Goal: Task Accomplishment & Management: Complete application form

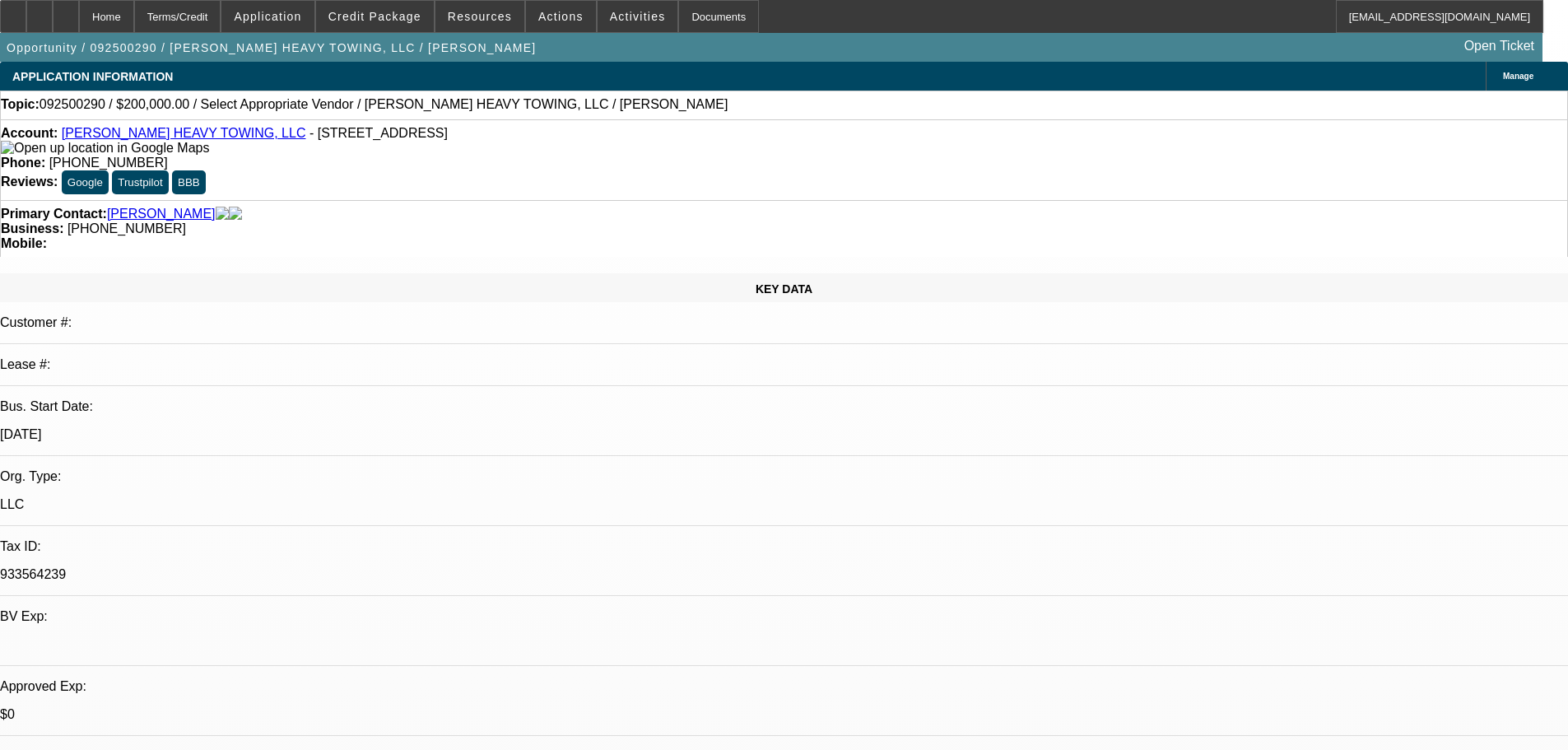
select select "0"
select select "2"
select select "0.1"
select select "4"
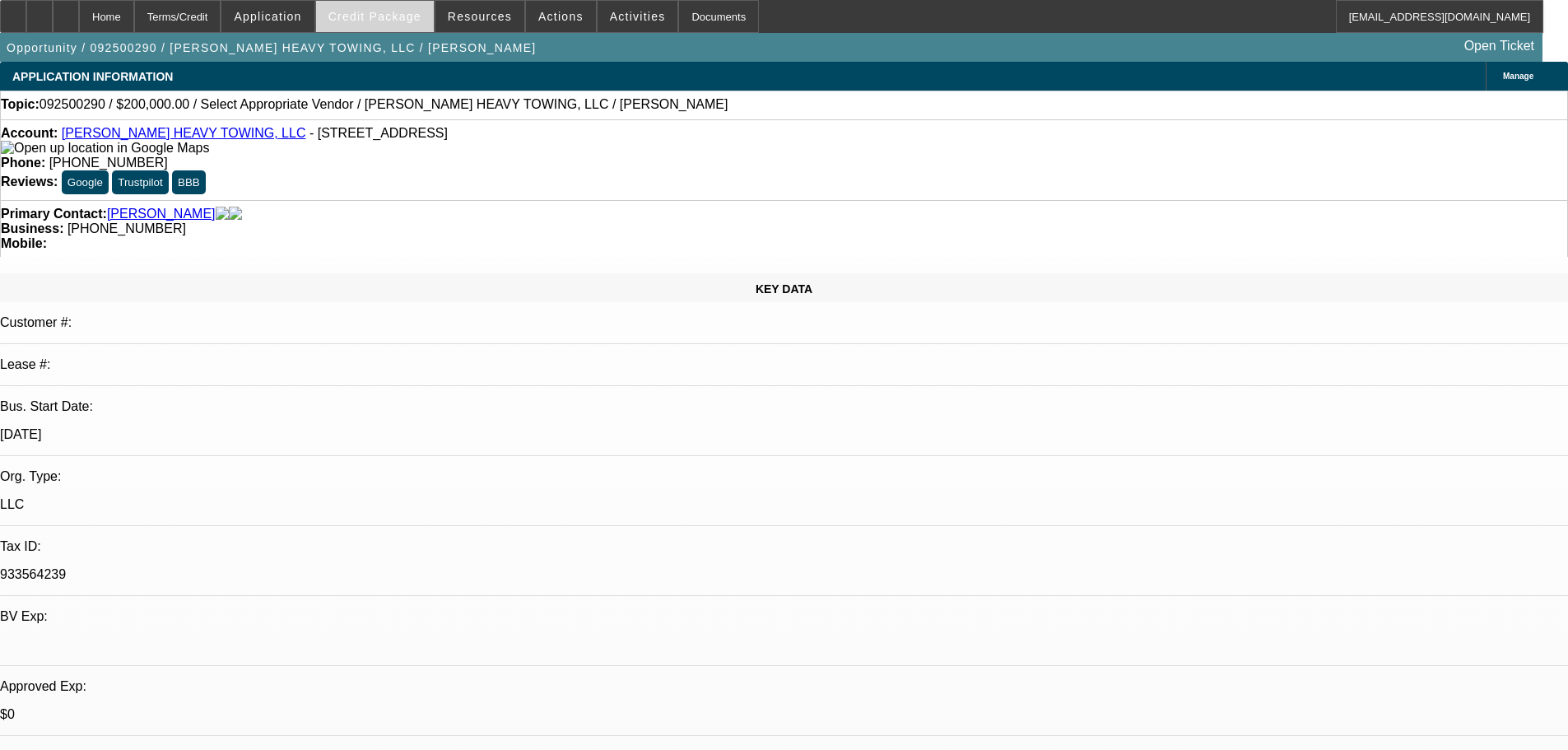
click at [406, 12] on span "Credit Package" at bounding box center [375, 17] width 93 height 14
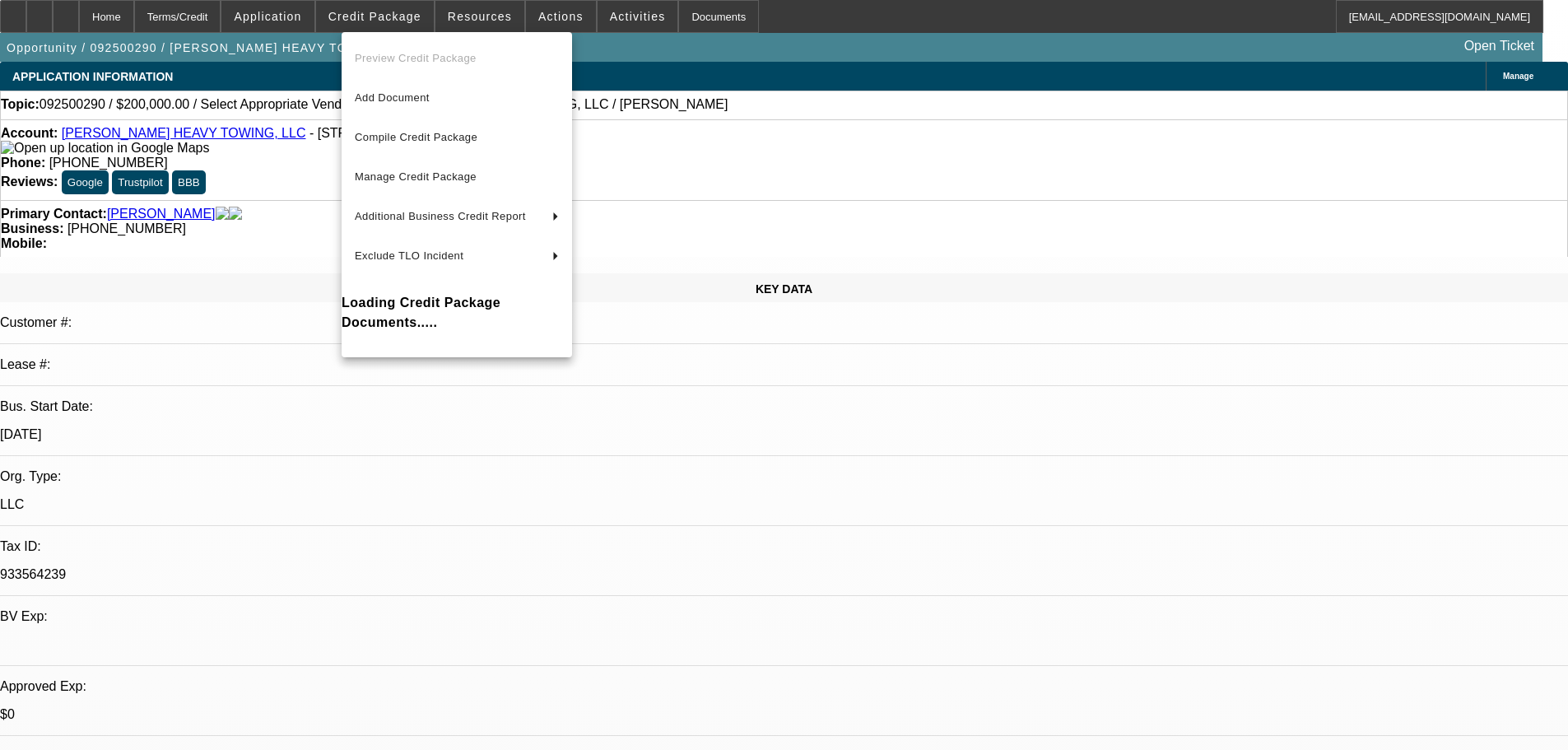
click at [178, 173] on div at bounding box center [784, 375] width 1568 height 750
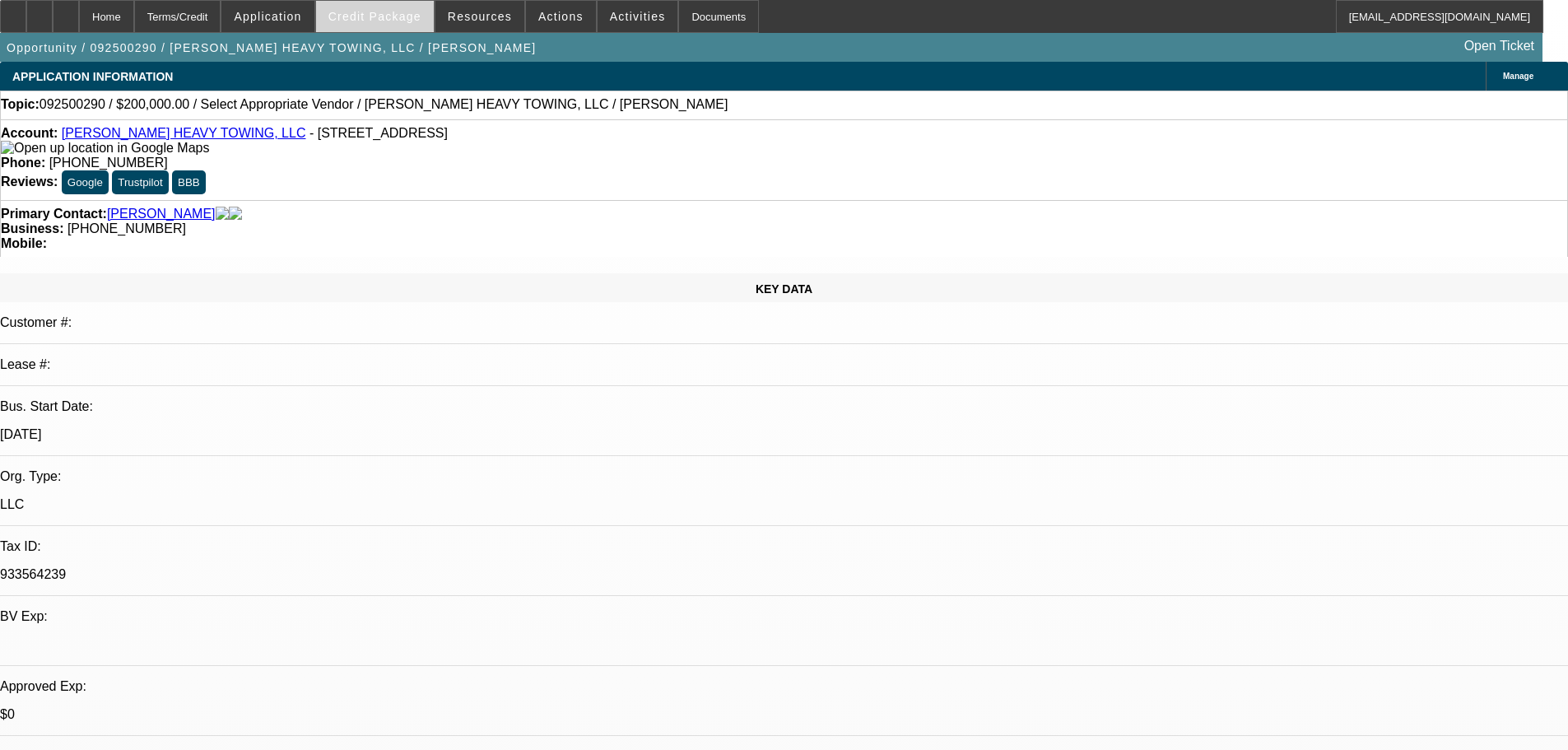
click at [391, 8] on span at bounding box center [374, 16] width 118 height 40
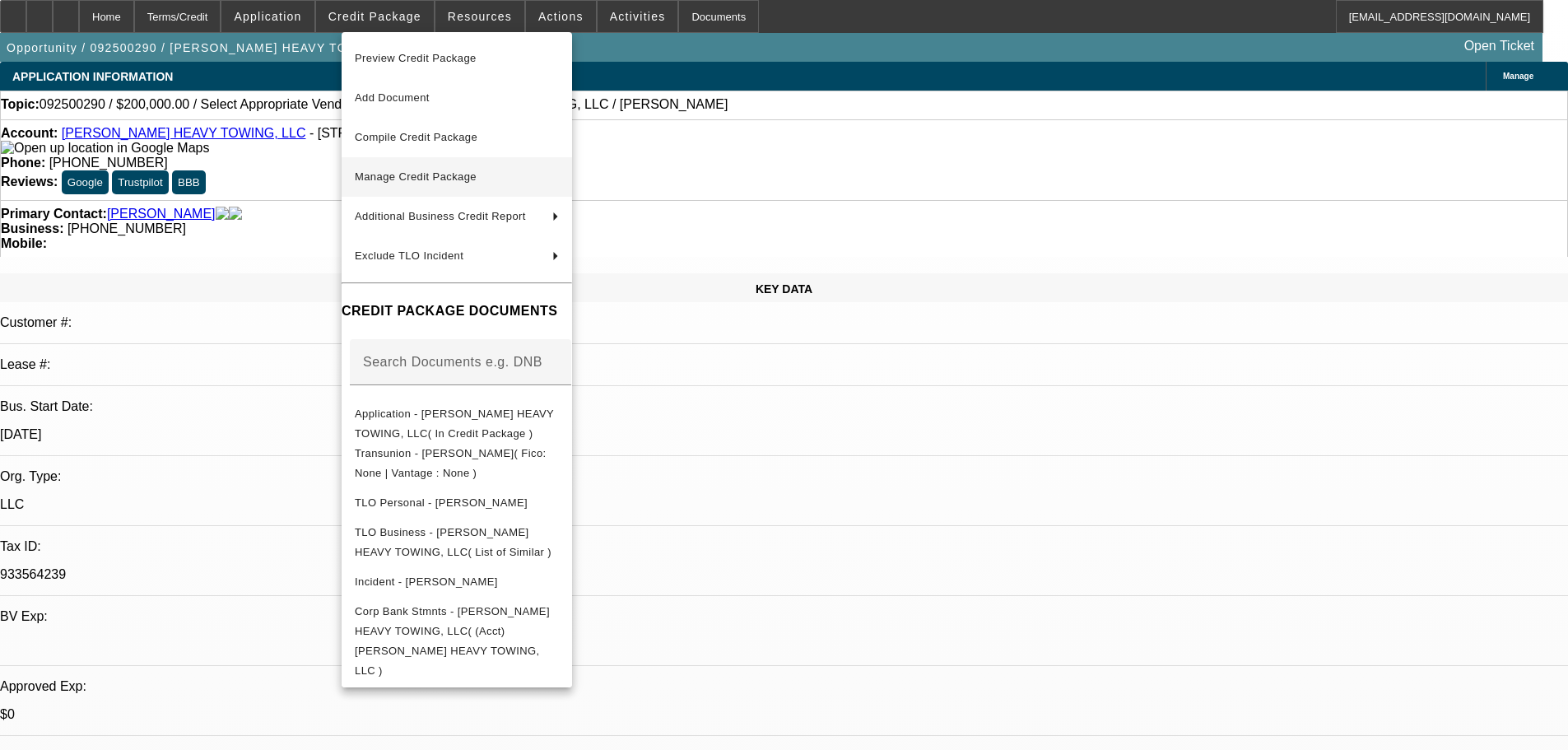
click at [492, 170] on span "Manage Credit Package" at bounding box center [457, 176] width 204 height 19
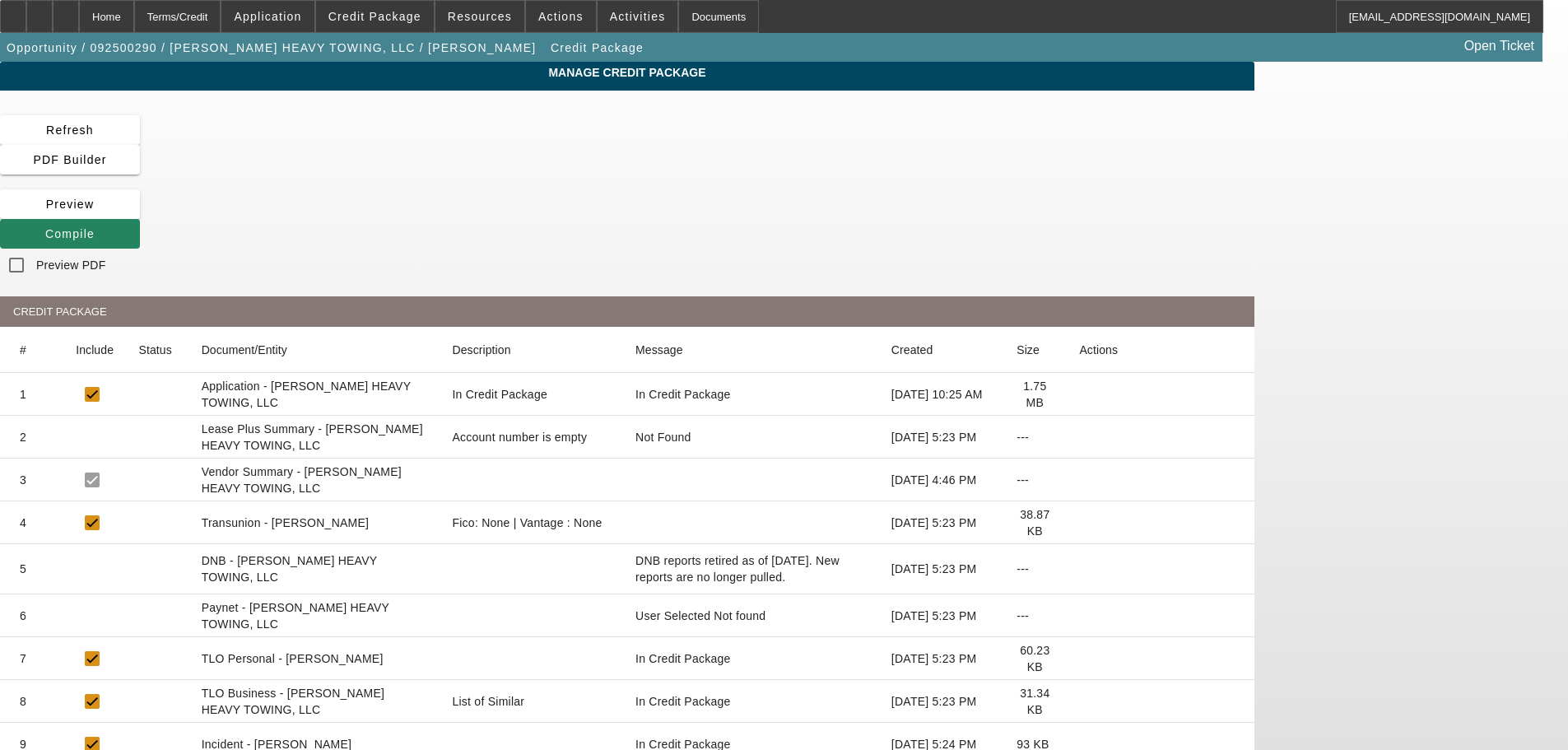
click at [1079, 523] on icon at bounding box center [1079, 523] width 0 height 0
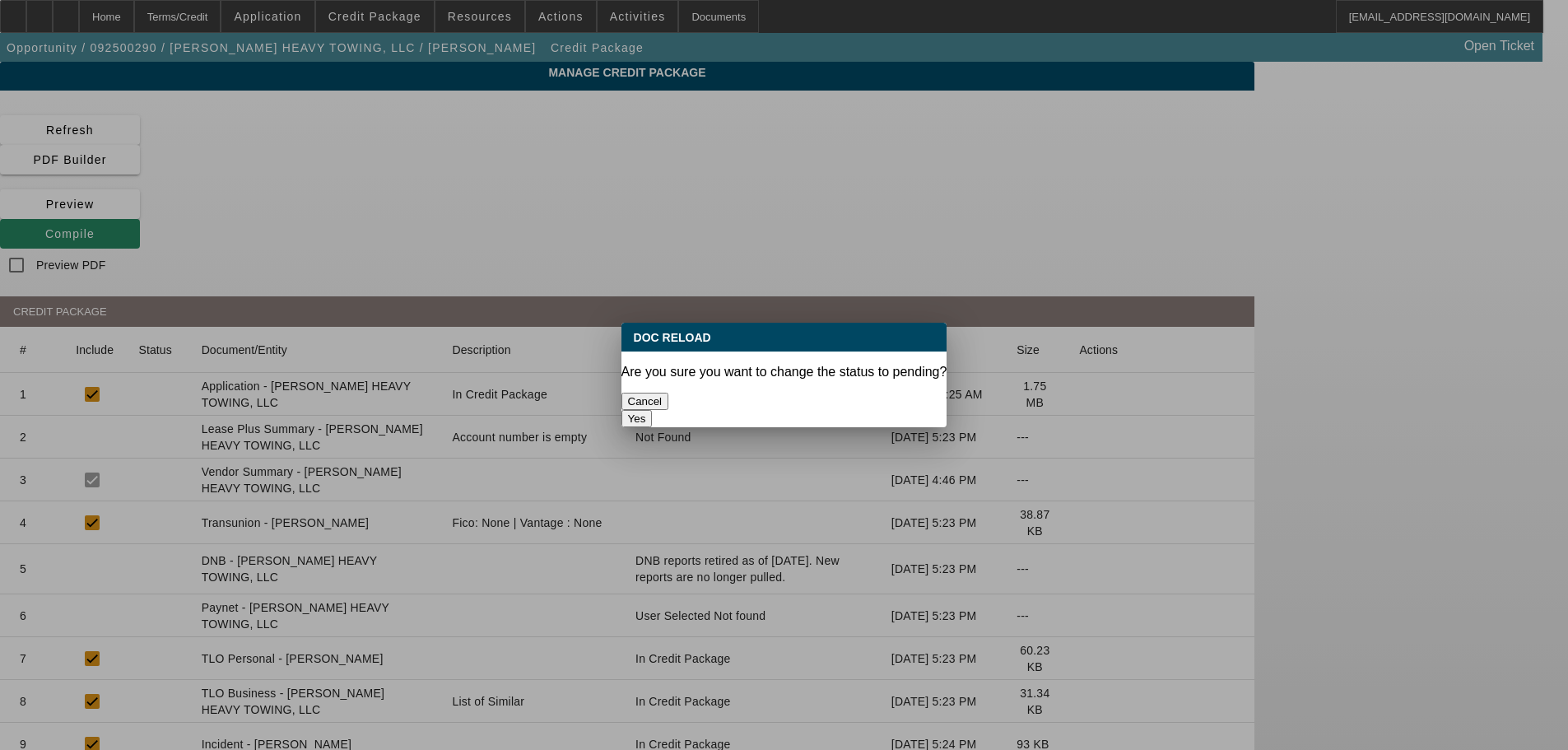
click at [652, 410] on button "Yes" at bounding box center [636, 419] width 31 height 17
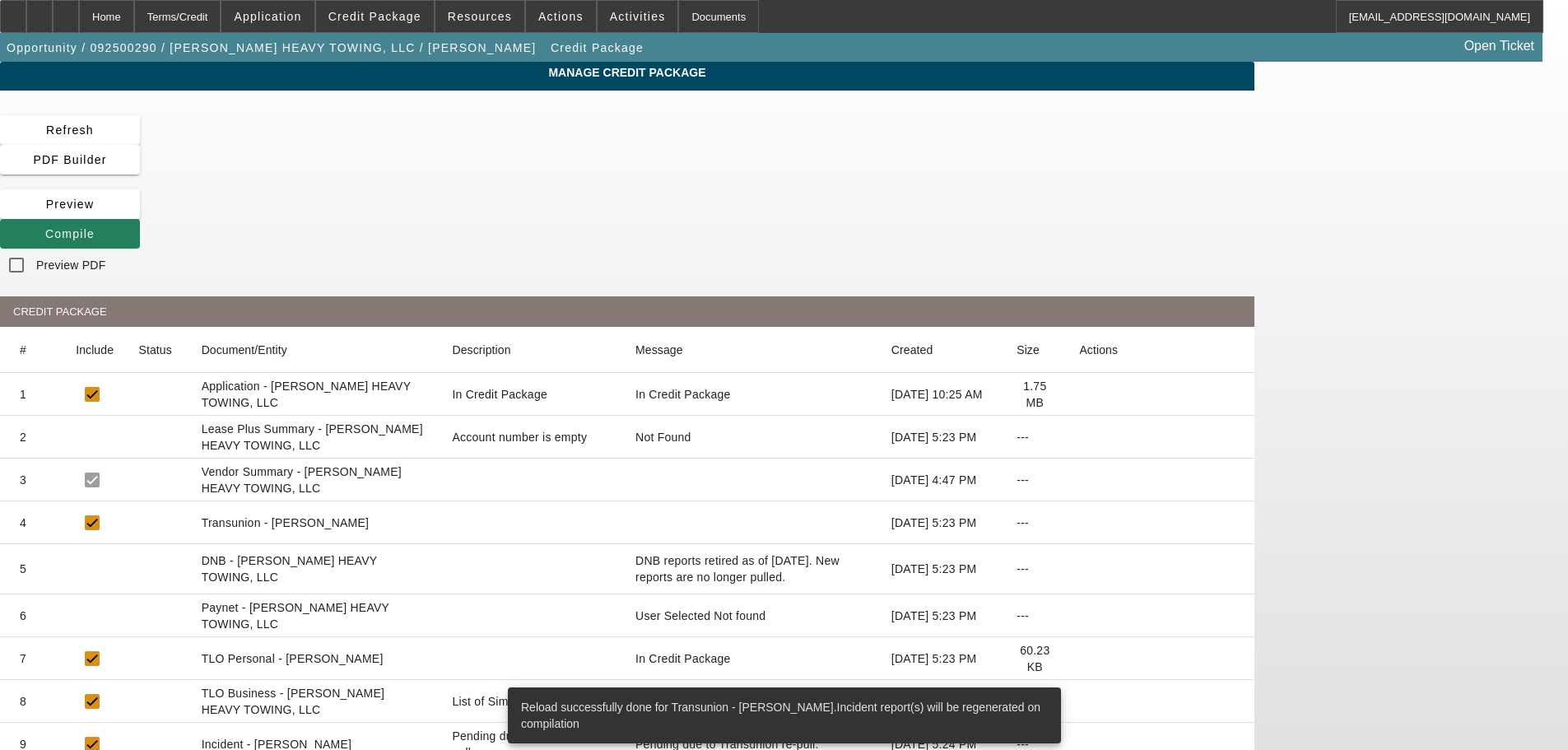
click at [95, 227] on span "Compile" at bounding box center [69, 234] width 49 height 14
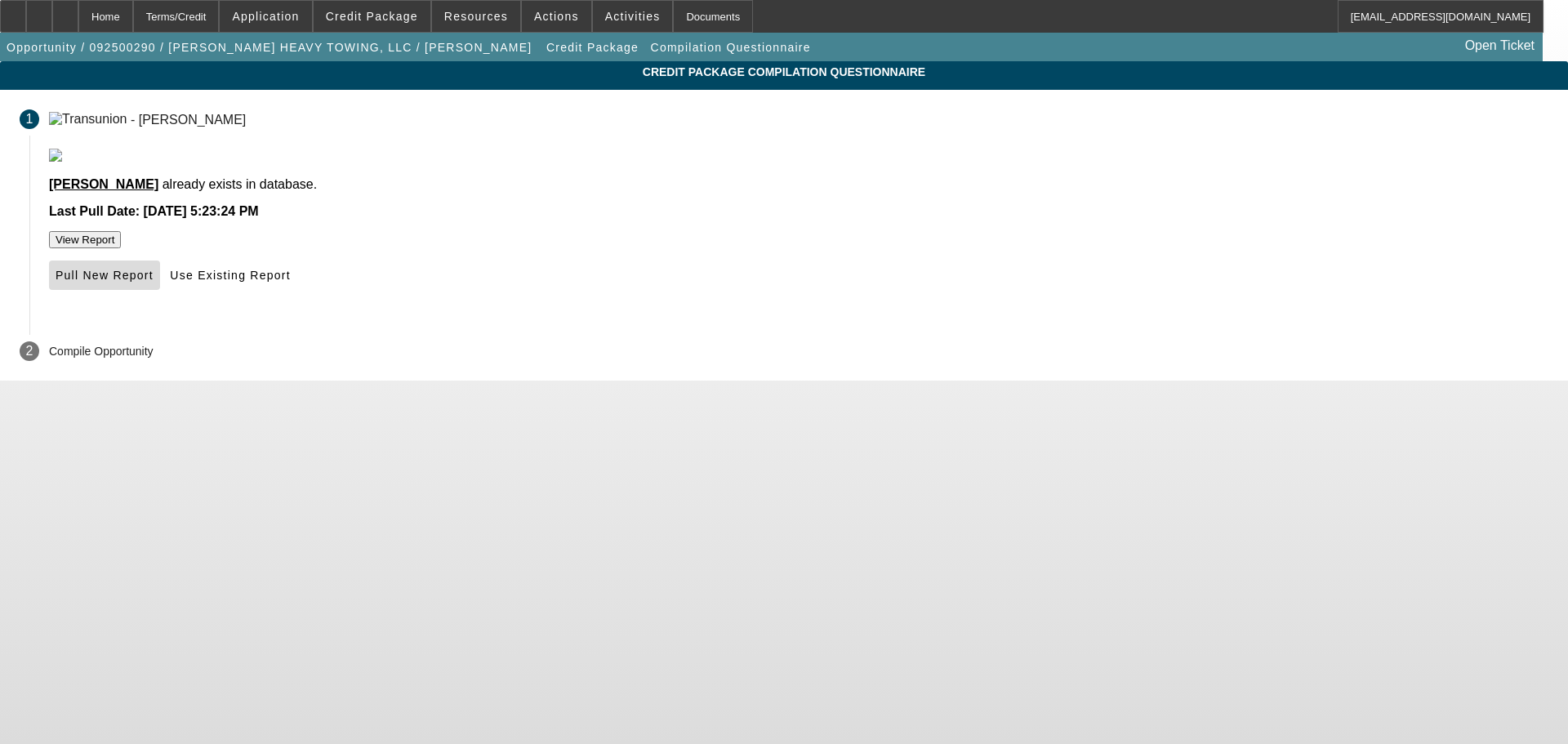
click at [154, 282] on span "Pull New Report" at bounding box center [104, 276] width 98 height 13
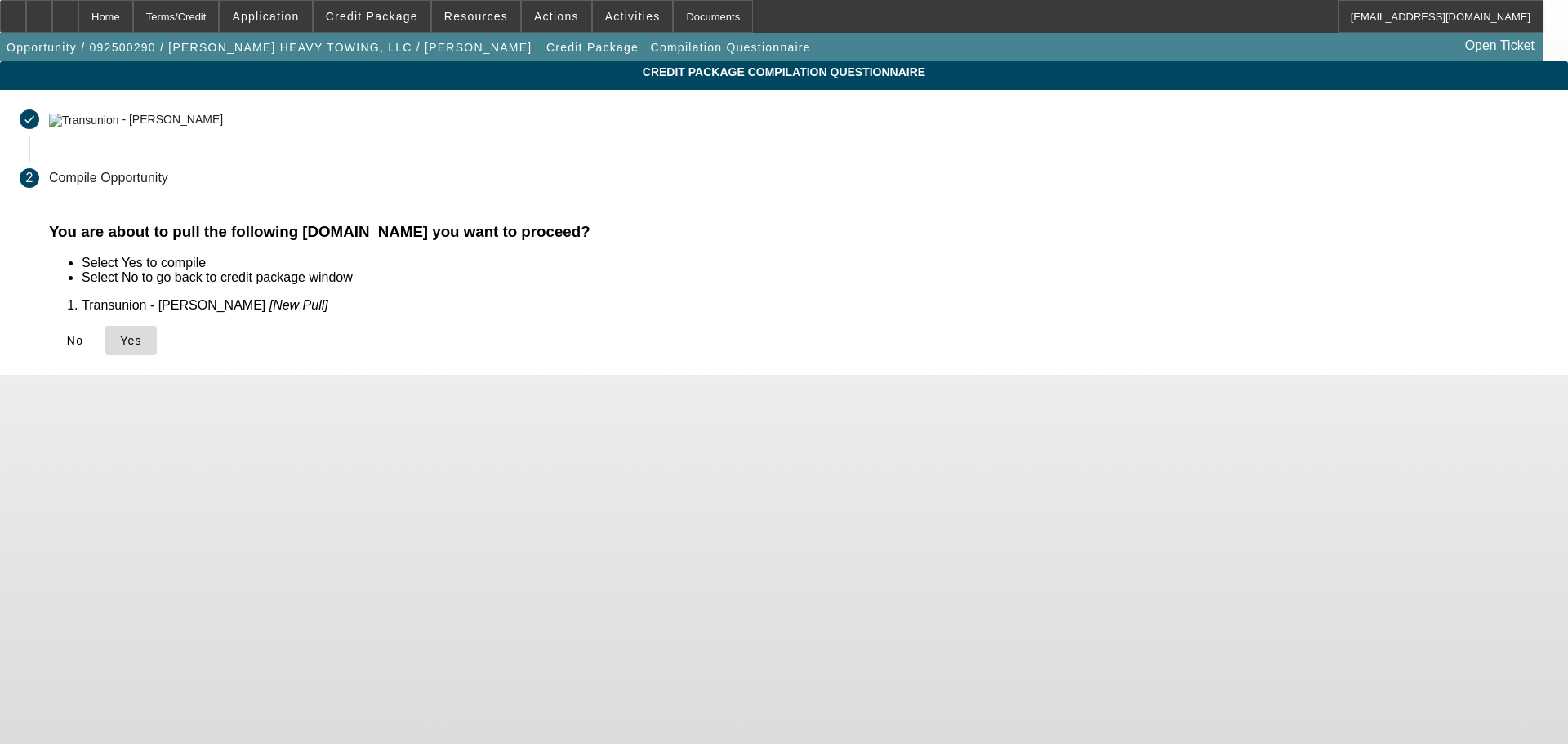
click at [142, 339] on span "Yes" at bounding box center [131, 340] width 22 height 13
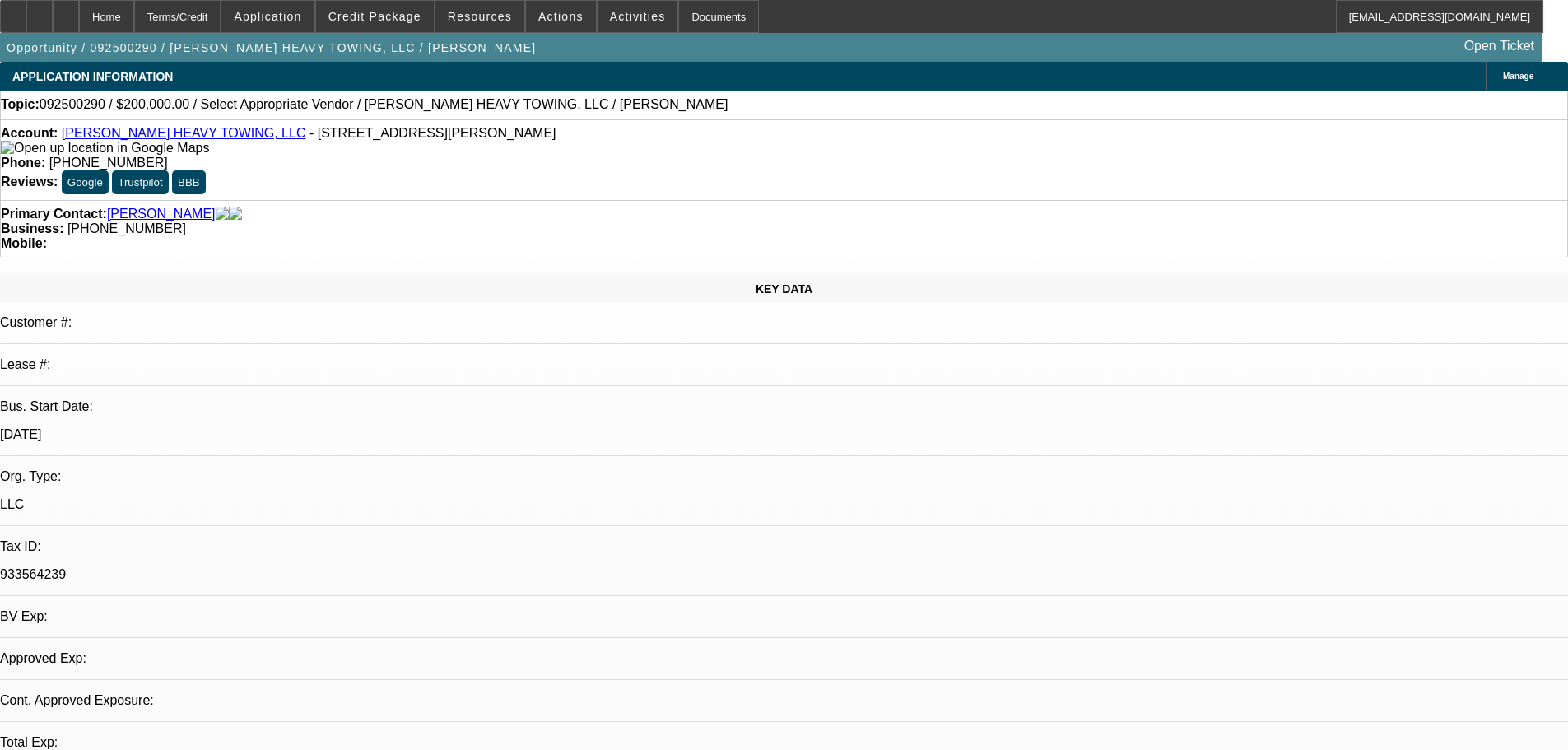
select select "0"
select select "2"
select select "0.1"
select select "4"
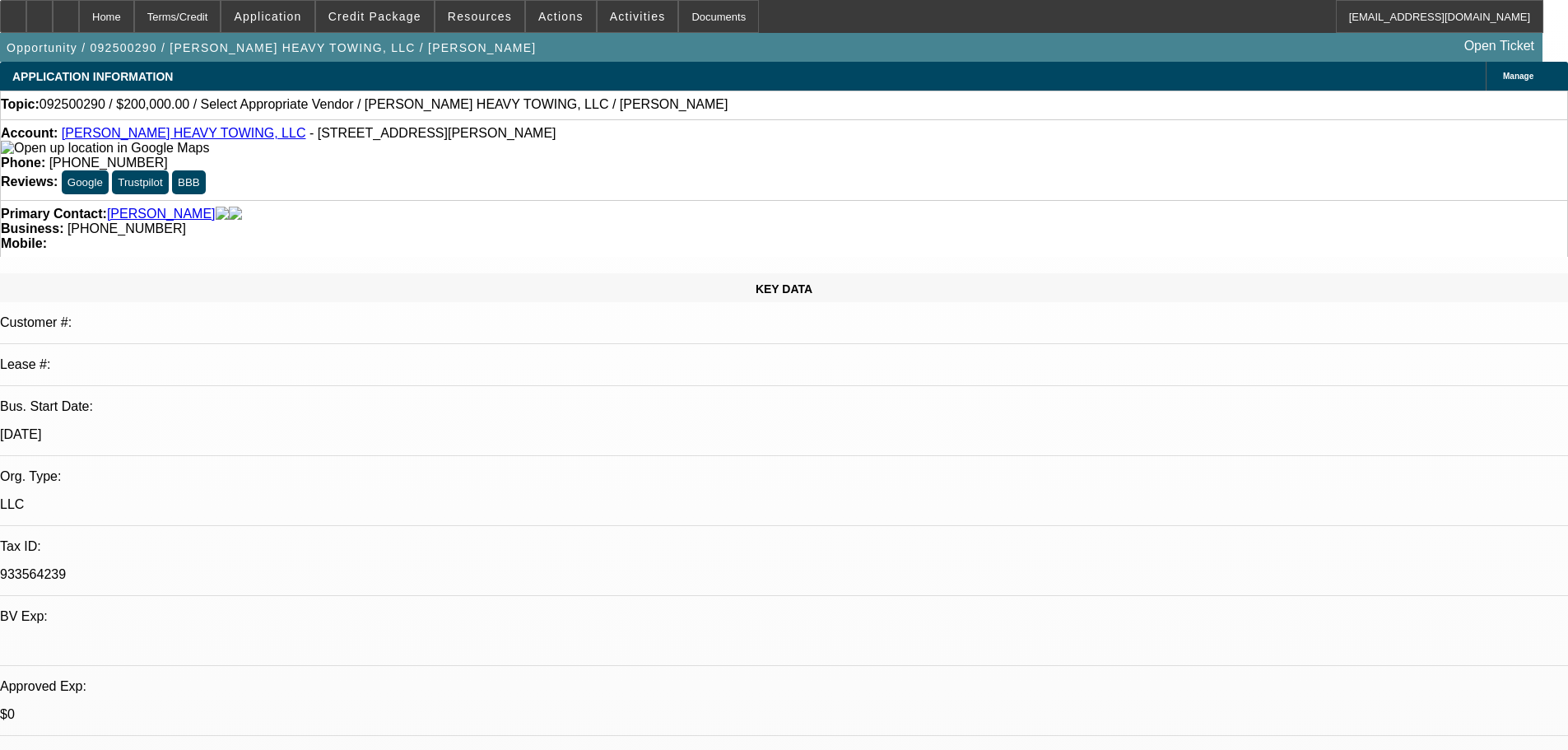
scroll to position [164, 0]
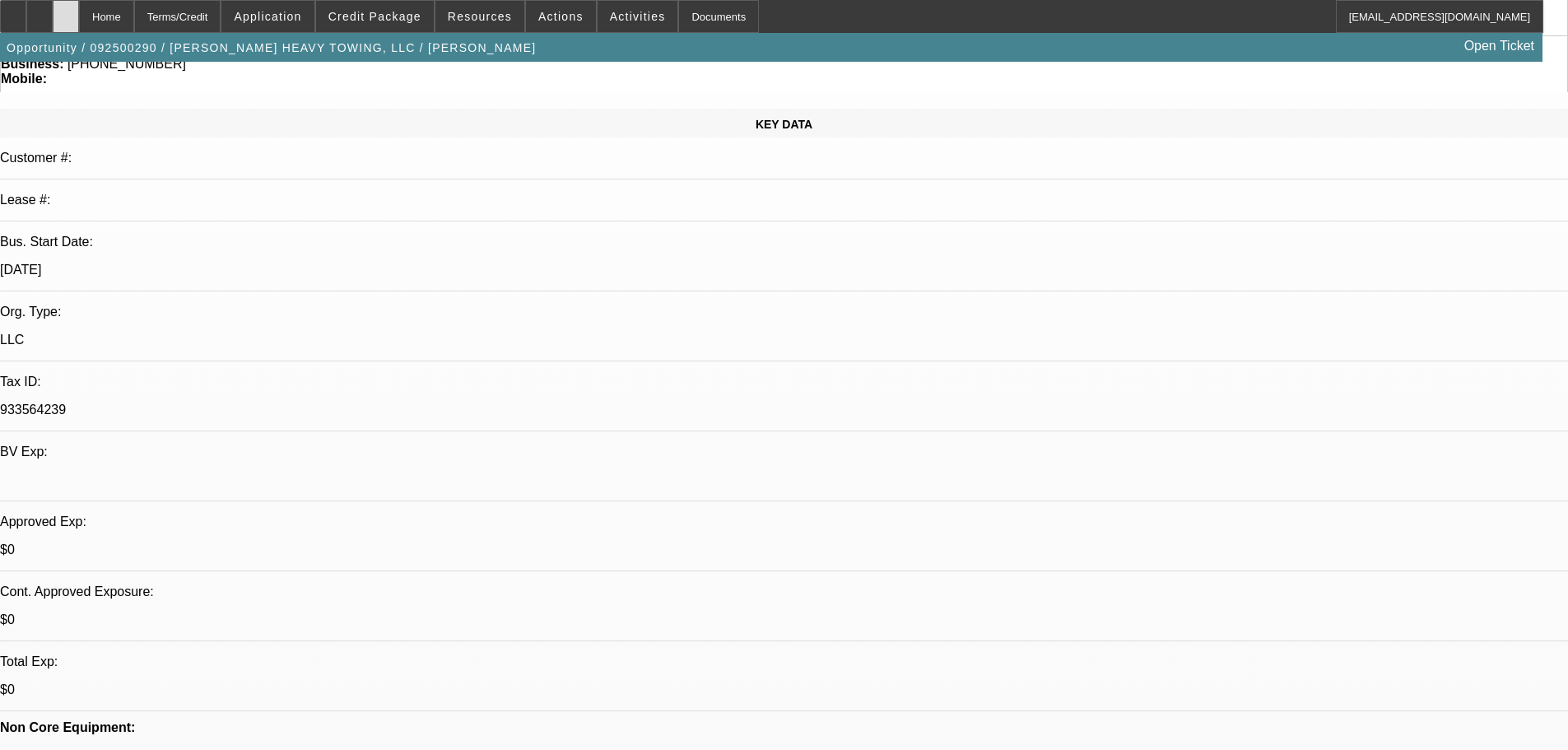
click at [79, 14] on div at bounding box center [65, 16] width 26 height 33
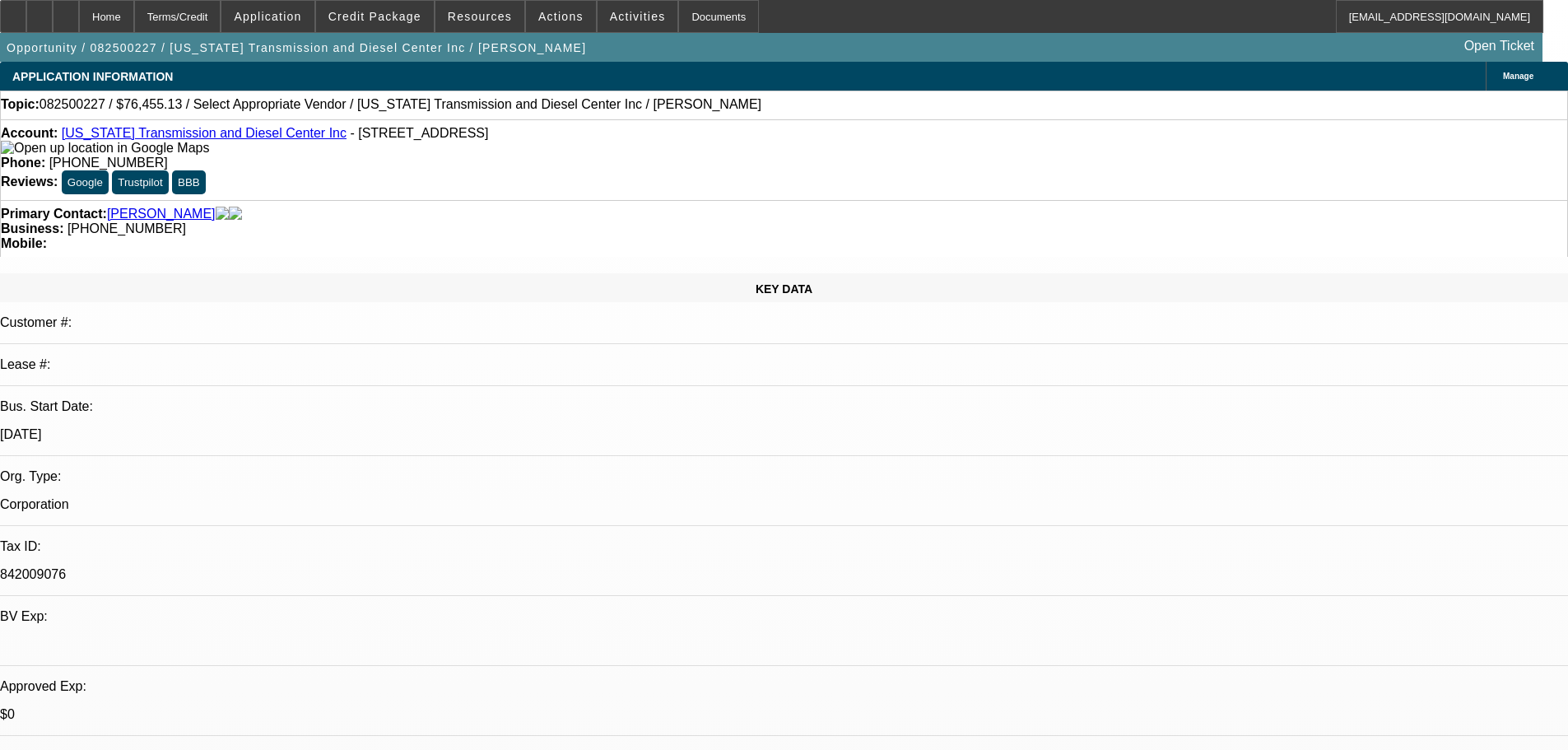
select select "0"
select select "2"
select select "0.1"
select select "4"
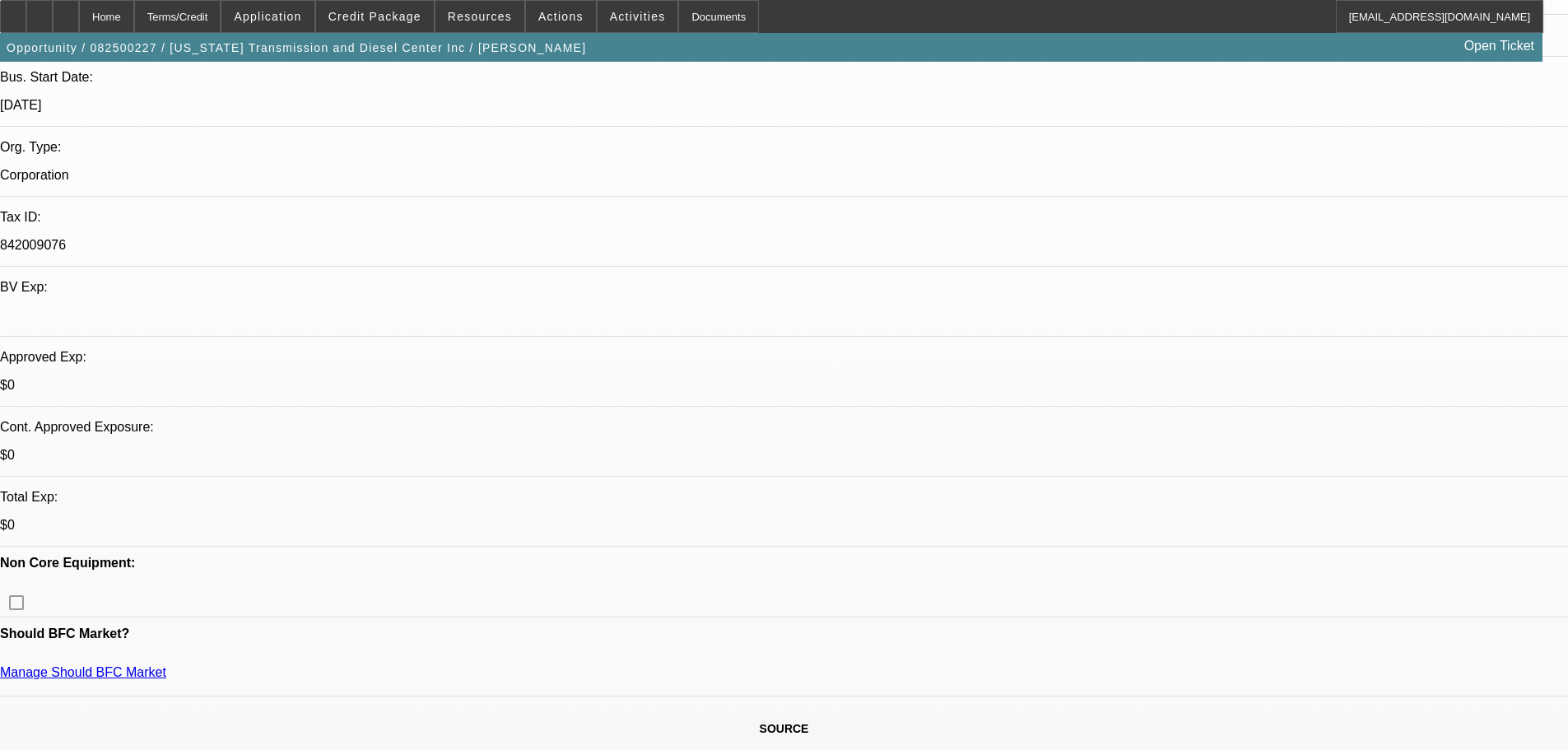
scroll to position [164, 0]
click at [379, 18] on span "Credit Package" at bounding box center [375, 17] width 93 height 14
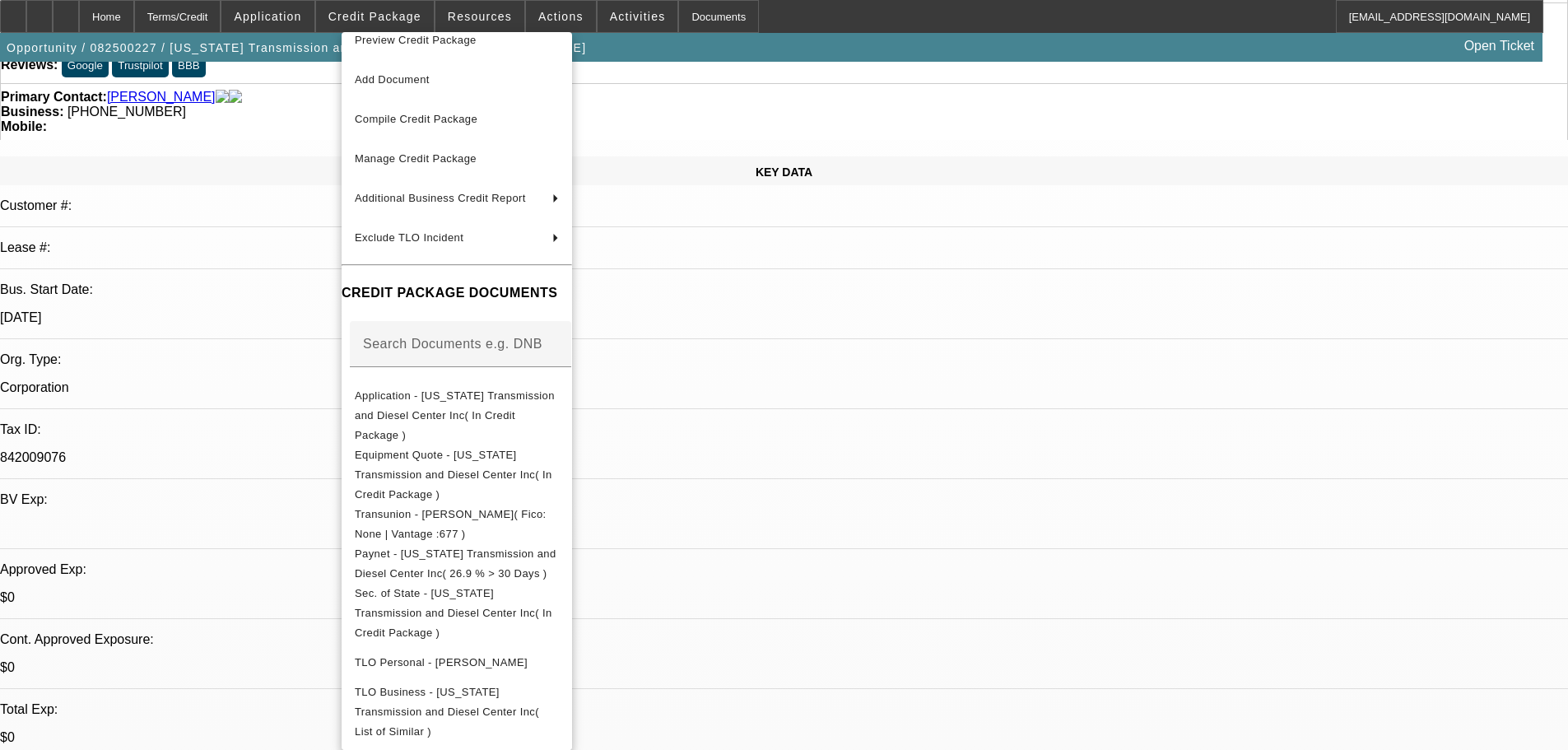
scroll to position [0, 0]
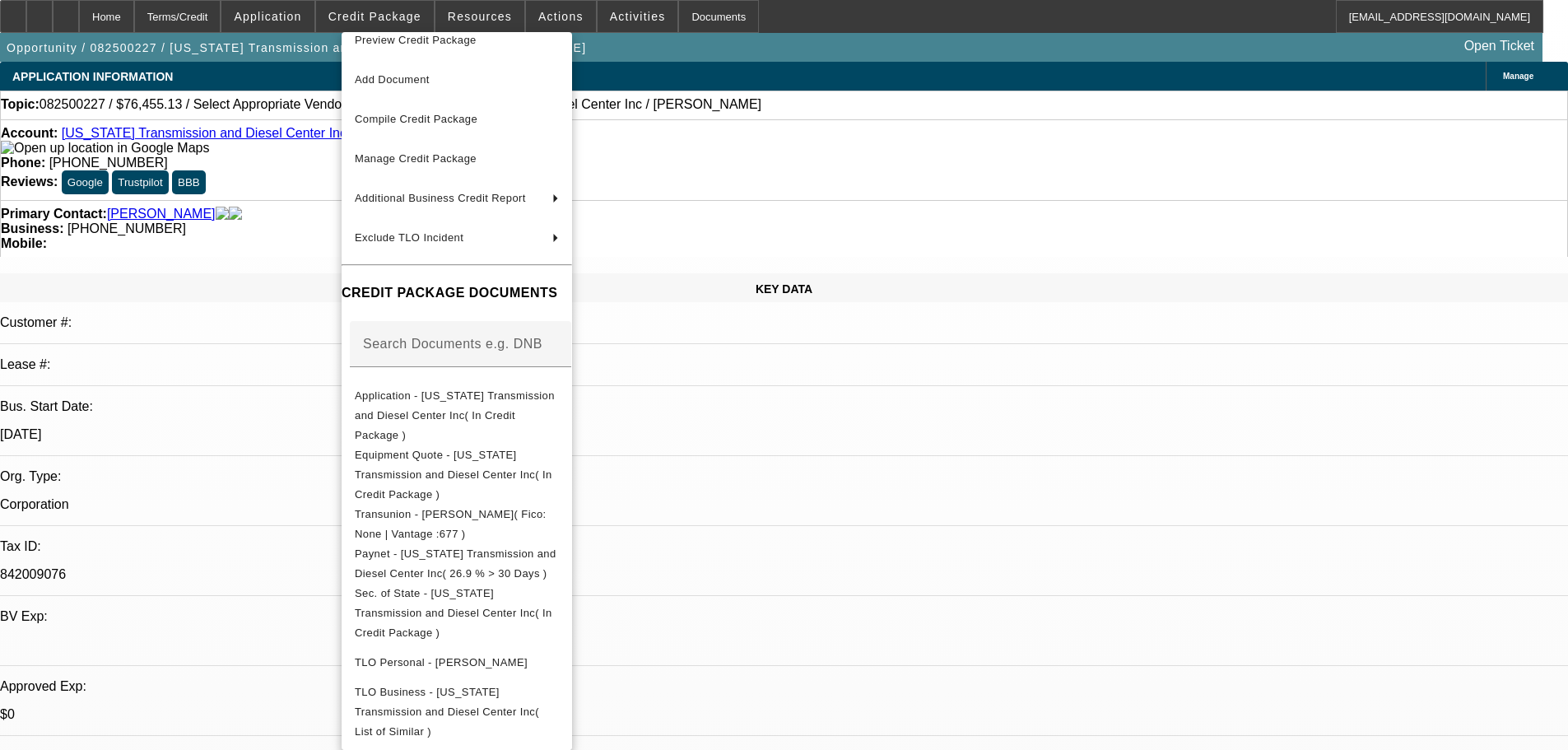
click at [1405, 177] on div at bounding box center [784, 375] width 1568 height 750
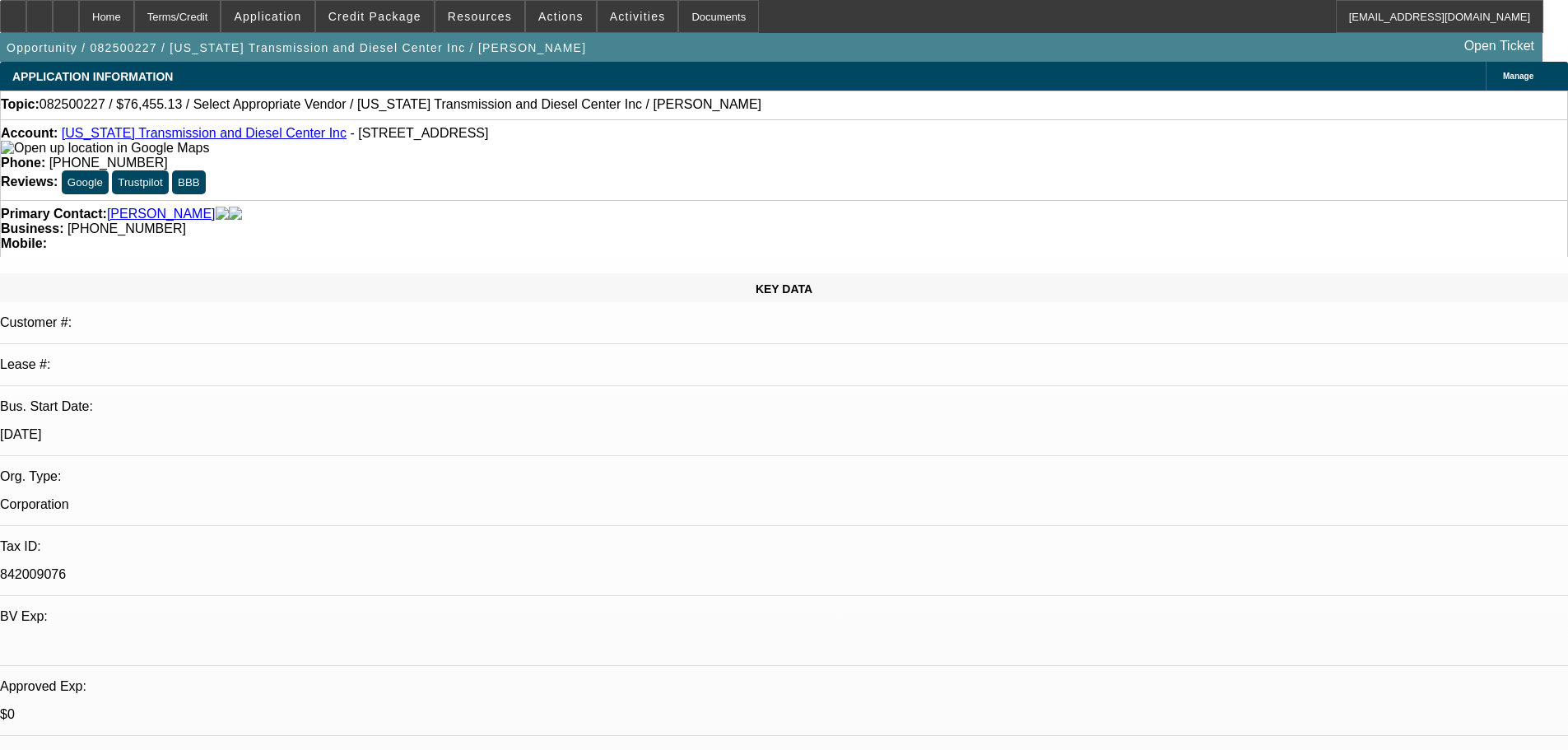
drag, startPoint x: 649, startPoint y: 136, endPoint x: 573, endPoint y: 153, distance: 77.9
click at [573, 153] on div "Account: Oregon Transmission and Diesel Center Inc - 14725 SE 82nd Dr, Clackama…" at bounding box center [784, 159] width 1568 height 81
copy span "(503) 770-8787"
click at [376, 23] on span at bounding box center [374, 16] width 118 height 40
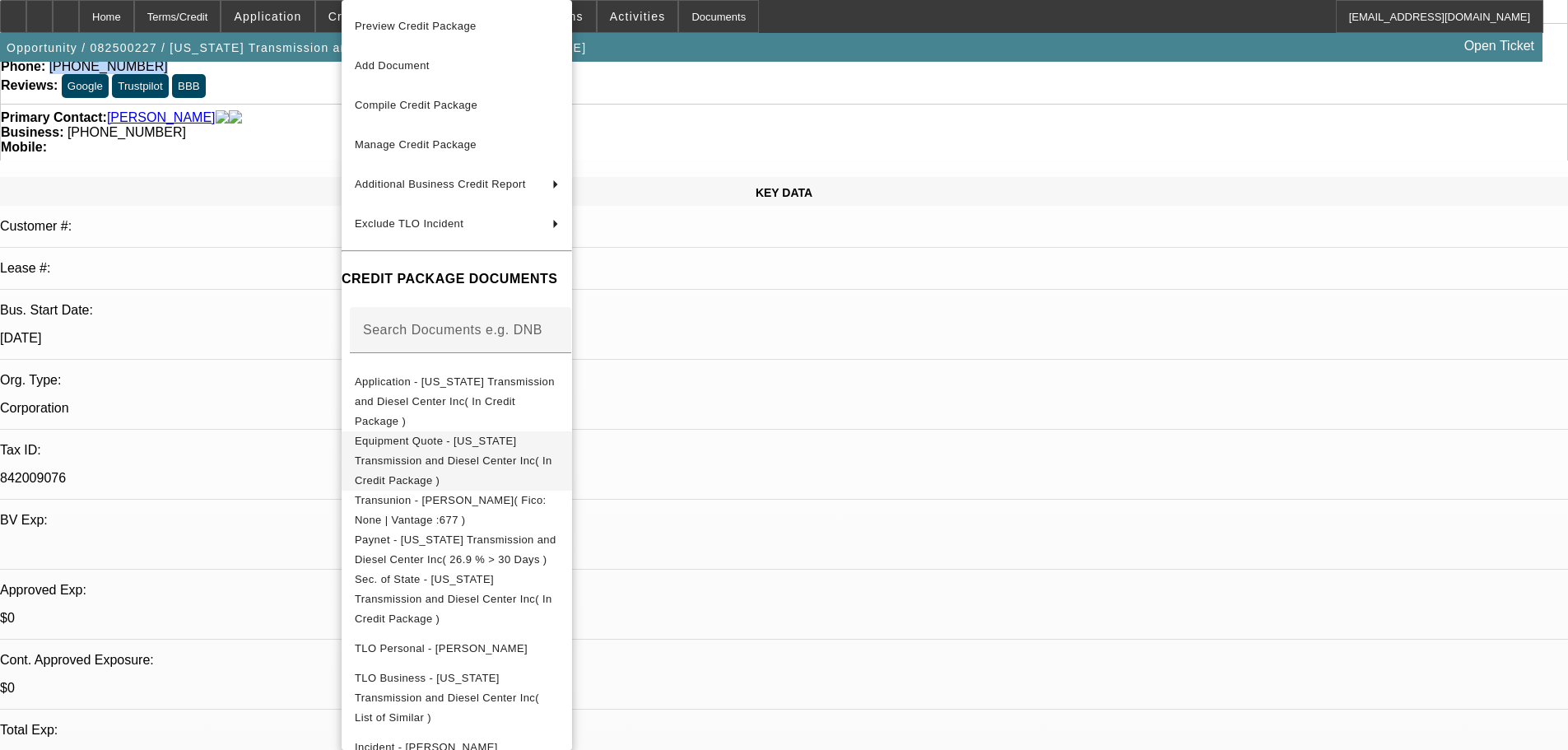
scroll to position [330, 0]
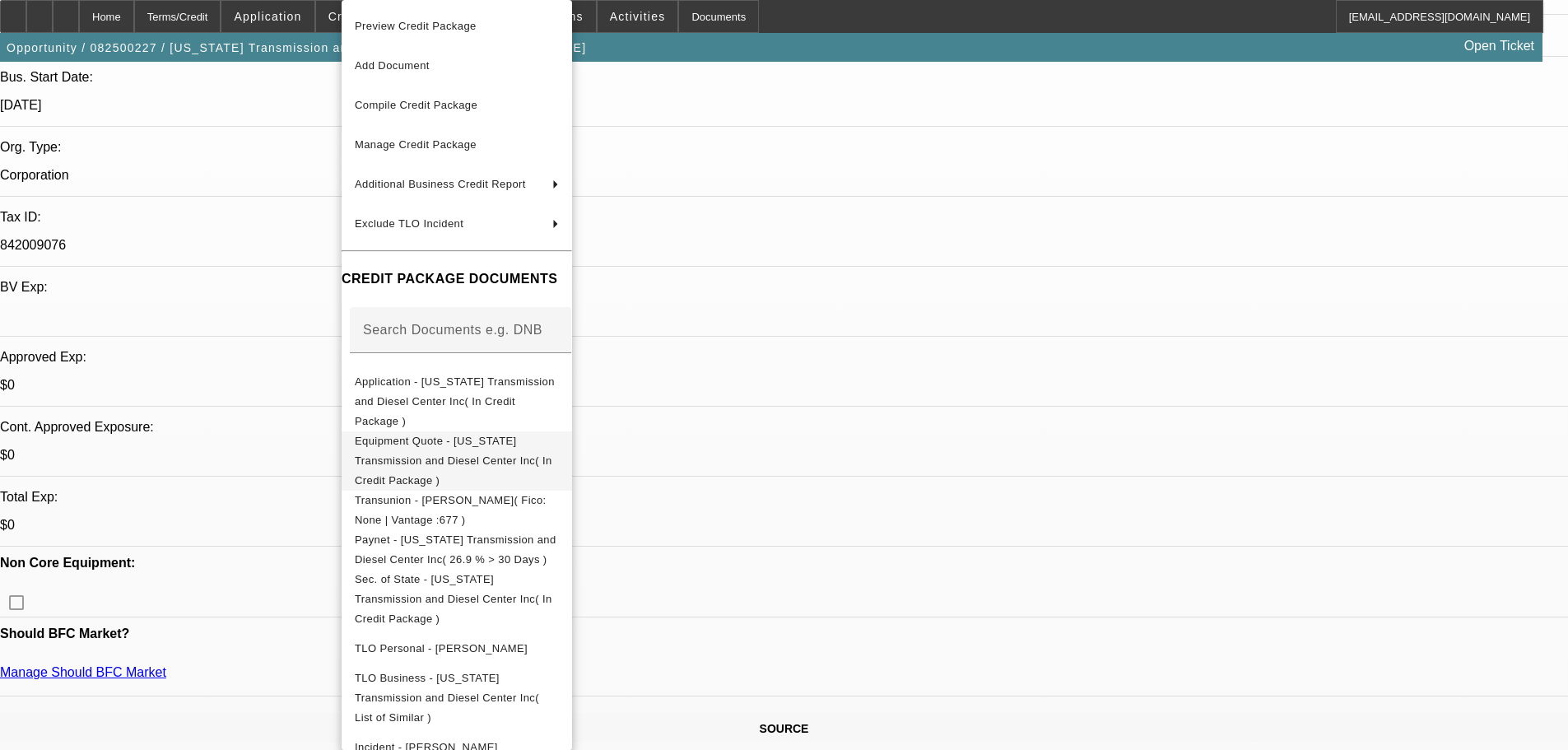
click at [409, 431] on span "Equipment Quote - Oregon Transmission and Diesel Center Inc( In Credit Package )" at bounding box center [457, 461] width 204 height 59
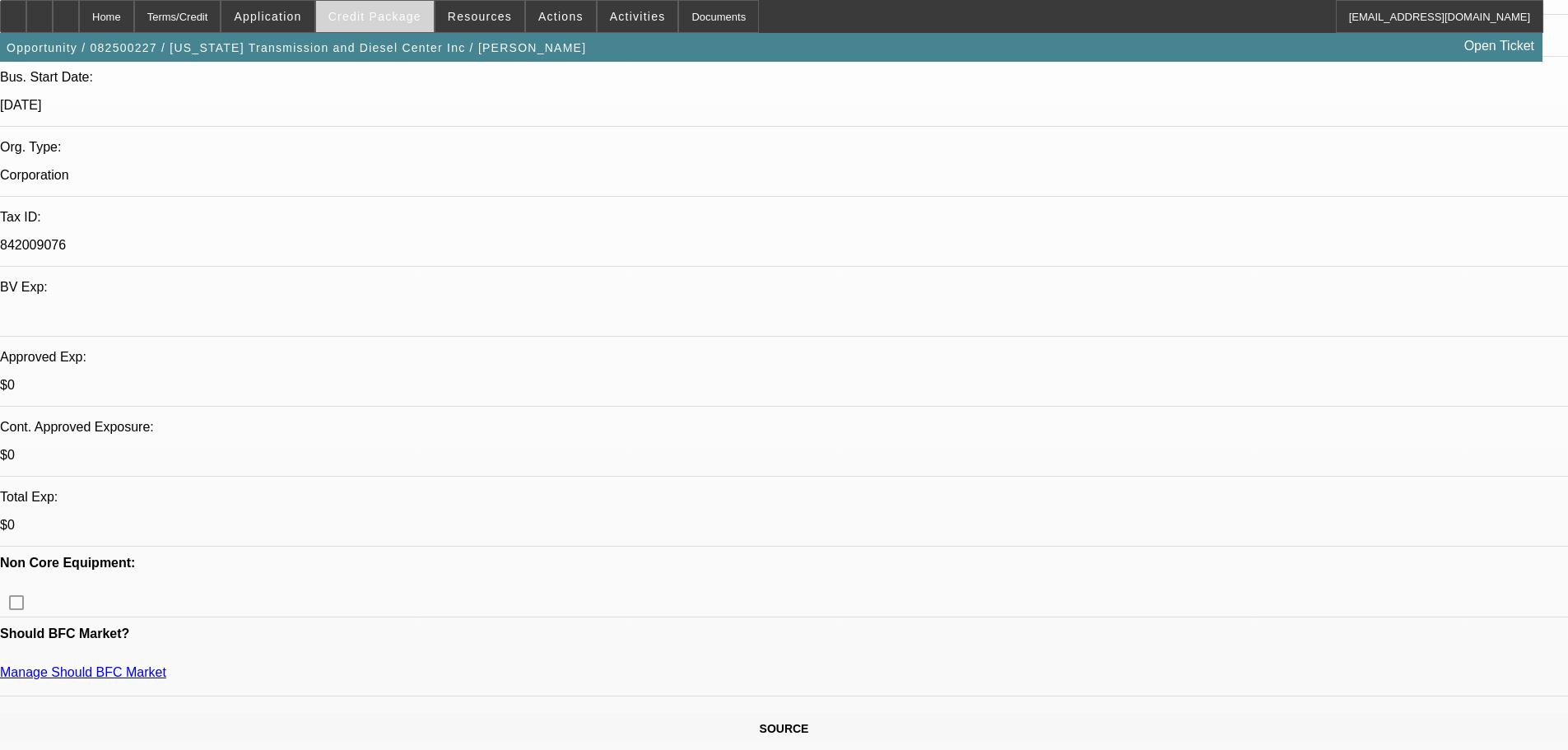
click at [369, 11] on span "Credit Package" at bounding box center [375, 17] width 93 height 14
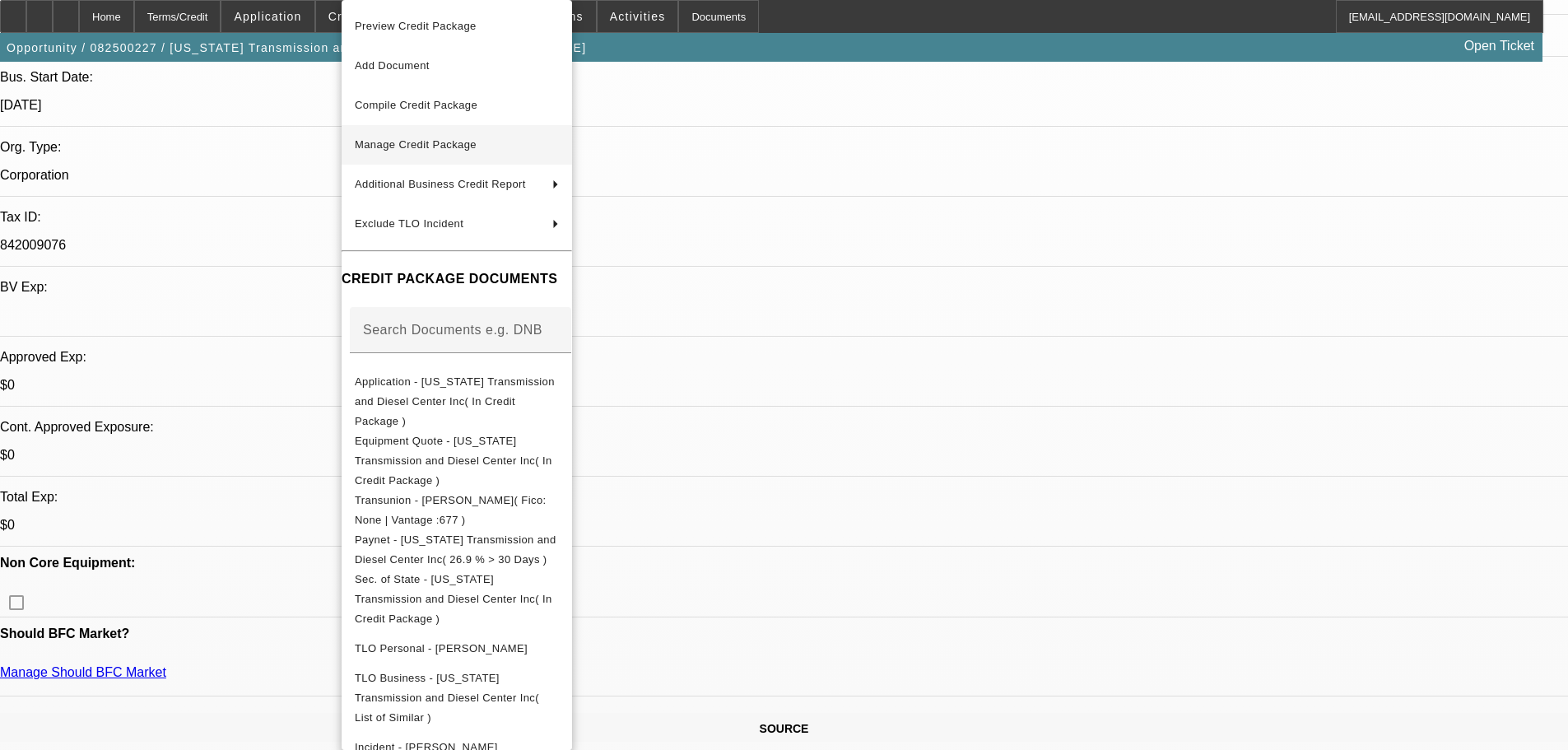
click at [470, 155] on button "Manage Credit Package" at bounding box center [457, 145] width 230 height 40
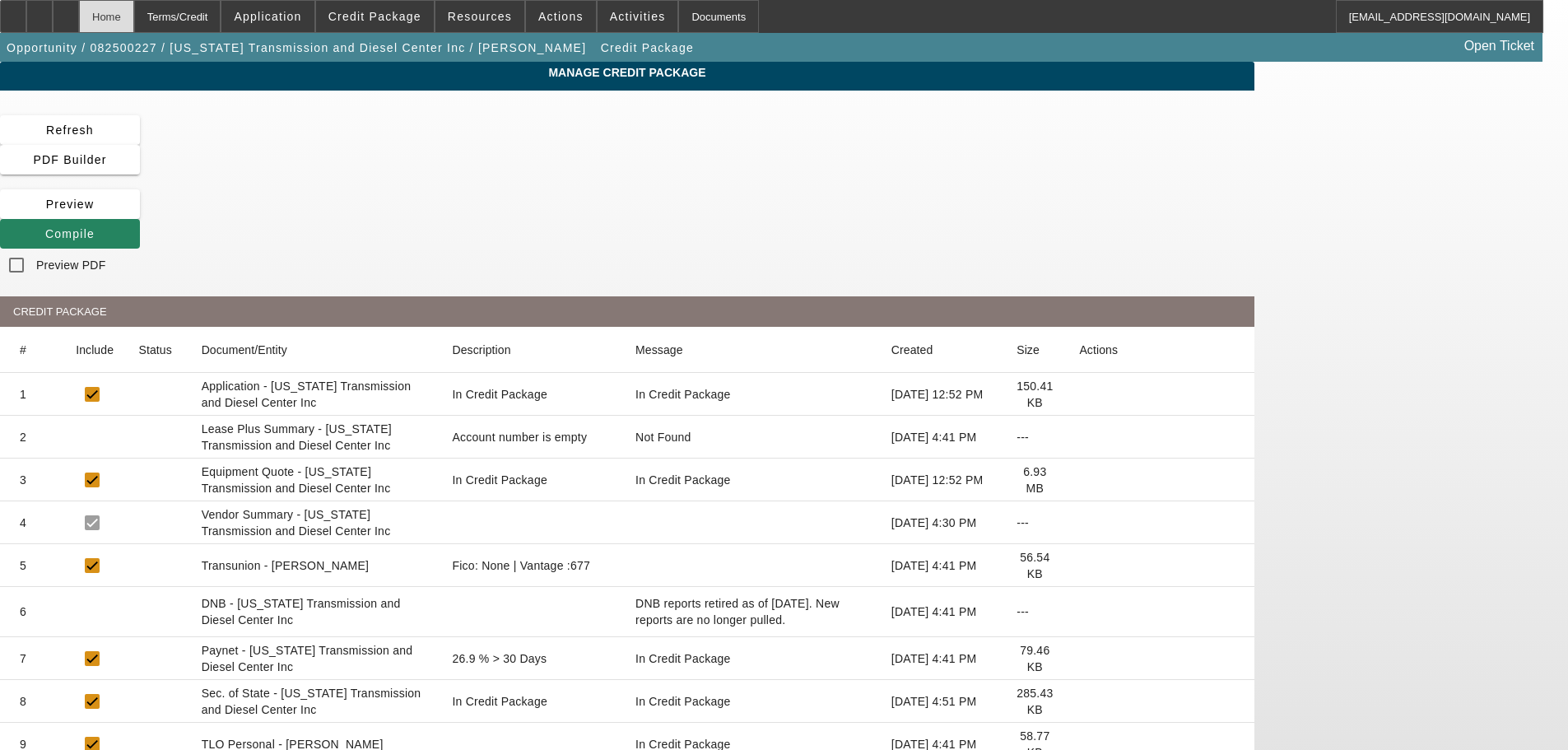
click at [134, 19] on div "Home" at bounding box center [106, 16] width 55 height 33
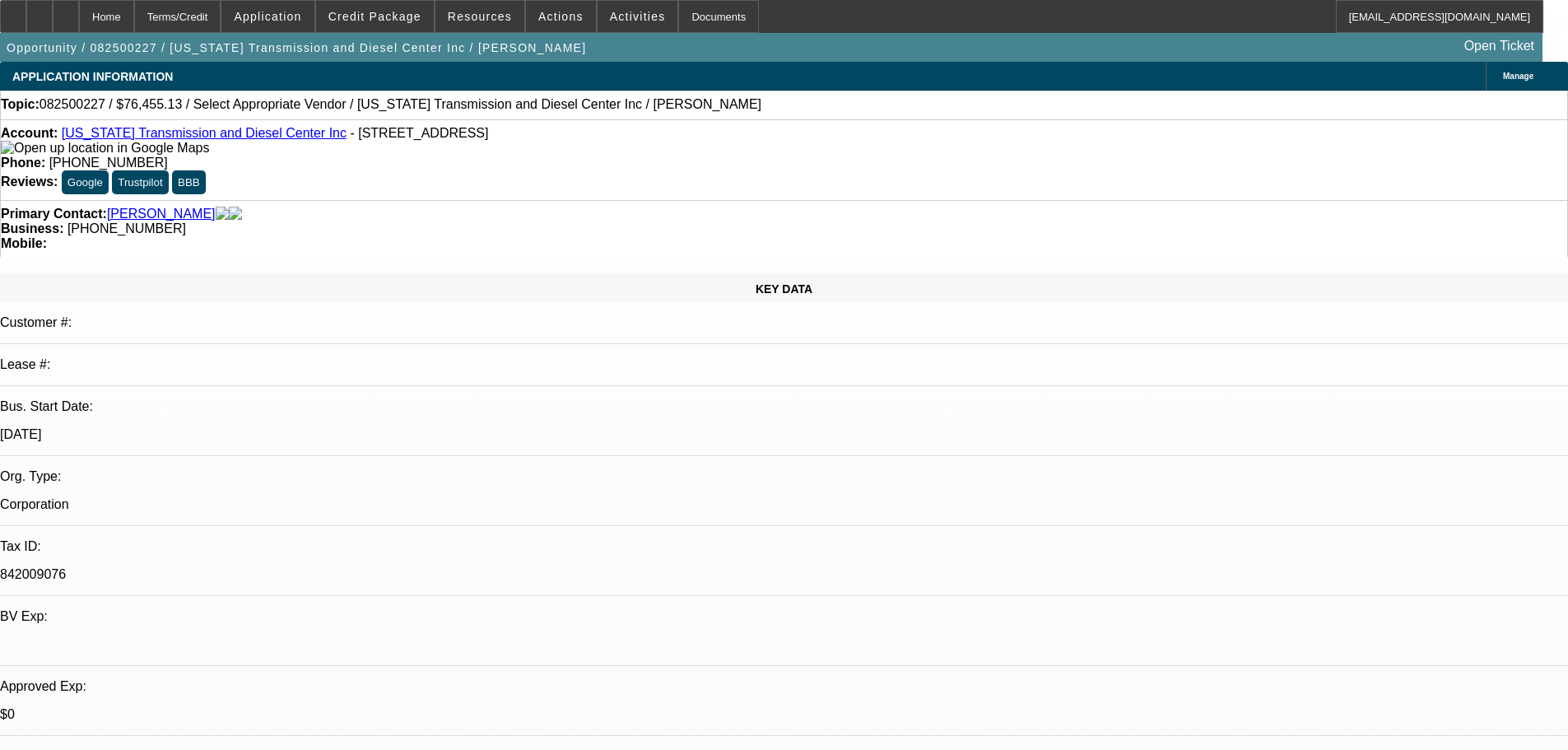
select select "0"
select select "2"
select select "0.1"
select select "4"
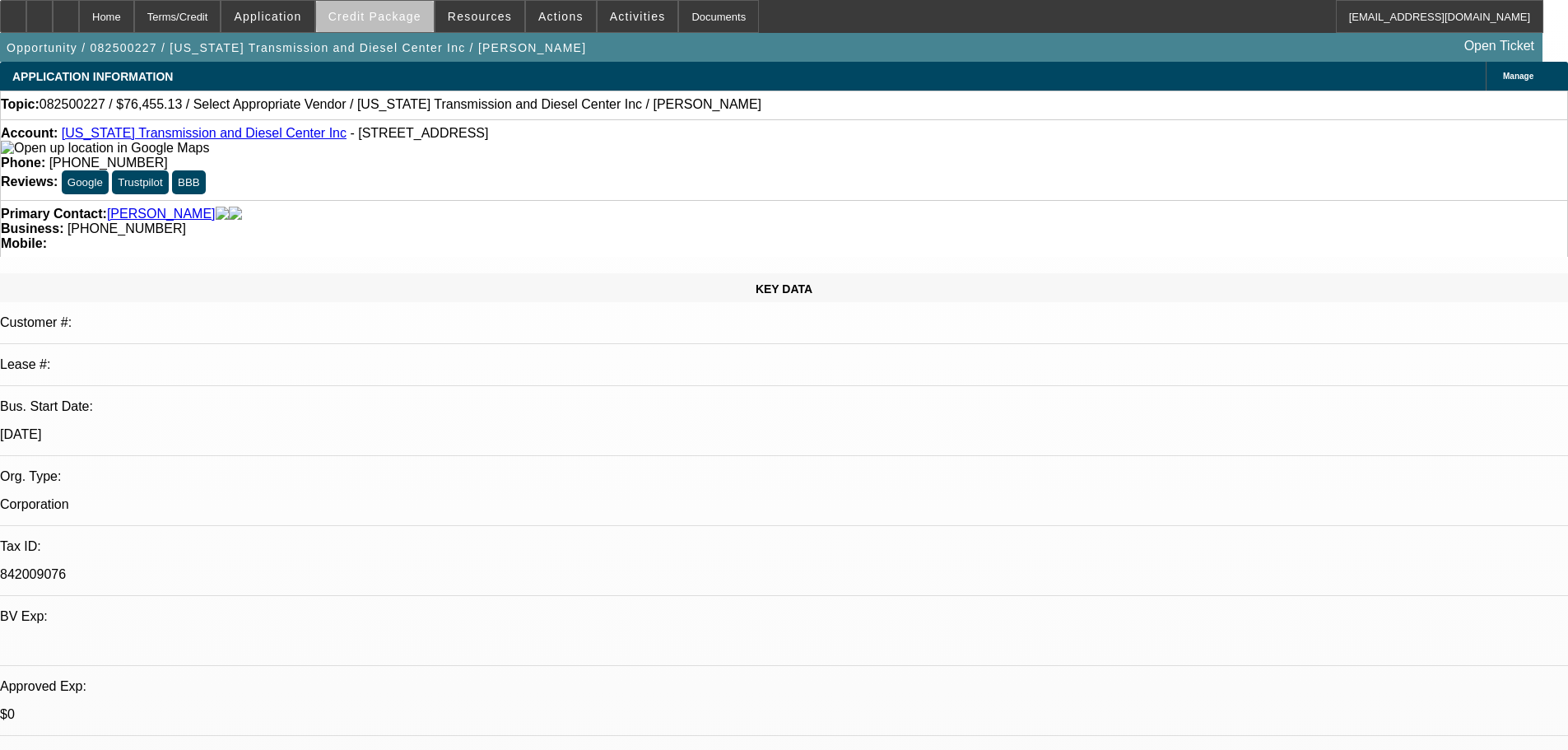
click at [431, 17] on span at bounding box center [374, 16] width 118 height 40
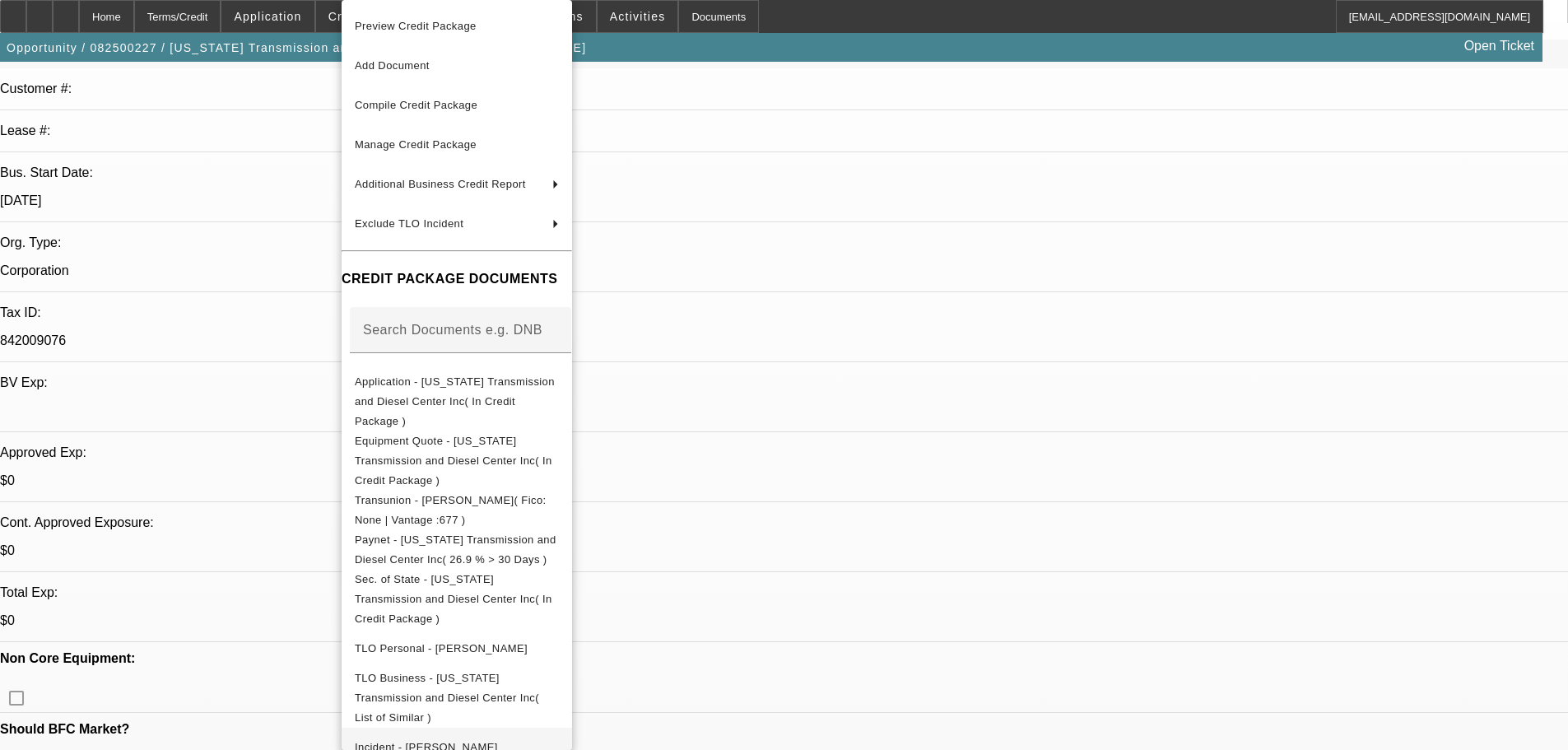
scroll to position [494, 0]
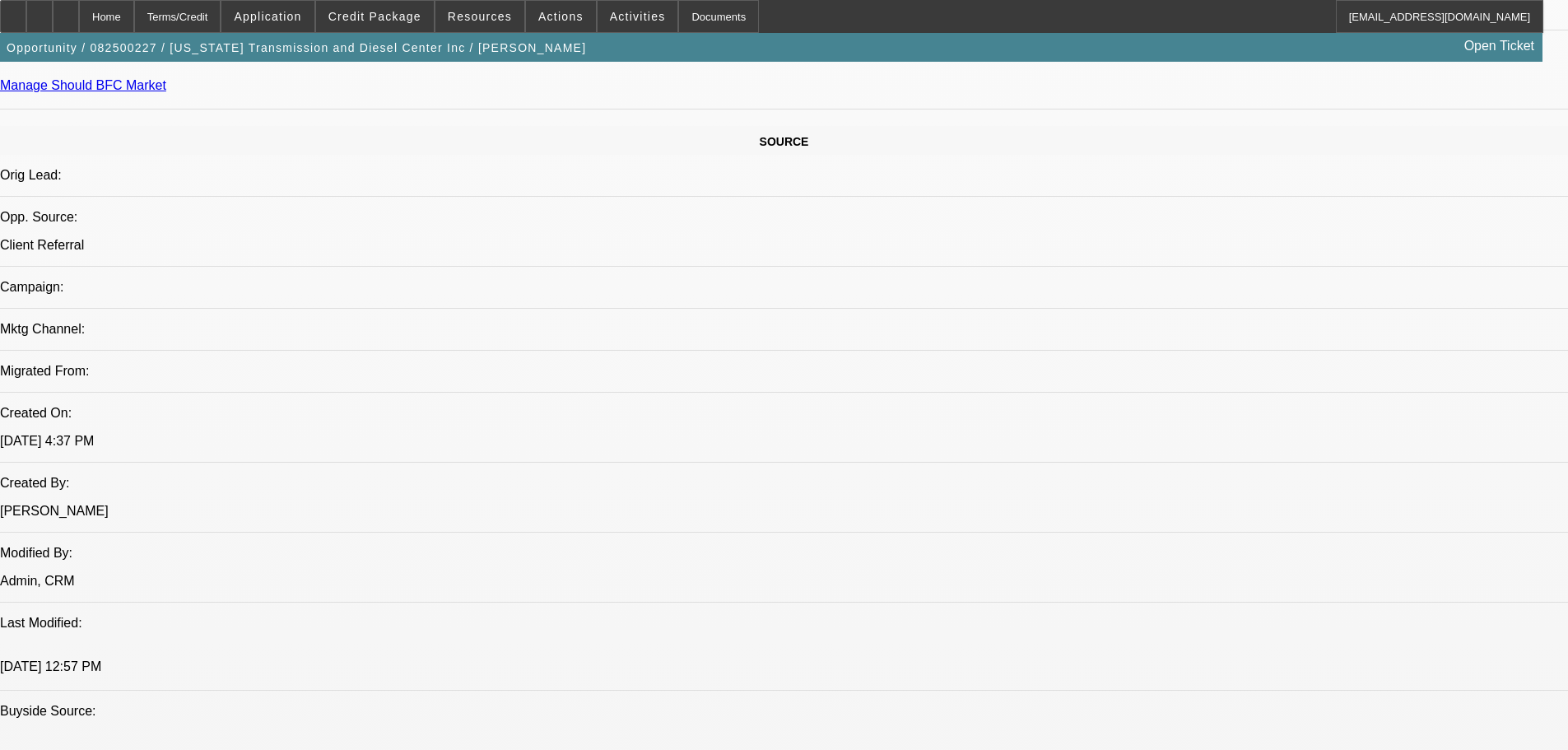
scroll to position [824, 0]
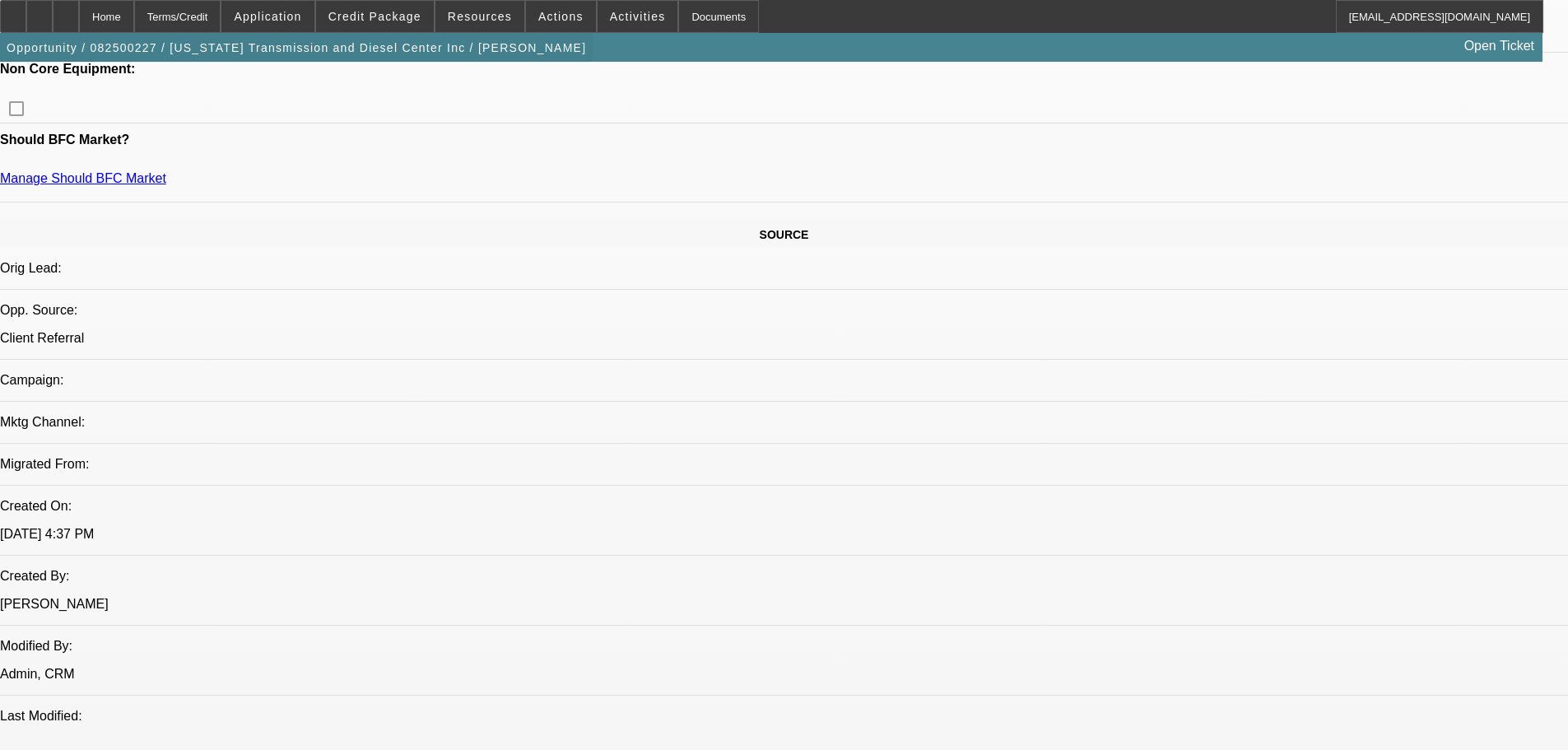
click at [407, 35] on span "button" at bounding box center [296, 47] width 592 height 40
click at [407, 23] on span at bounding box center [374, 16] width 118 height 40
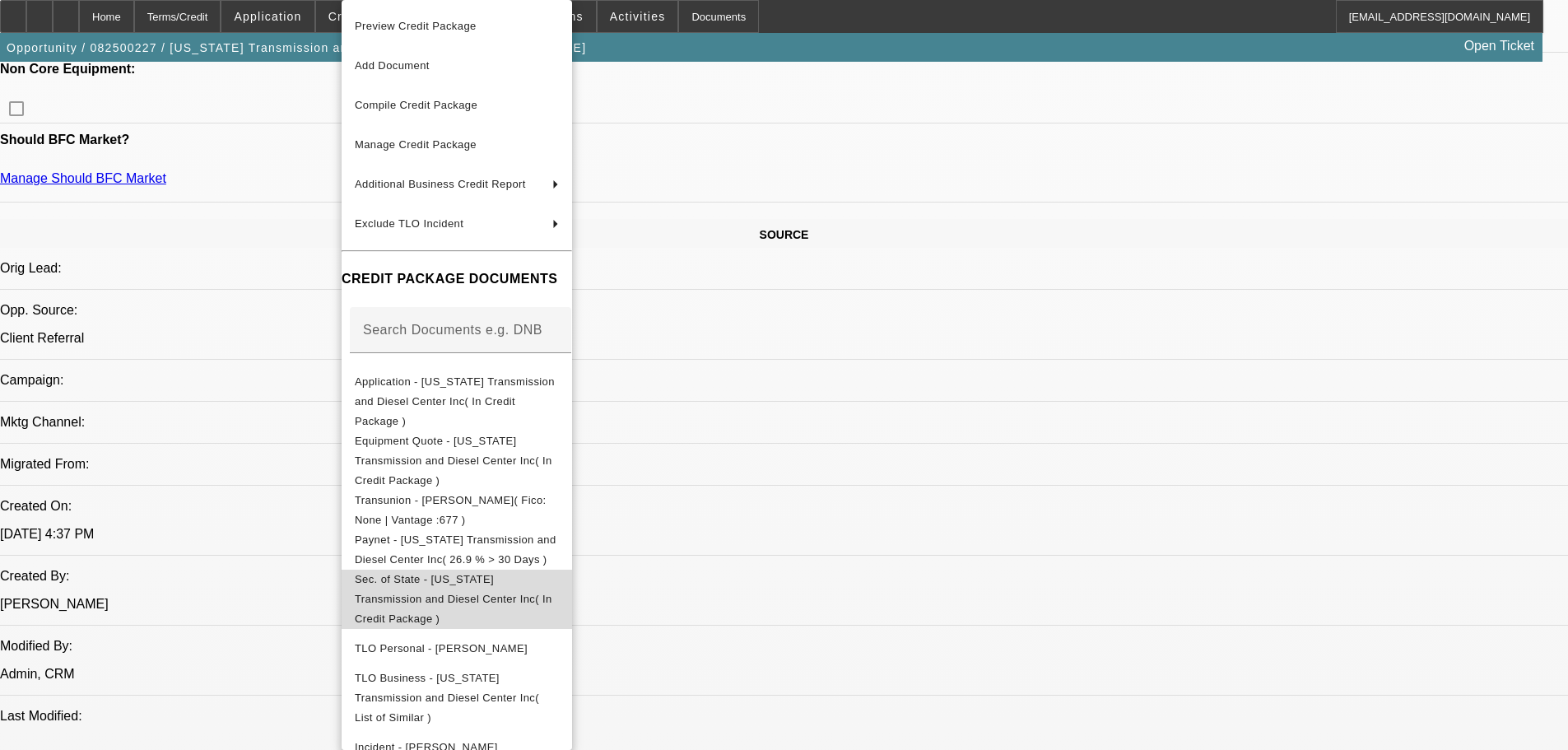
click at [528, 573] on span "Sec. of State - Oregon Transmission and Diesel Center Inc( In Credit Package )" at bounding box center [453, 598] width 197 height 52
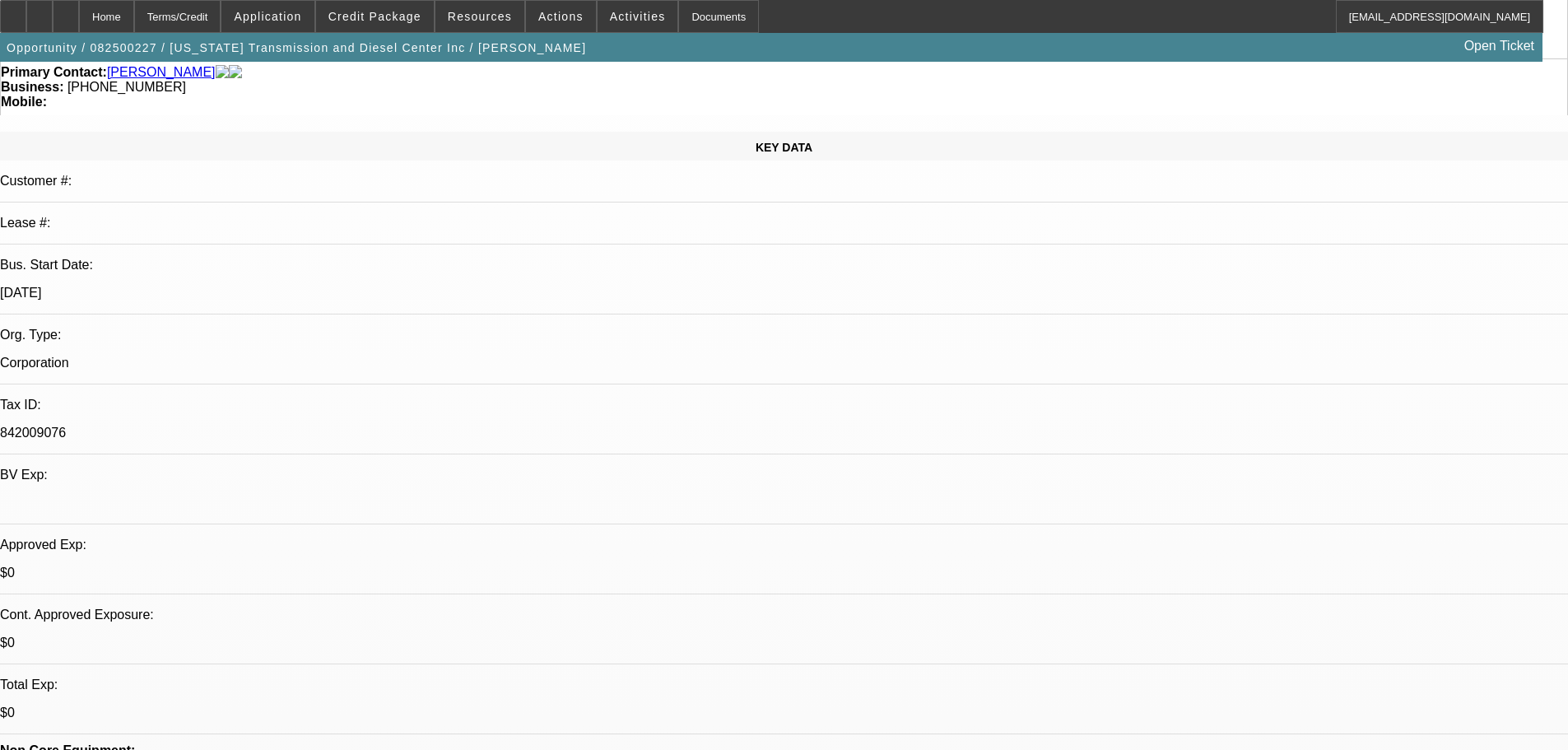
scroll to position [0, 0]
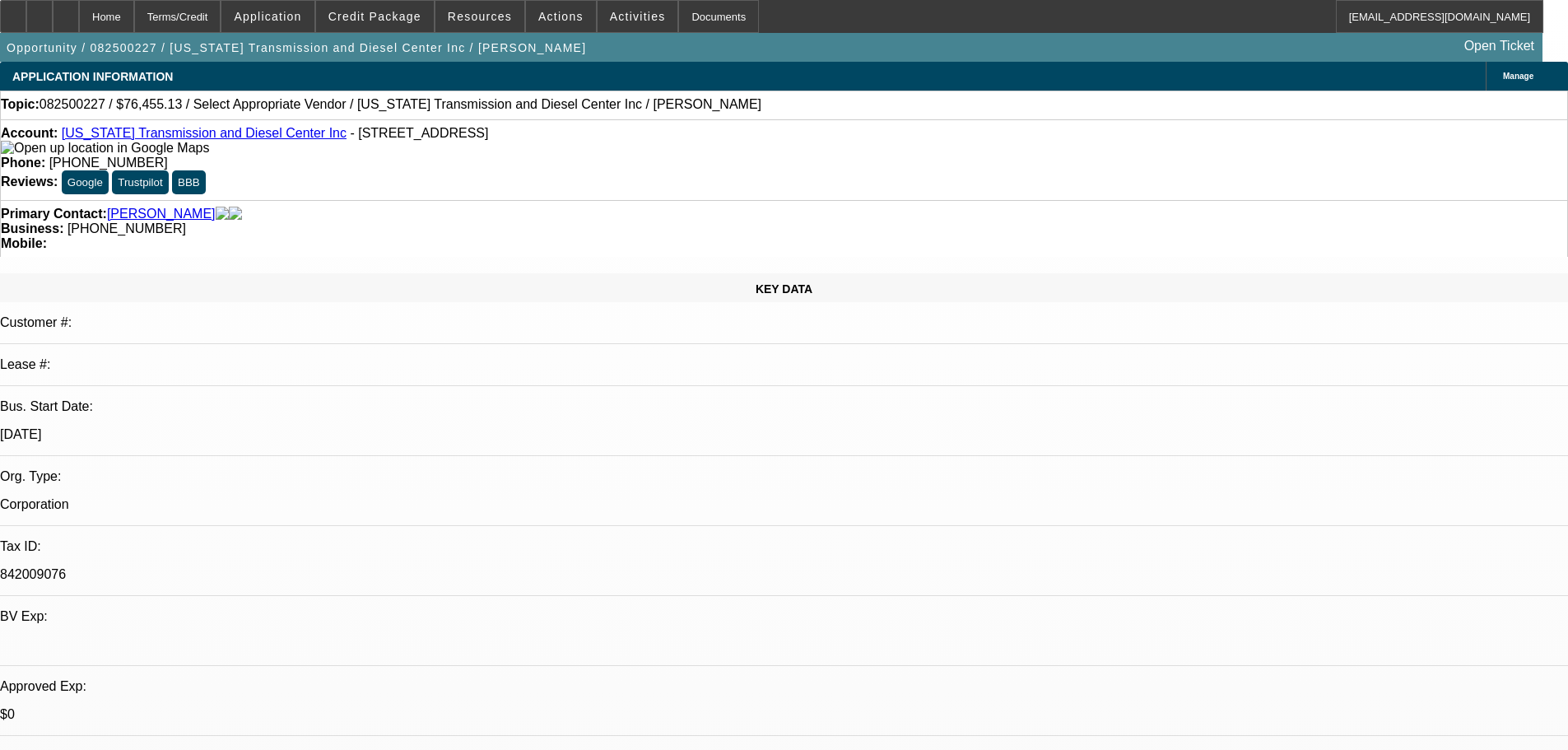
click at [986, 97] on div "Topic: 082500227 / $76,455.13 / Select Appropriate Vendor / Oregon Transmission…" at bounding box center [784, 104] width 1566 height 14
click at [1503, 75] on span "Manage" at bounding box center [1518, 76] width 30 height 9
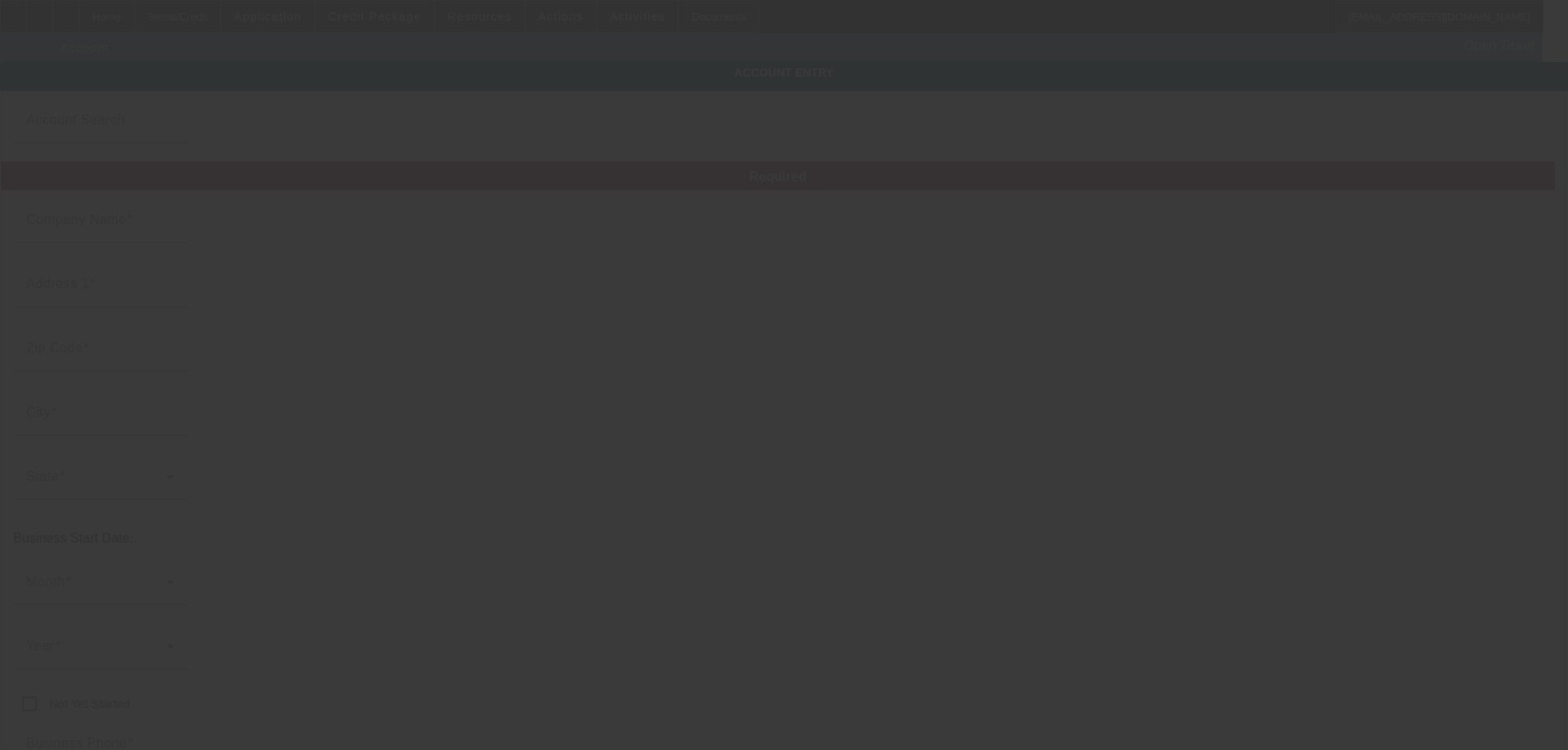
type input "[US_STATE] Transmission and Diesel Center Inc"
type input "14725 SE 82nd Dr"
type input "97015"
type input "Clackamas"
type input "[PHONE_NUMBER]"
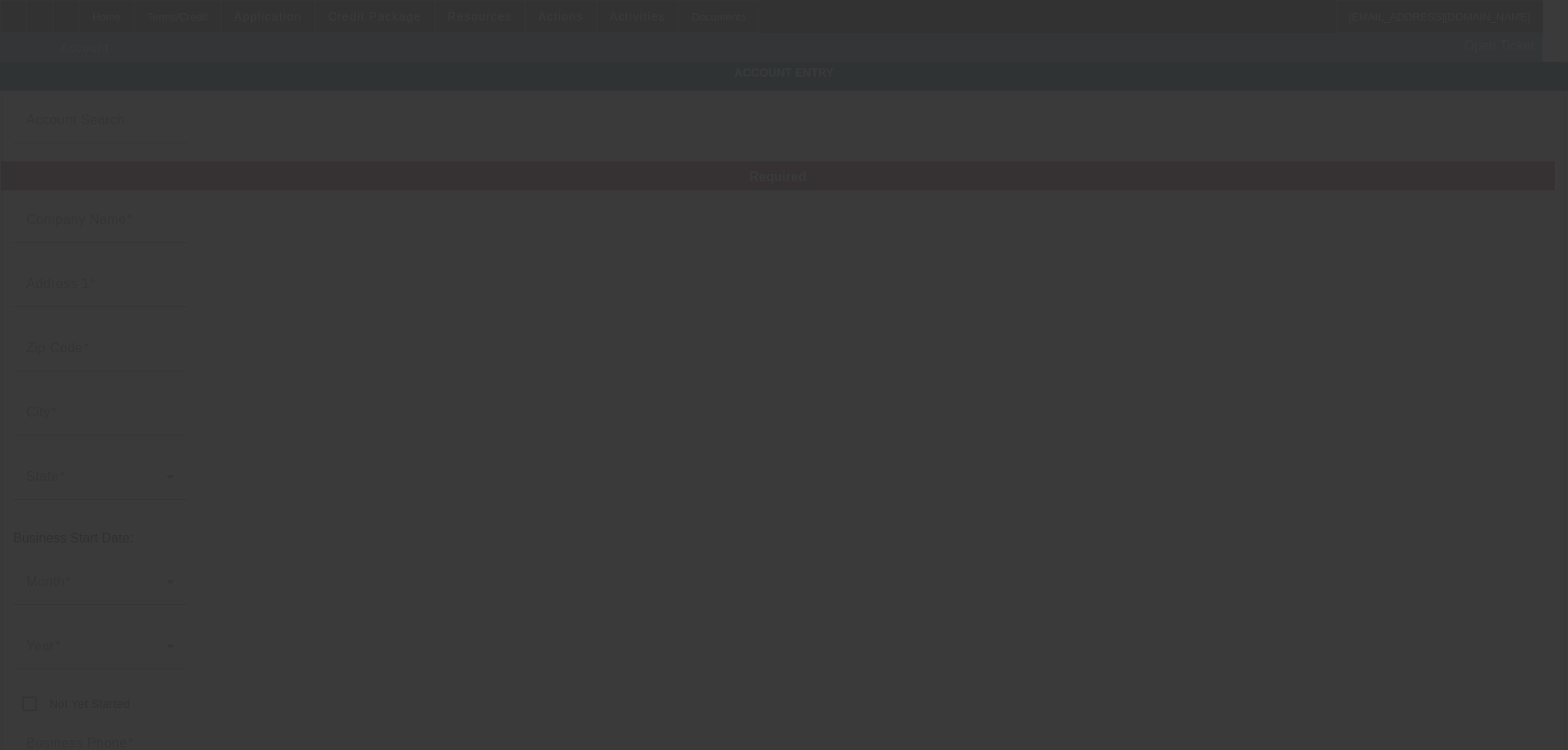
type input "842009076"
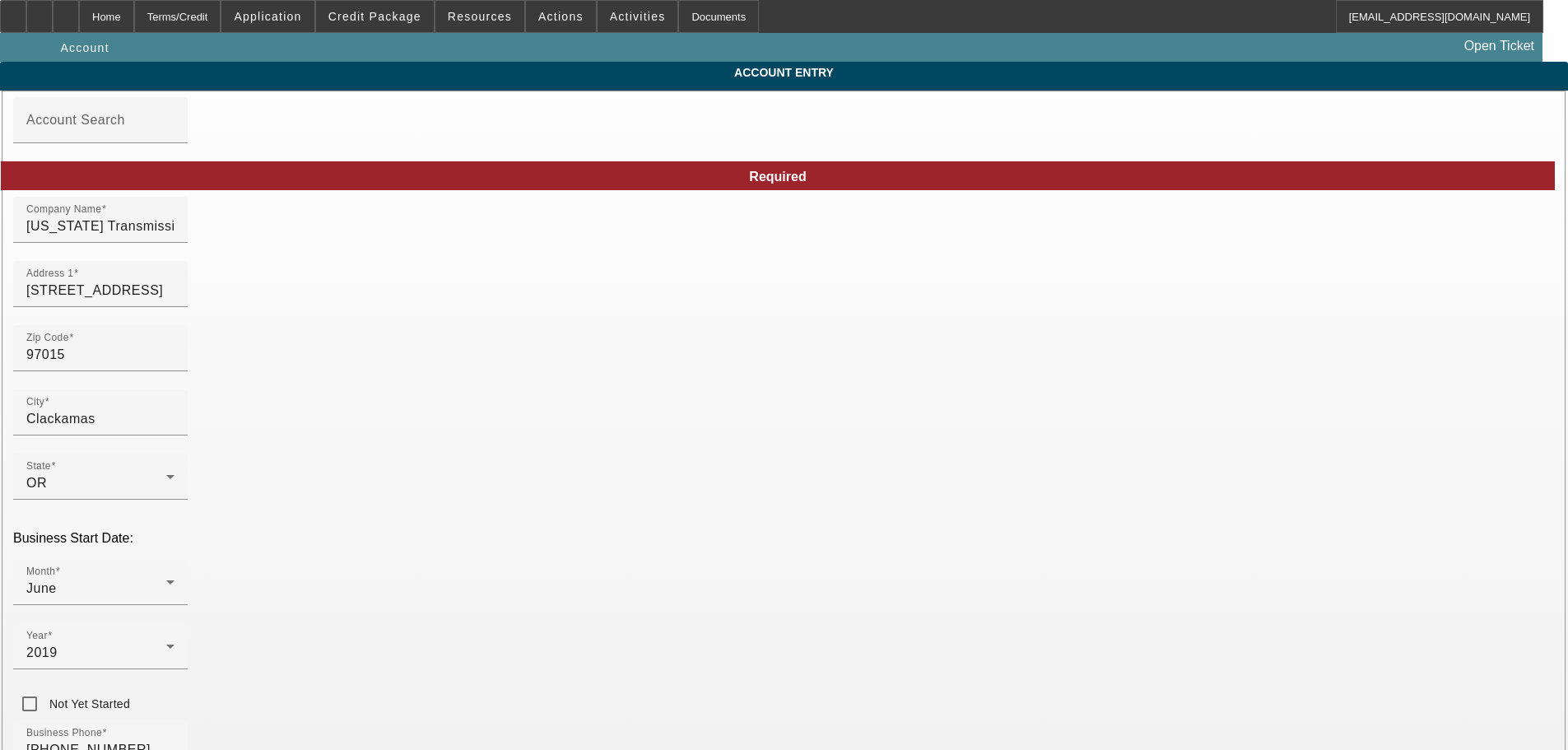
type input "8/8/2025"
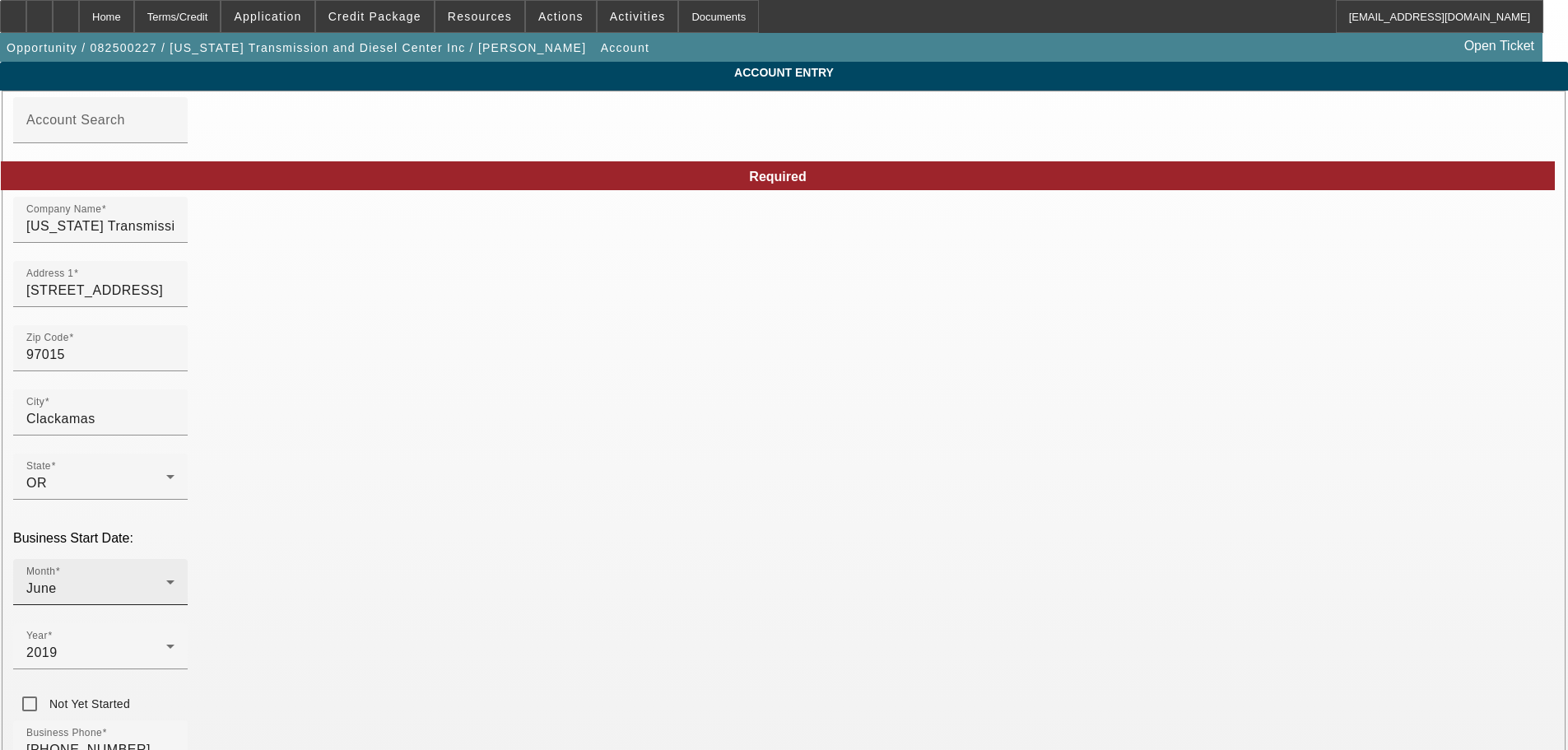
click at [166, 579] on div "June" at bounding box center [96, 588] width 140 height 19
click at [458, 426] on mat-option "May" at bounding box center [424, 431] width 216 height 40
click at [166, 643] on div "2019" at bounding box center [96, 653] width 140 height 19
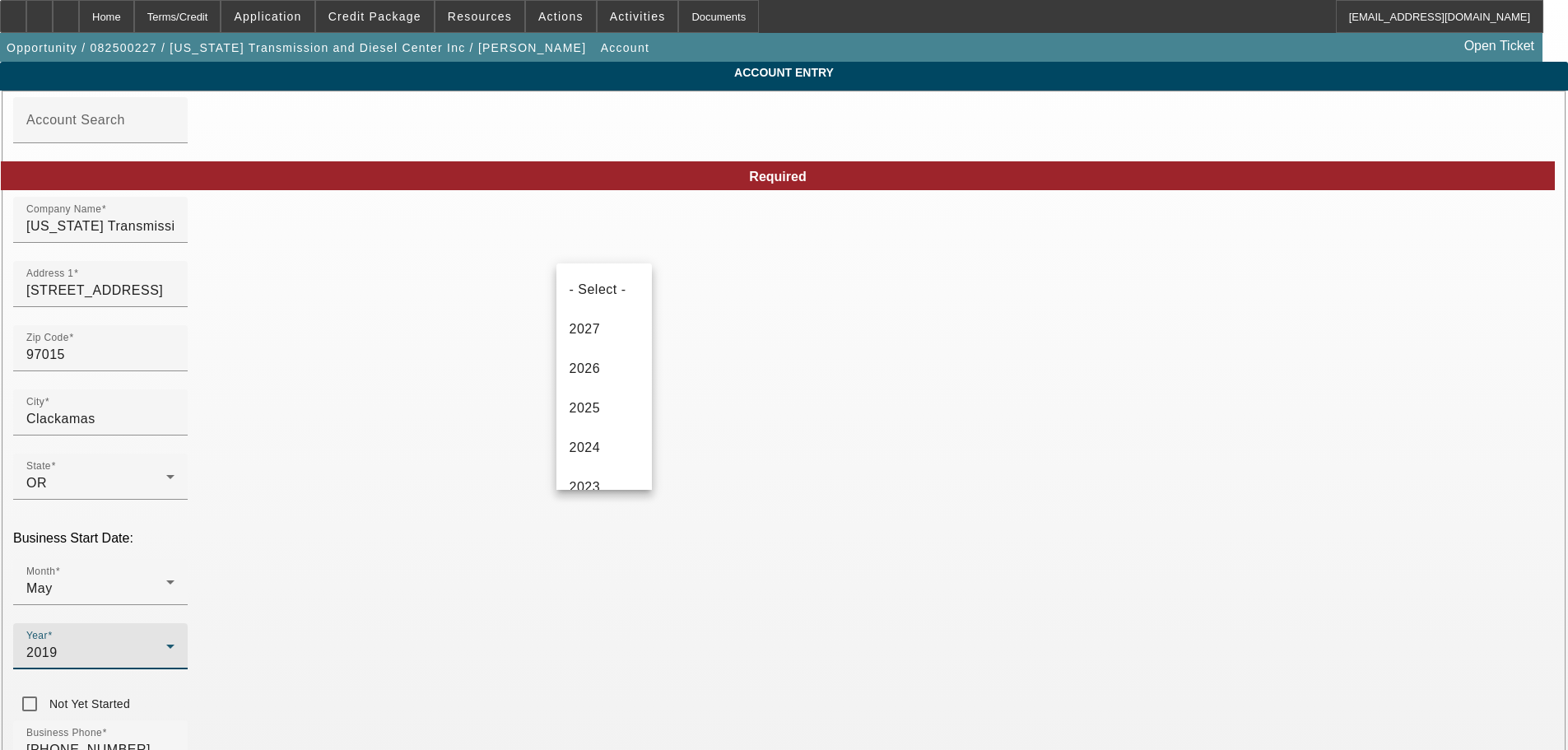
scroll to position [184, 0]
click at [603, 390] on mat-option "2021" at bounding box center [604, 382] width 96 height 40
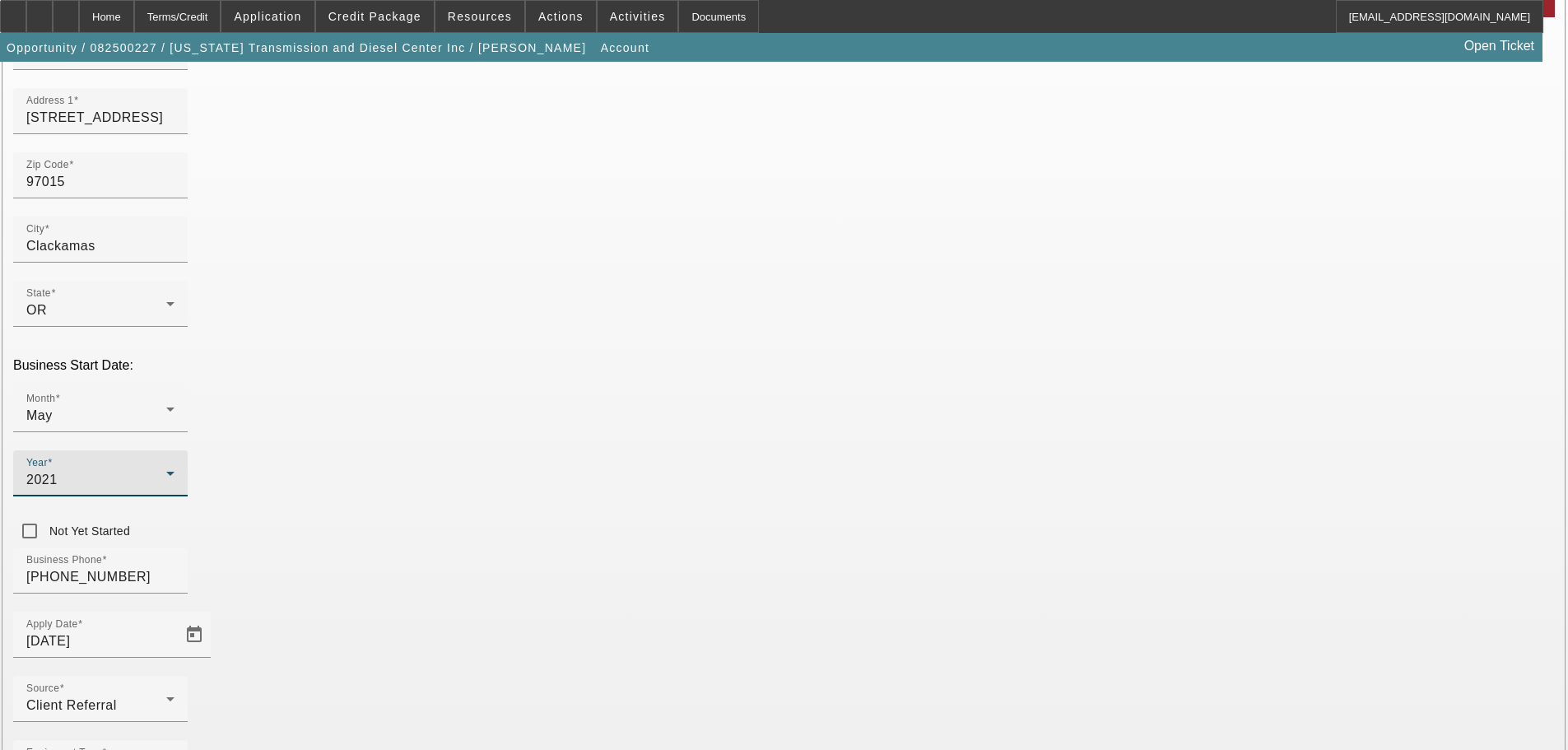
scroll to position [221, 0]
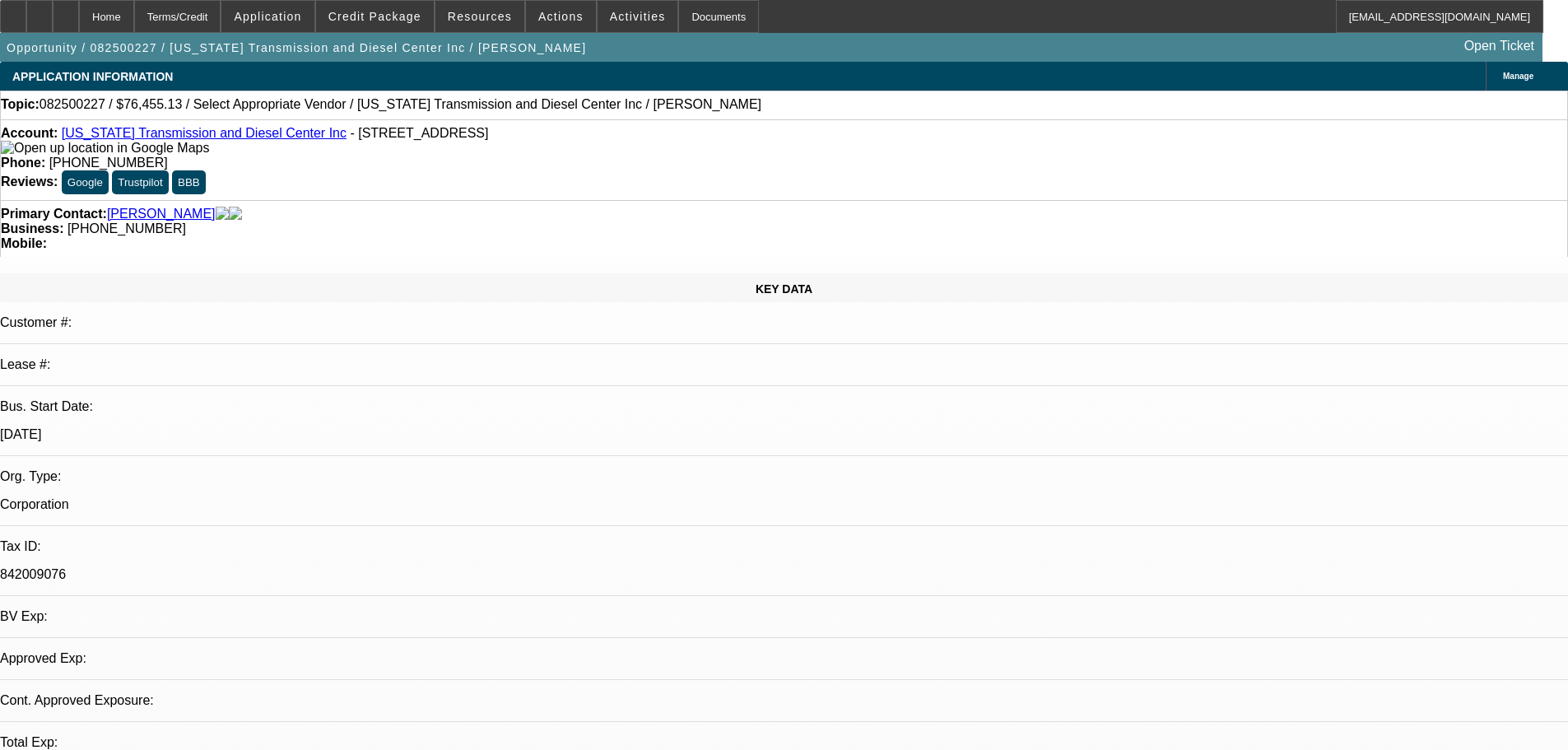
select select "0"
select select "2"
select select "0.1"
select select "4"
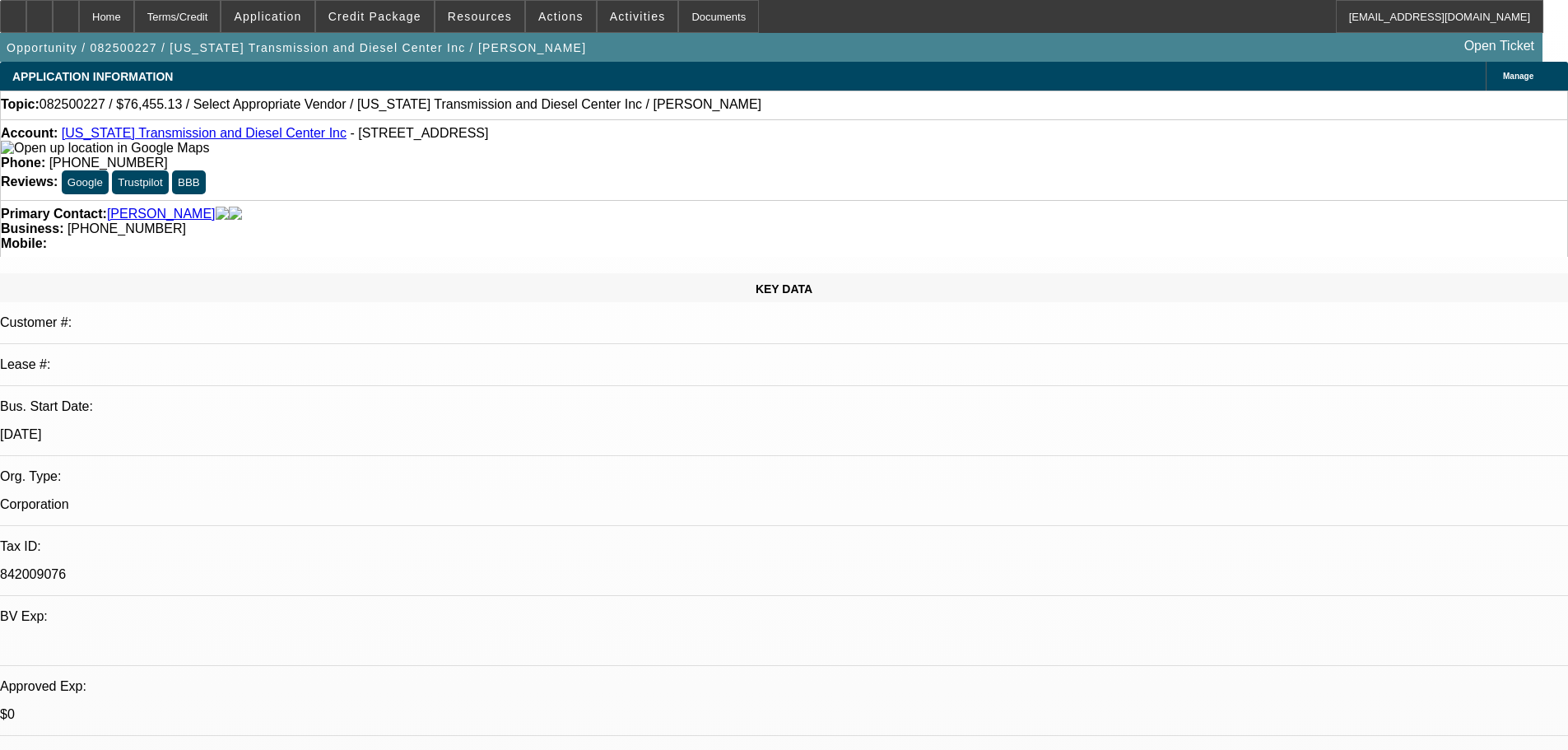
drag, startPoint x: 644, startPoint y: 138, endPoint x: 572, endPoint y: 142, distance: 72.1
click at [572, 156] on div "Phone: (503) 770-8787" at bounding box center [784, 163] width 1566 height 14
click at [168, 156] on span "[PHONE_NUMBER]" at bounding box center [108, 163] width 119 height 14
click at [45, 156] on strong "Phone:" at bounding box center [23, 163] width 44 height 14
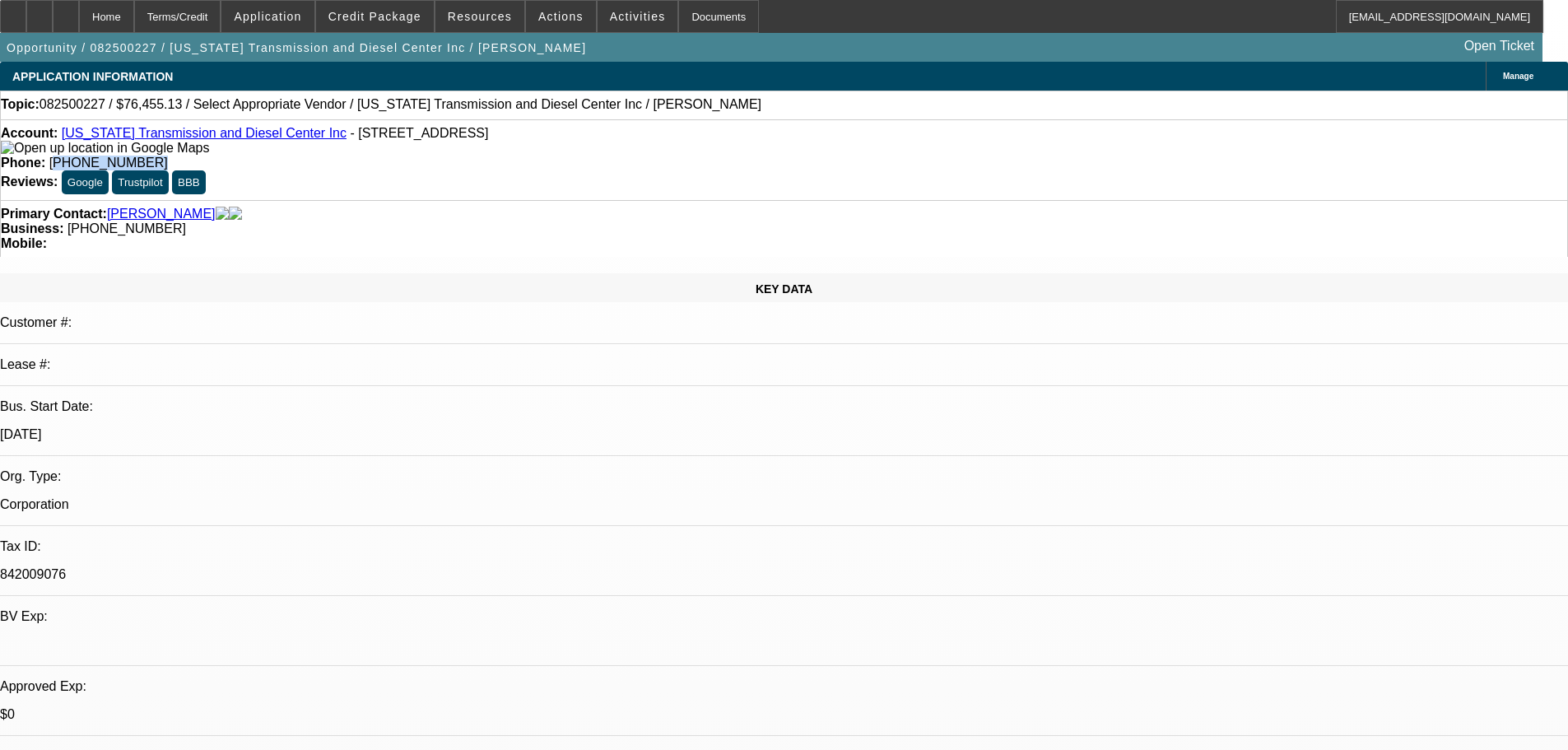
drag, startPoint x: 577, startPoint y: 136, endPoint x: 649, endPoint y: 132, distance: 72.1
click at [666, 156] on div "Phone: (503) 770-8787" at bounding box center [784, 163] width 1566 height 14
copy span "503) 770-8787"
drag, startPoint x: 662, startPoint y: 183, endPoint x: 591, endPoint y: 180, distance: 71.1
click at [591, 221] on div "Business: (360) 608-2413" at bounding box center [784, 228] width 1566 height 14
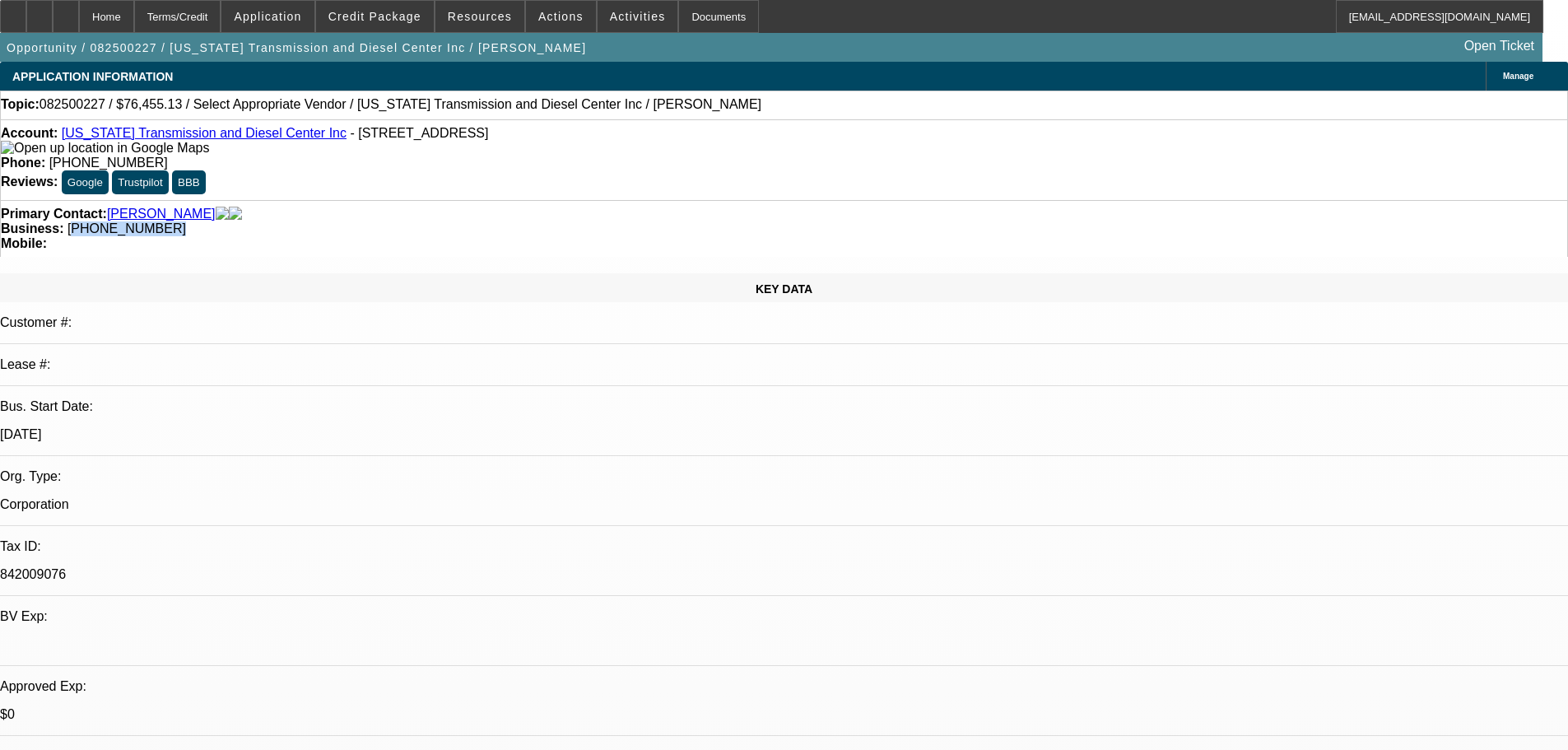
copy span "360) 608-2413"
click at [158, 140] on link "[US_STATE] Transmission and Diesel Center Inc" at bounding box center [204, 133] width 285 height 14
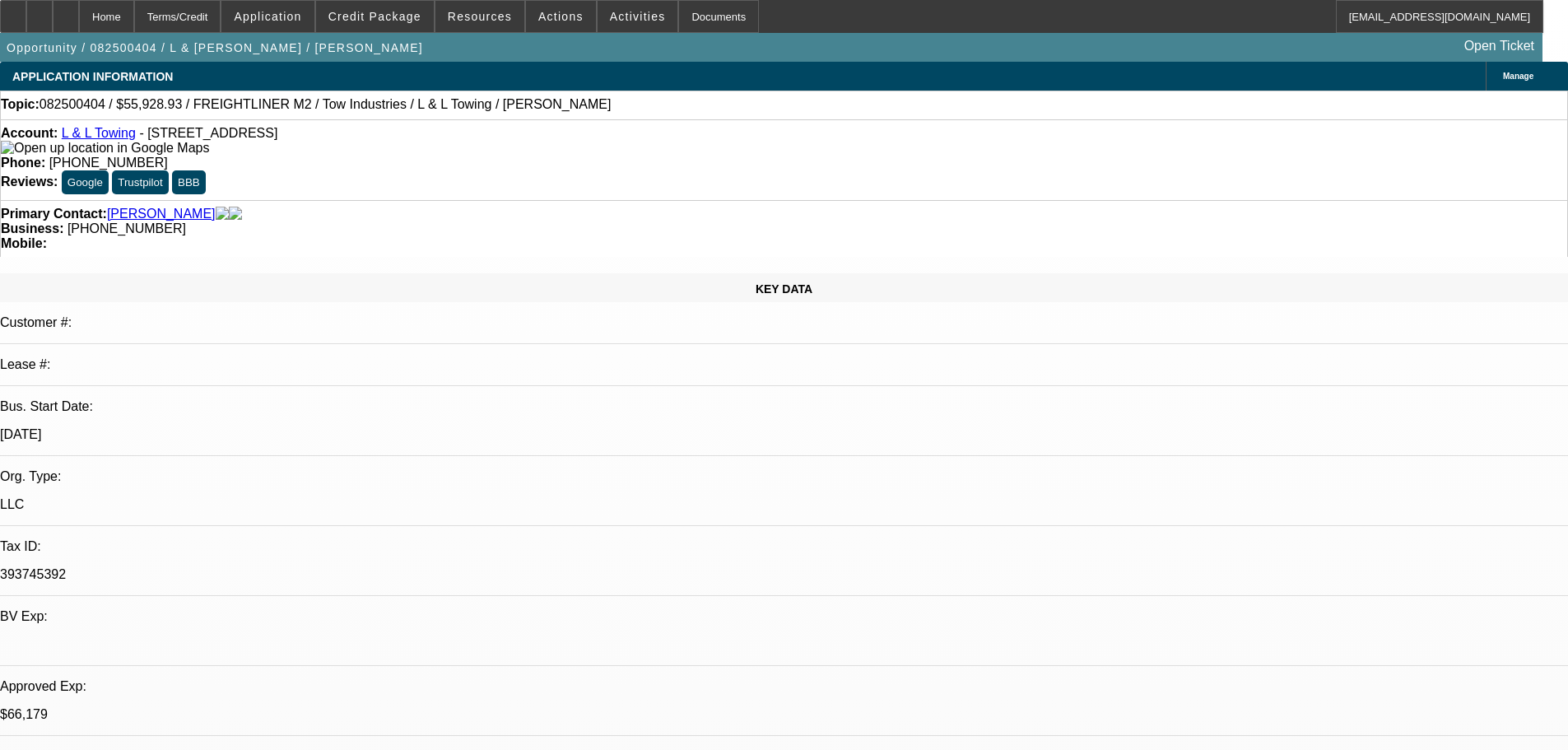
select select "0"
select select "2"
select select "0.1"
select select "4"
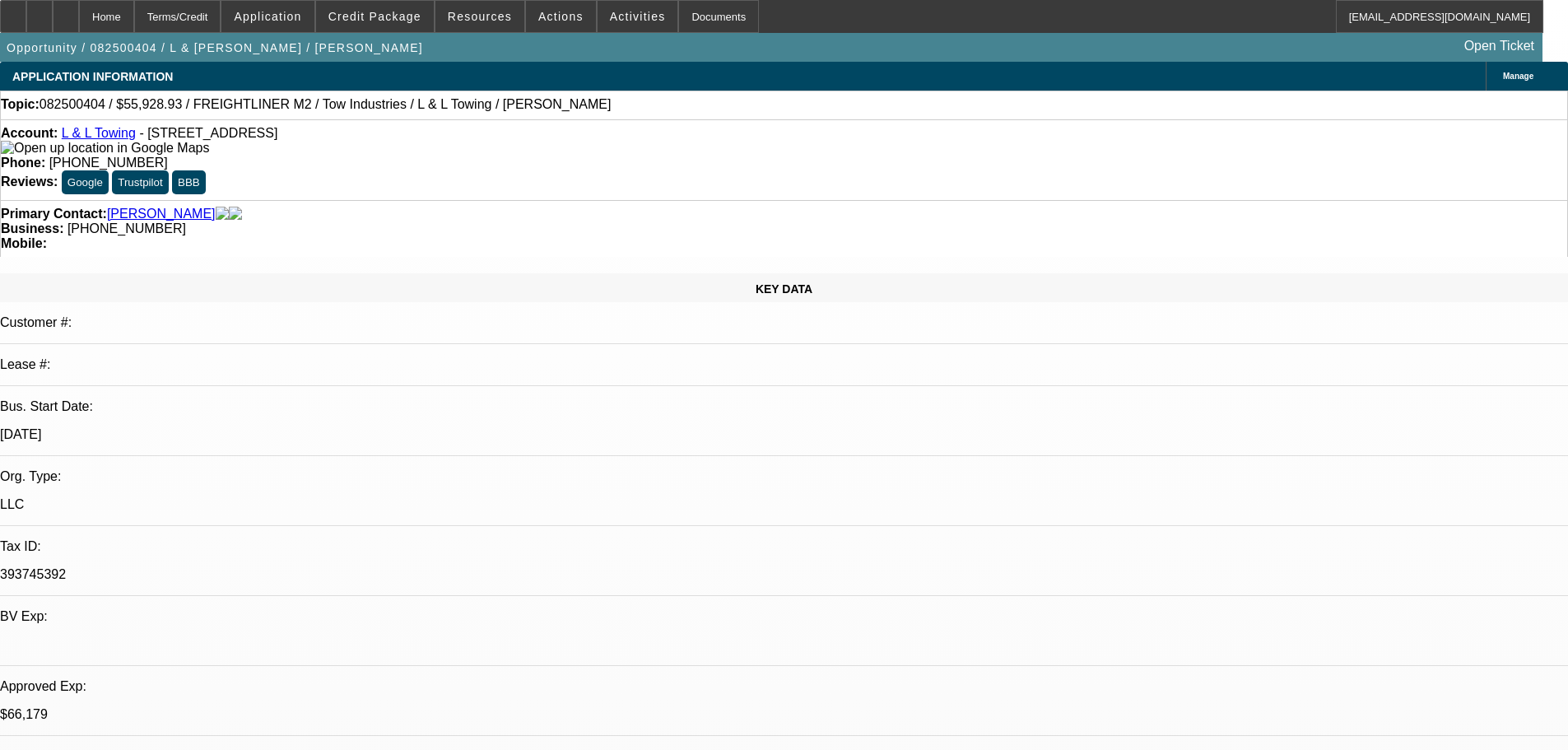
select select "0"
select select "2"
select select "0.1"
select select "4"
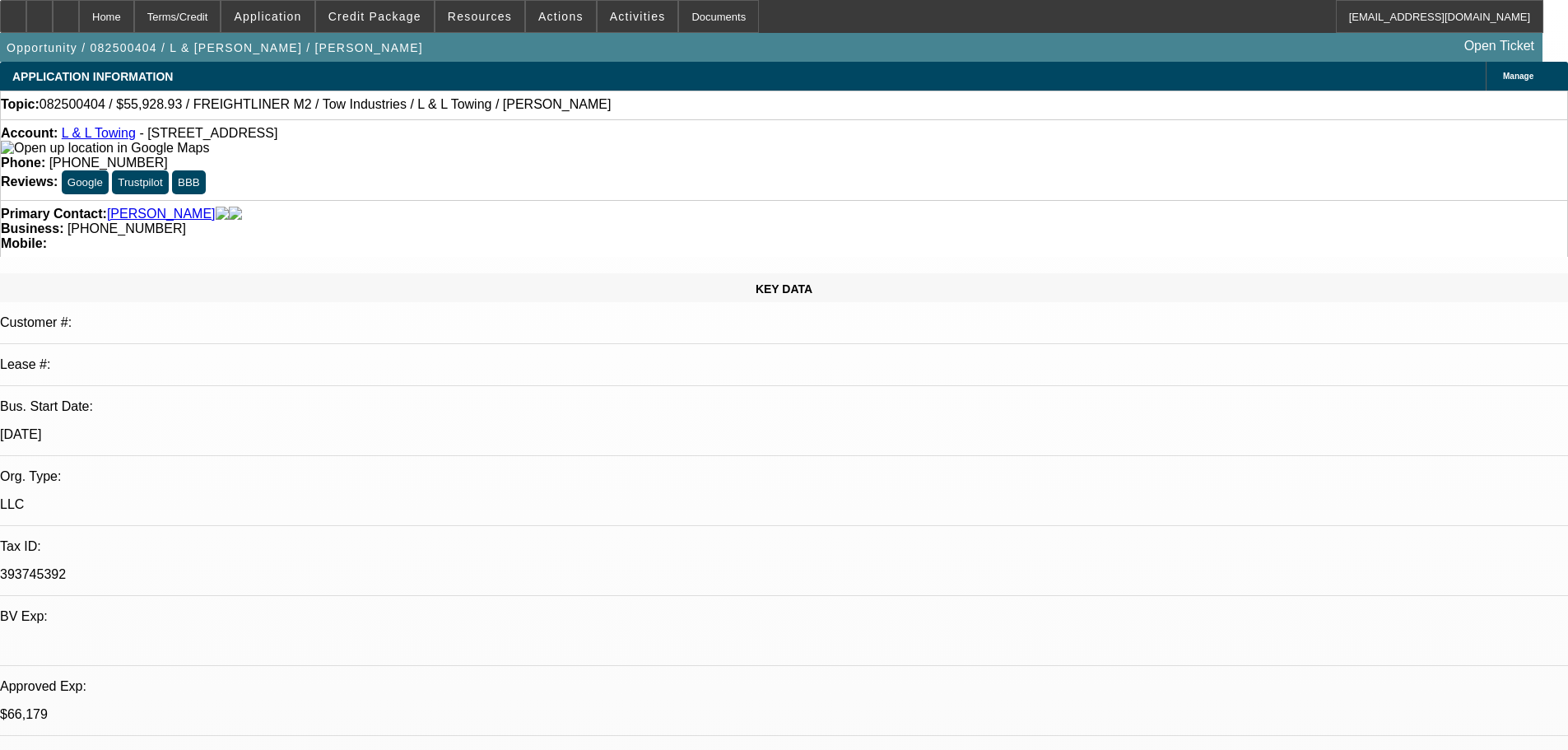
select select "0"
select select "2"
select select "0.1"
select select "4"
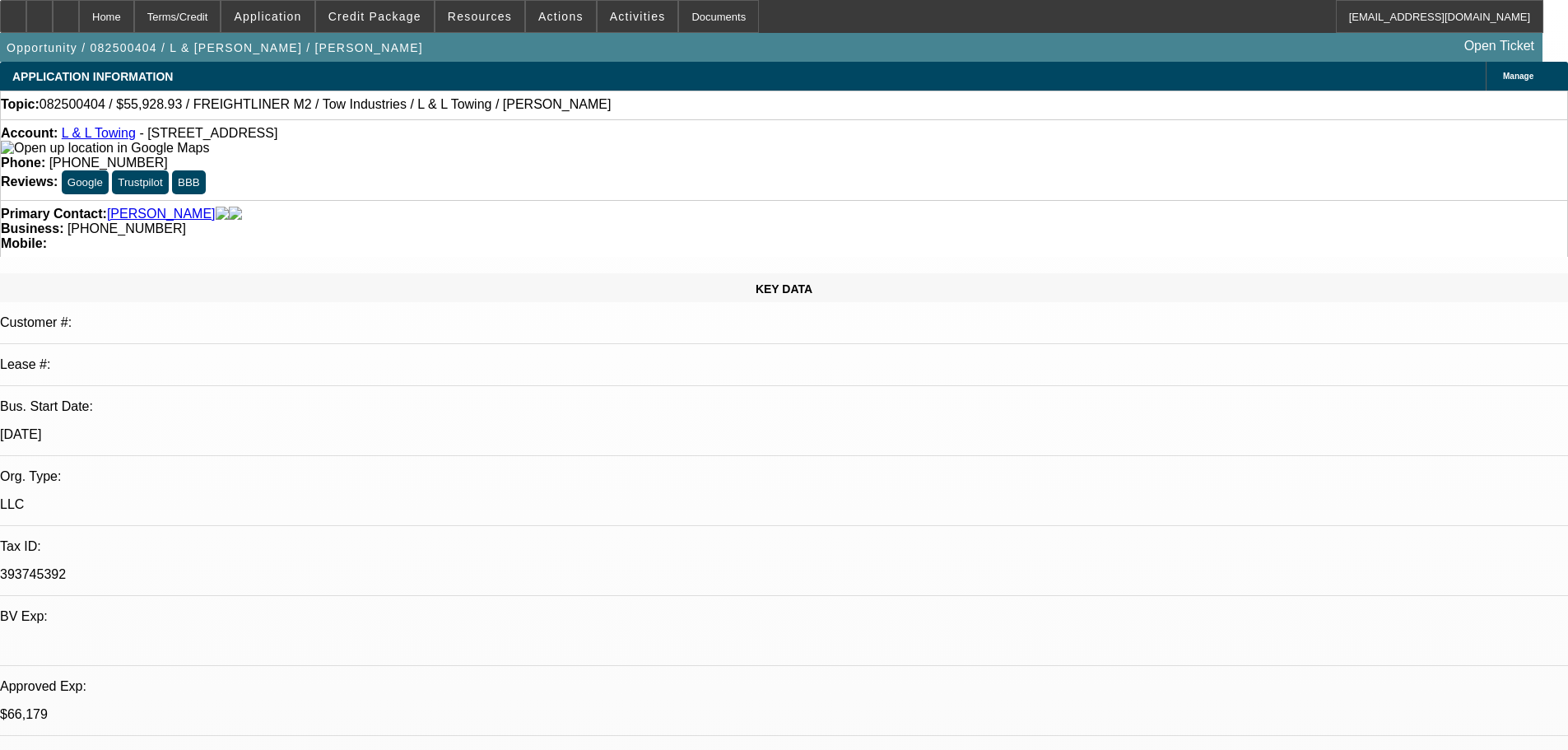
select select "0"
select select "2"
select select "0.1"
select select "4"
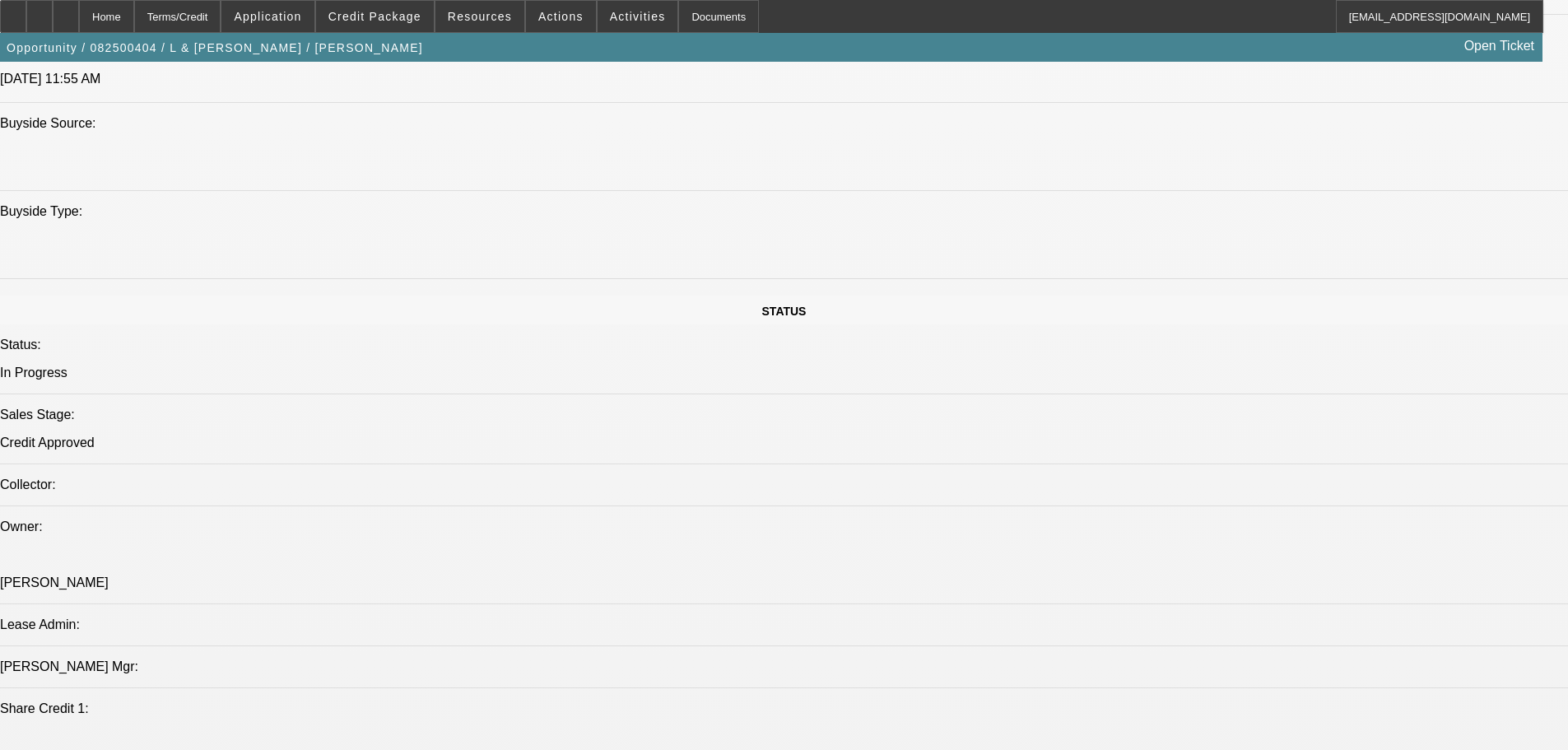
scroll to position [1647, 0]
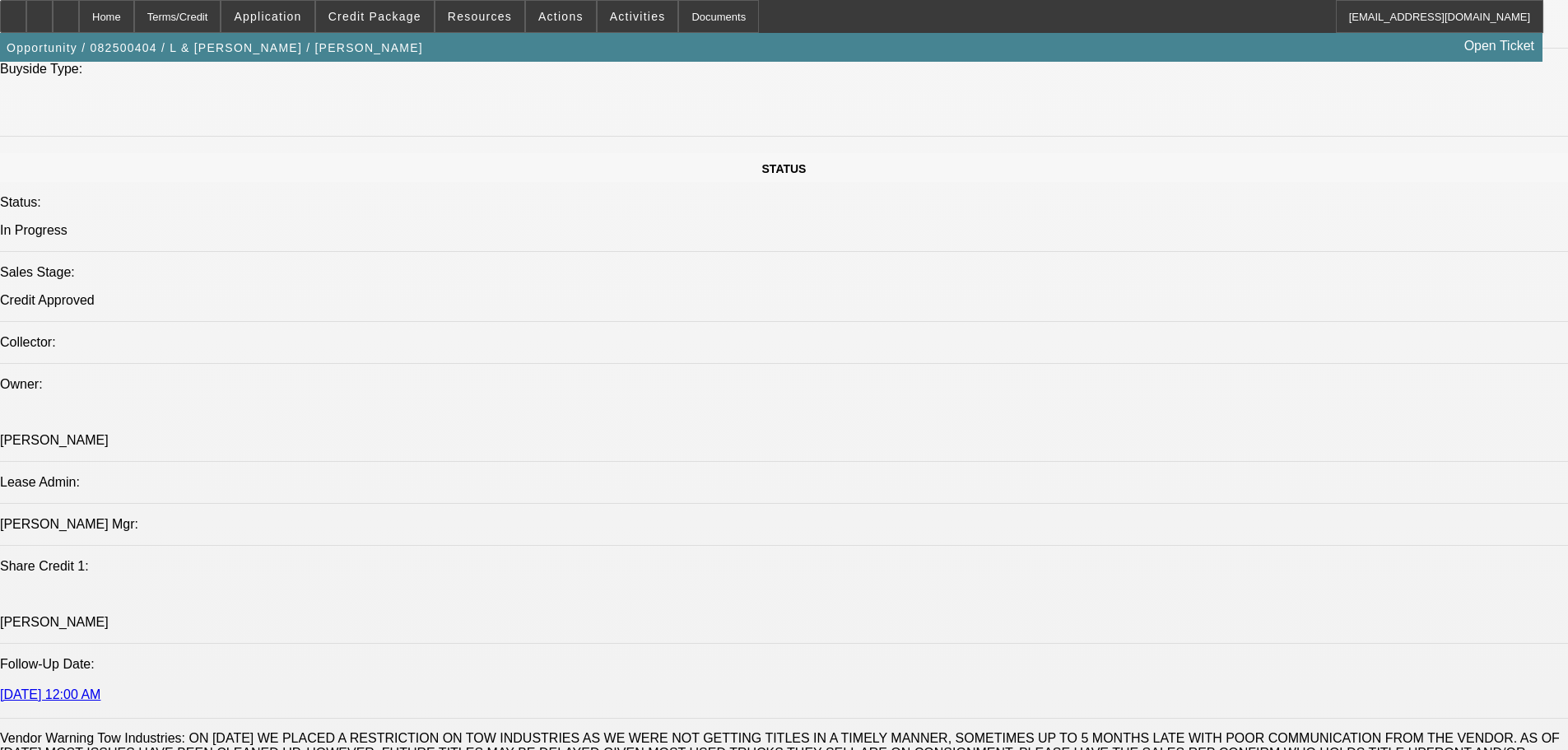
drag, startPoint x: 1248, startPoint y: 199, endPoint x: 1255, endPoint y: 247, distance: 48.5
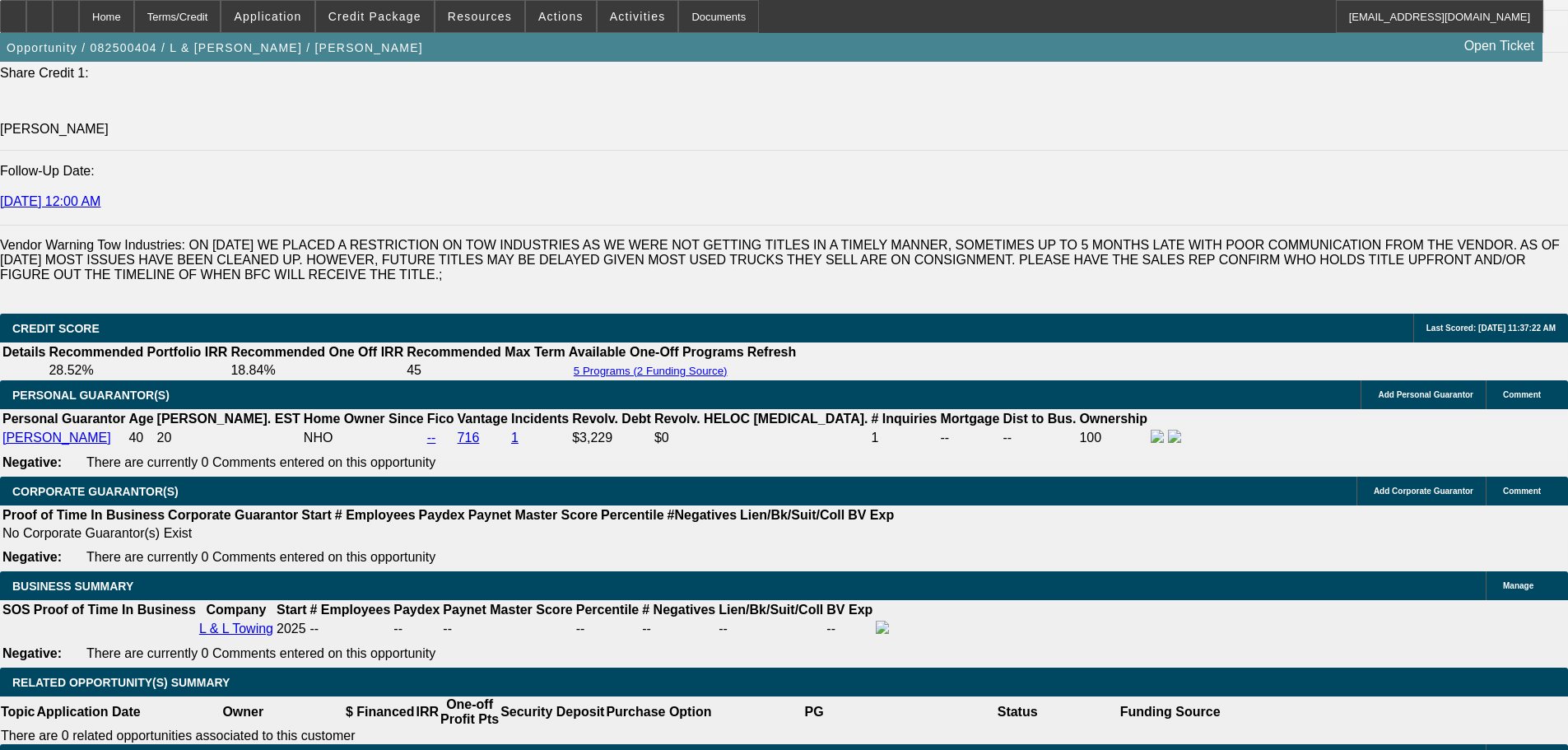
scroll to position [2305, 0]
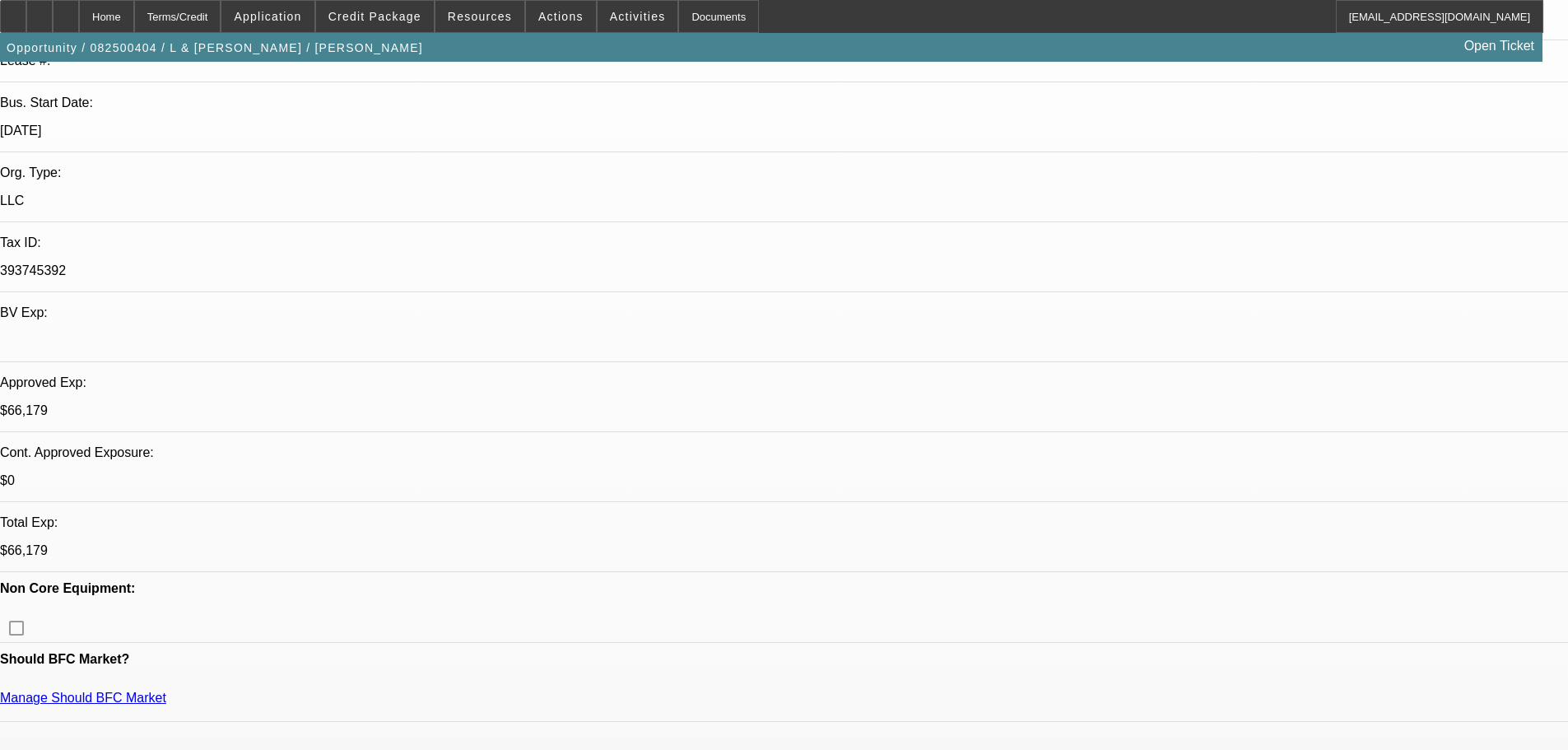
scroll to position [0, 0]
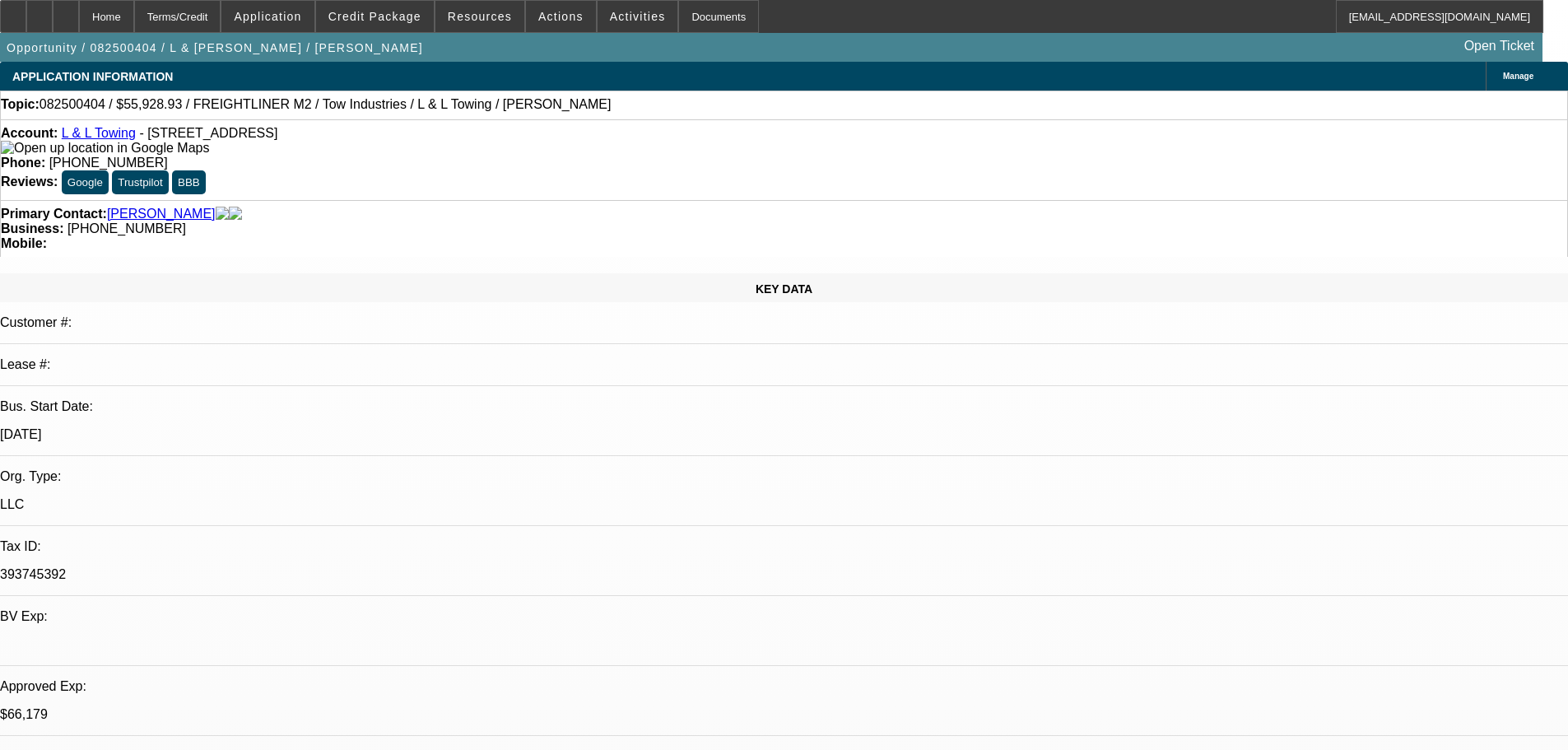
drag, startPoint x: 1193, startPoint y: 293, endPoint x: 1124, endPoint y: 300, distance: 69.4
copy b "(323) 807-5648"
click at [126, 134] on link "L & L Towing" at bounding box center [98, 133] width 74 height 14
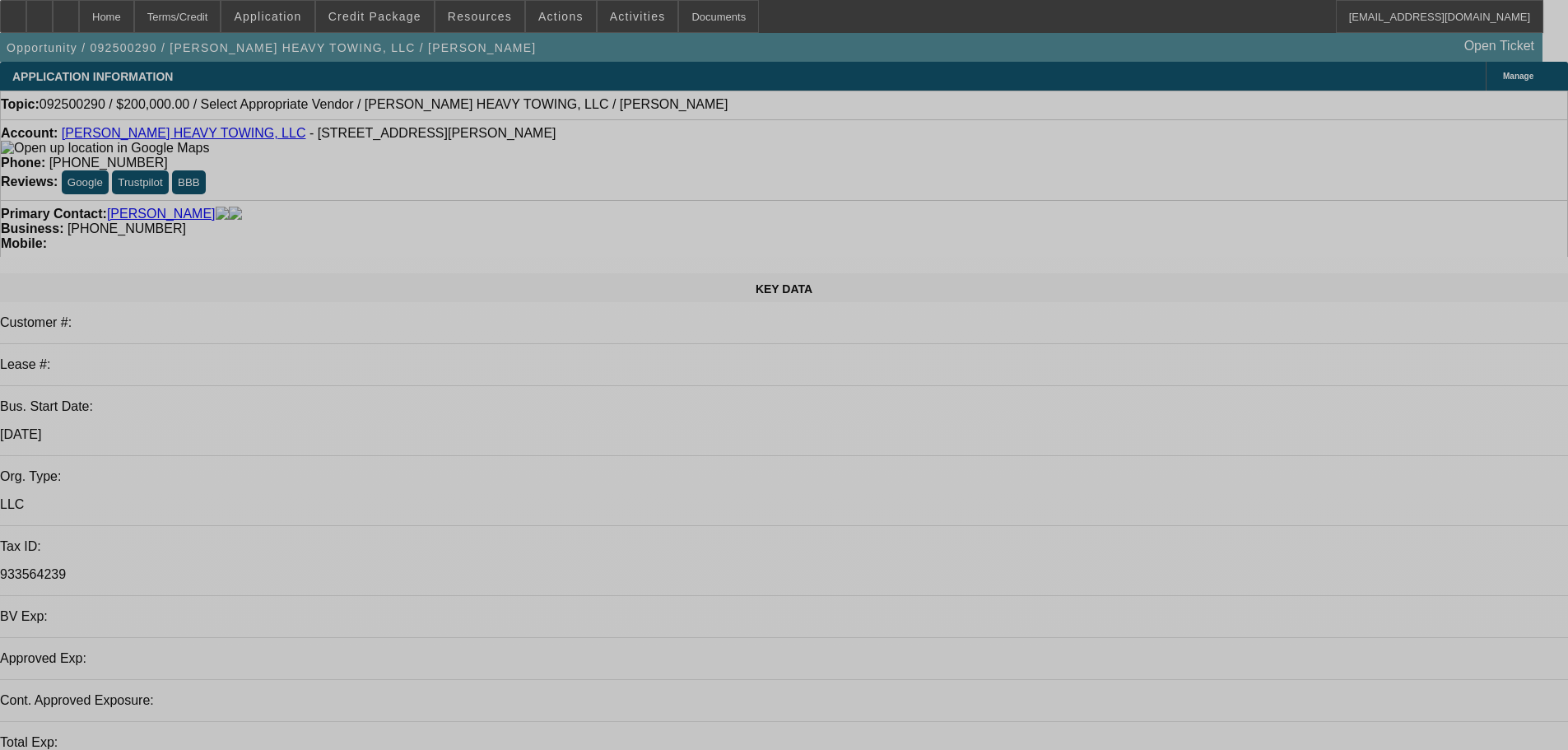
select select "0"
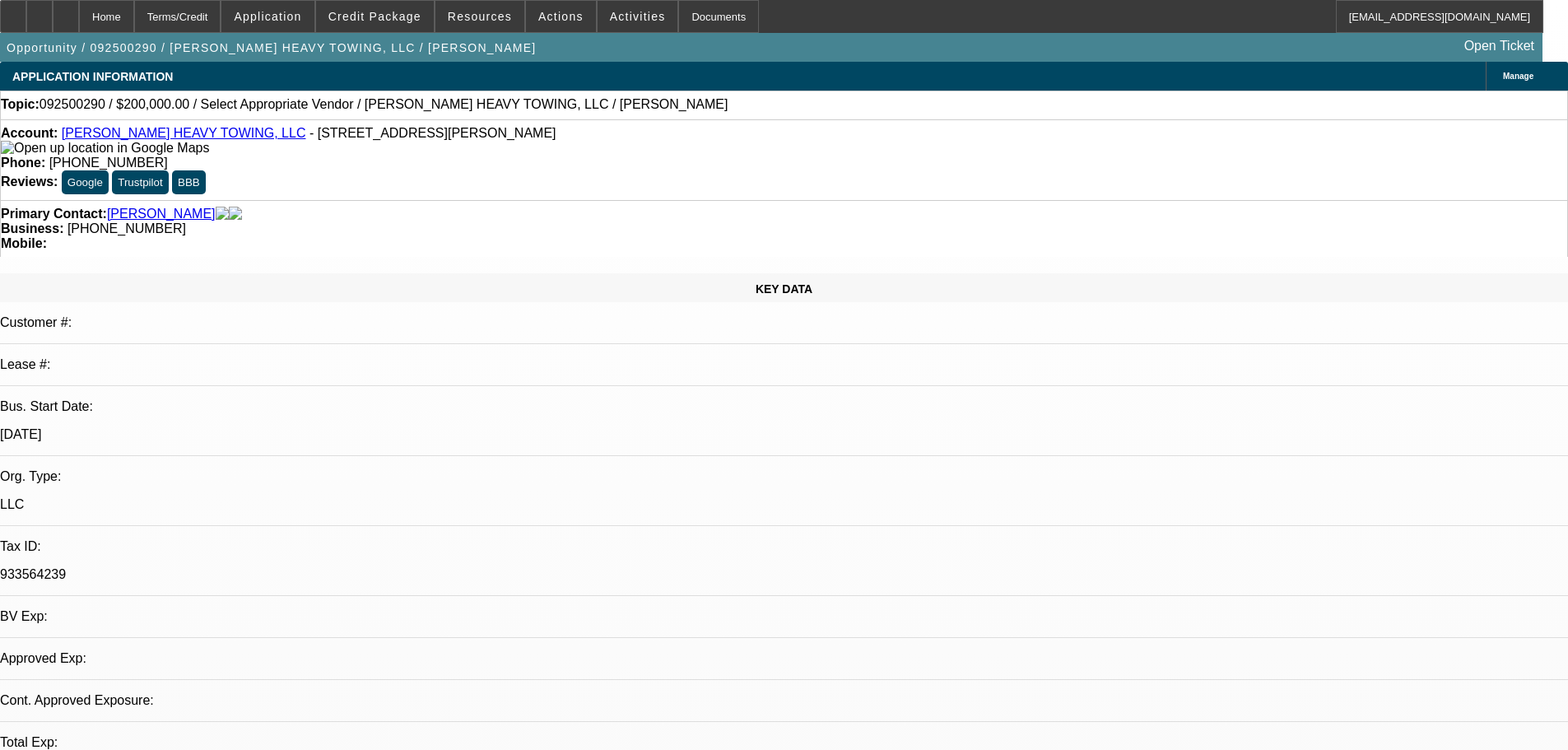
select select "2"
select select "0.1"
select select "2"
select select "4"
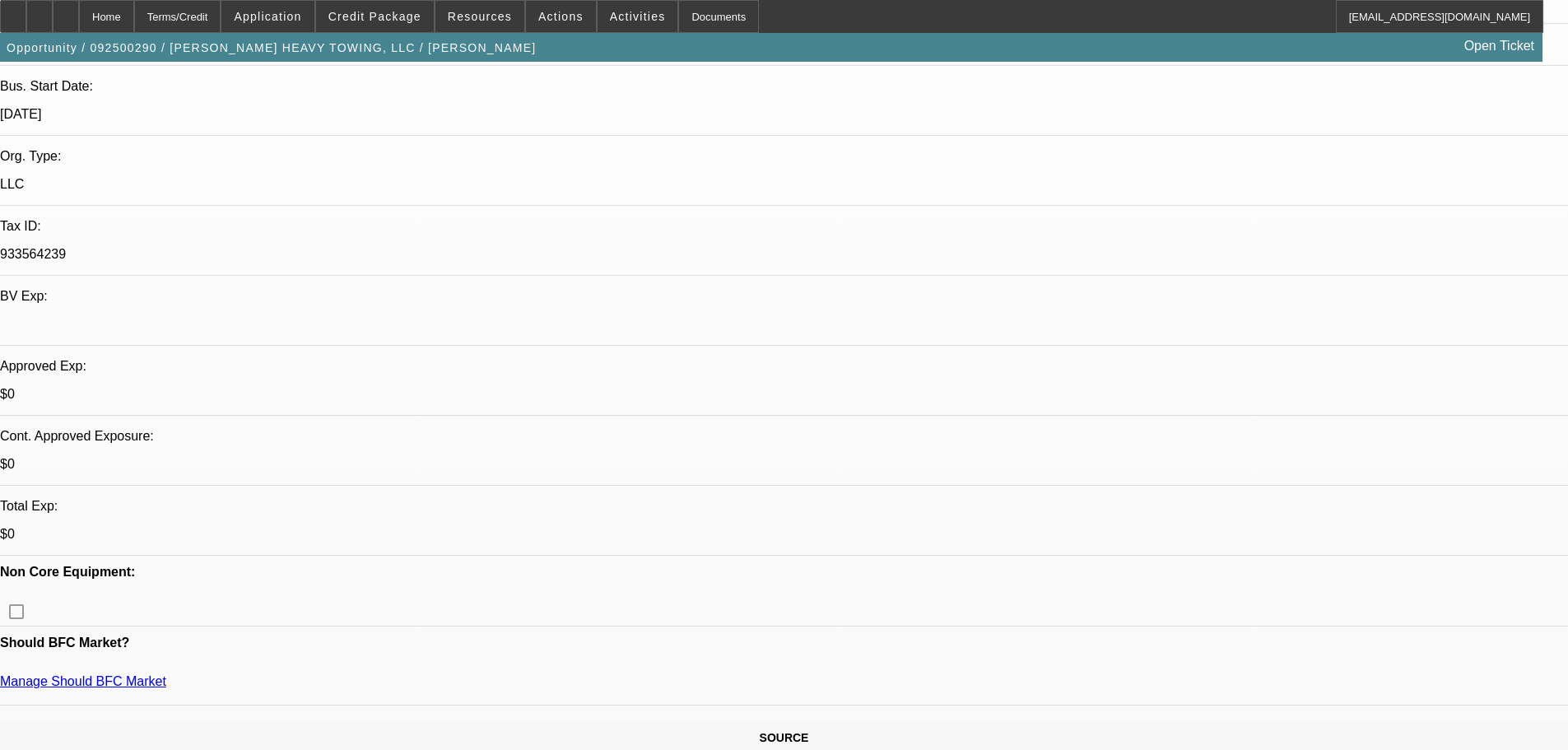
scroll to position [330, 0]
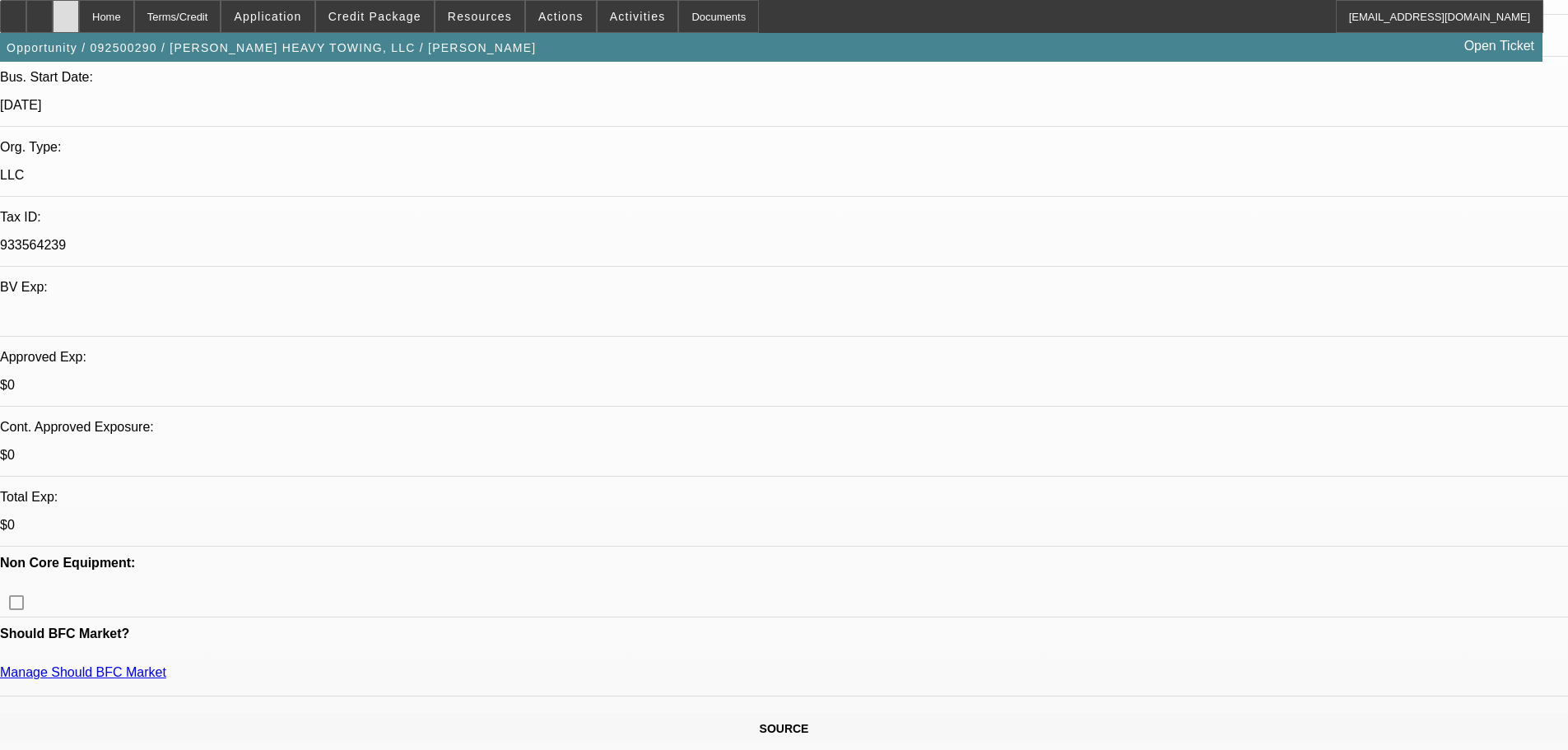
click at [79, 14] on div at bounding box center [65, 16] width 26 height 33
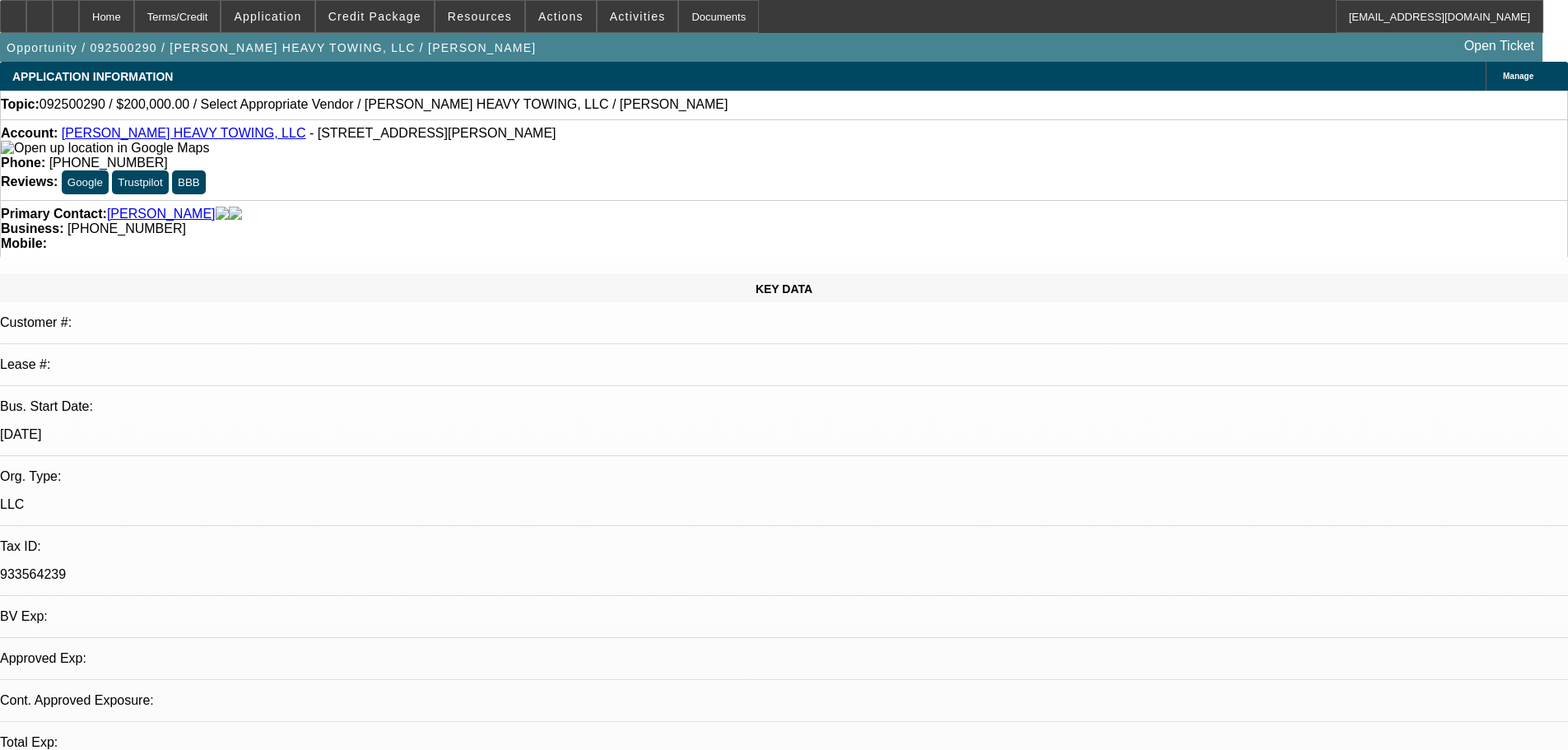
select select "0"
select select "2"
select select "0.1"
select select "4"
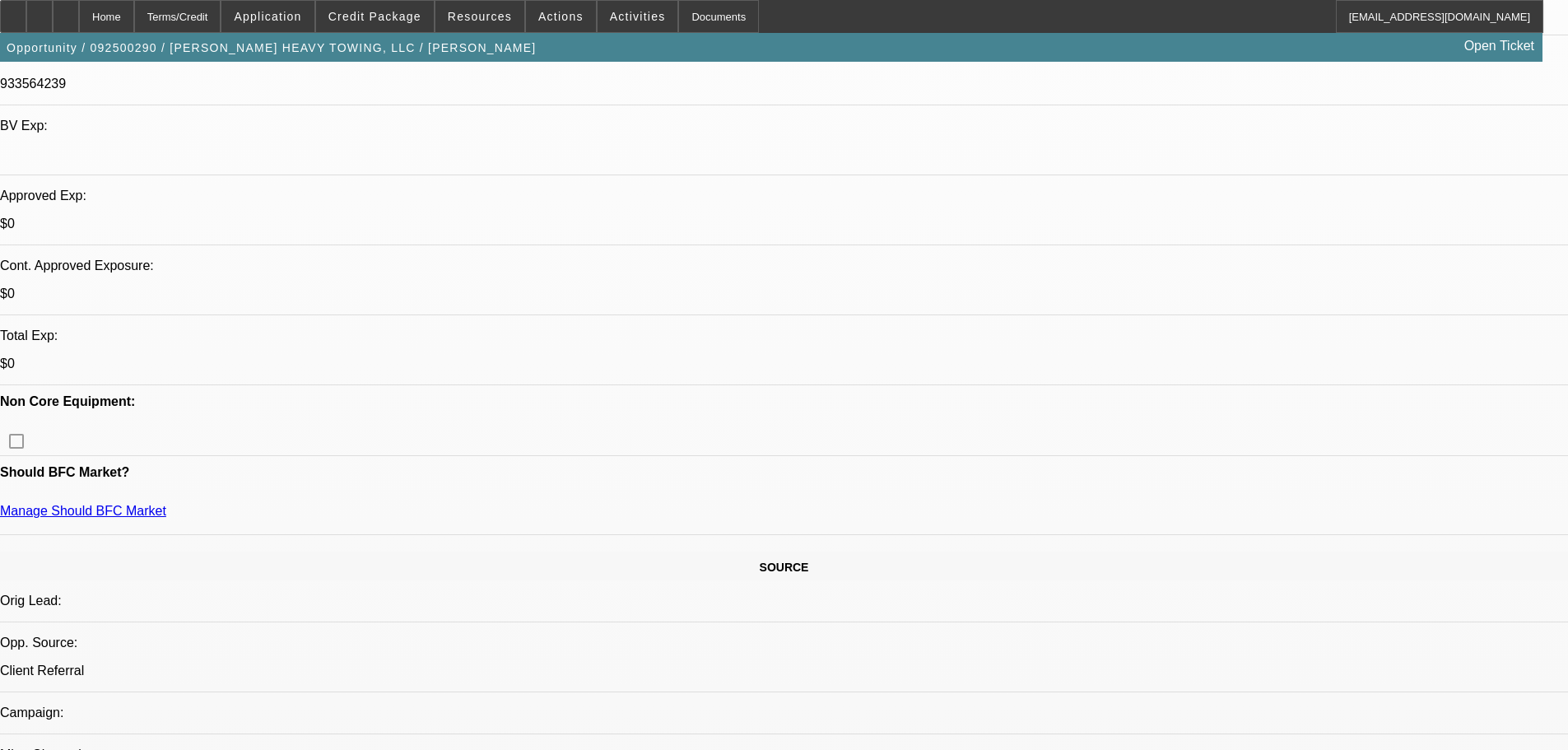
scroll to position [494, 0]
click at [404, 23] on span at bounding box center [374, 16] width 118 height 40
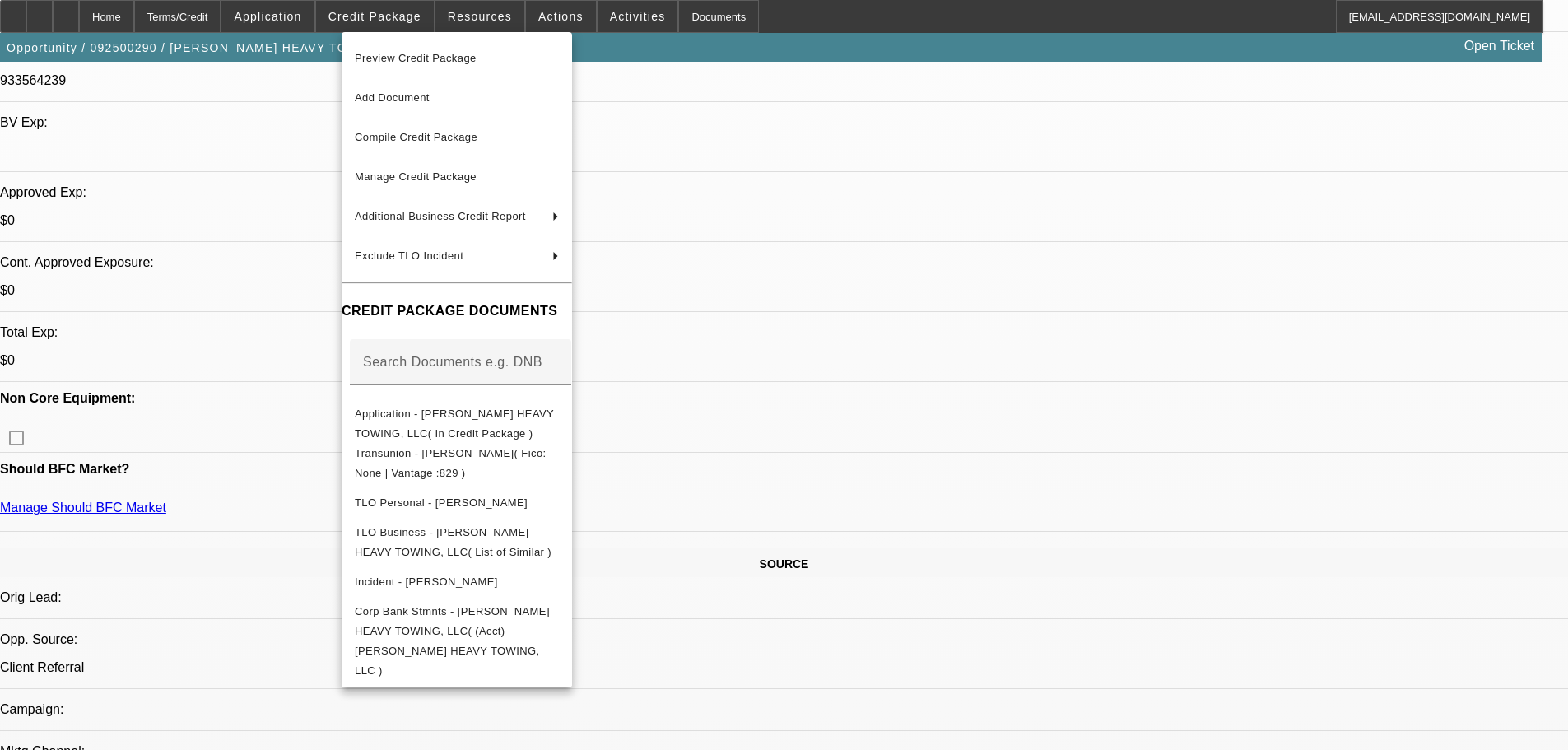
drag, startPoint x: 227, startPoint y: 336, endPoint x: 213, endPoint y: 329, distance: 15.7
click at [215, 330] on div at bounding box center [784, 375] width 1568 height 750
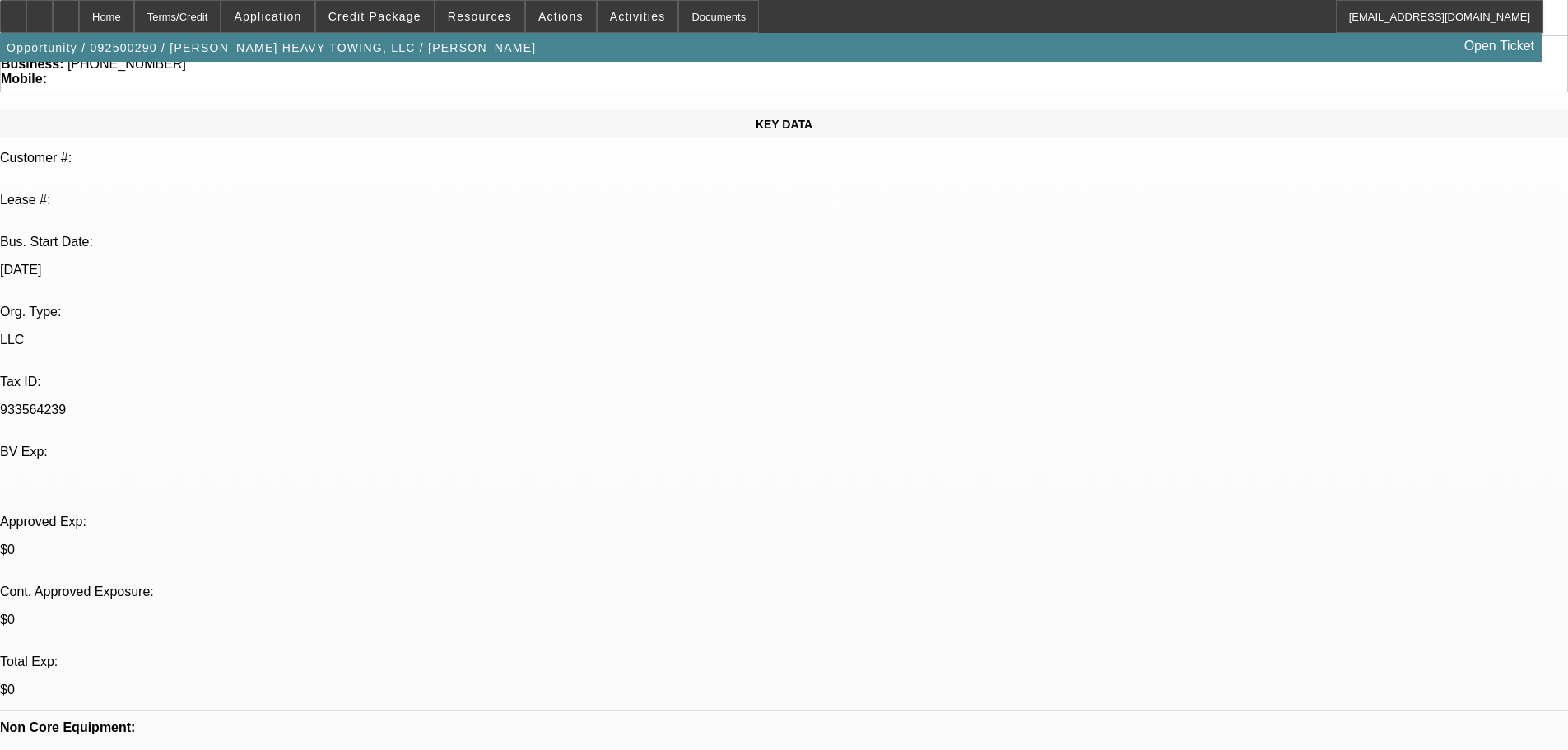
scroll to position [0, 0]
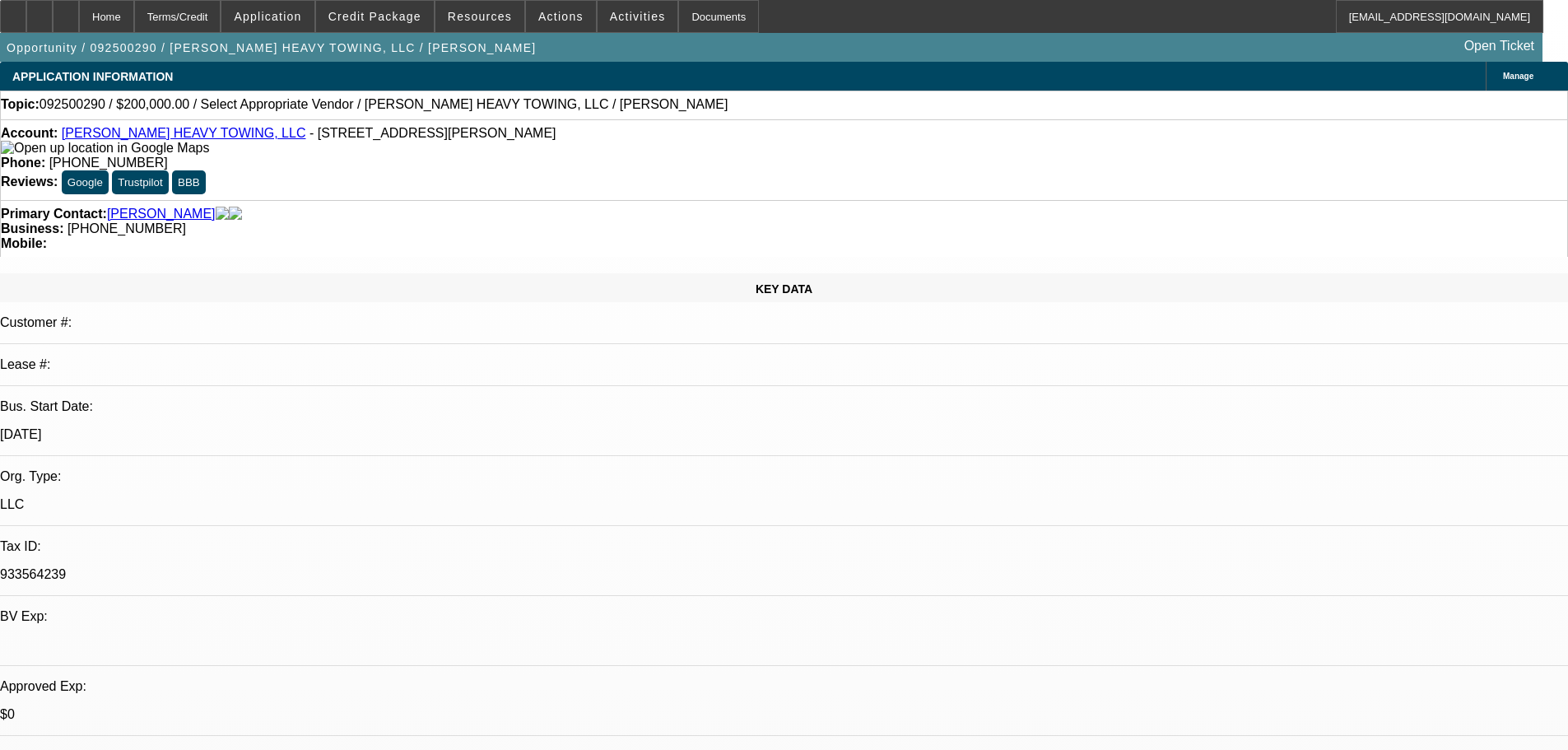
click at [1503, 81] on span "Manage" at bounding box center [1518, 76] width 30 height 9
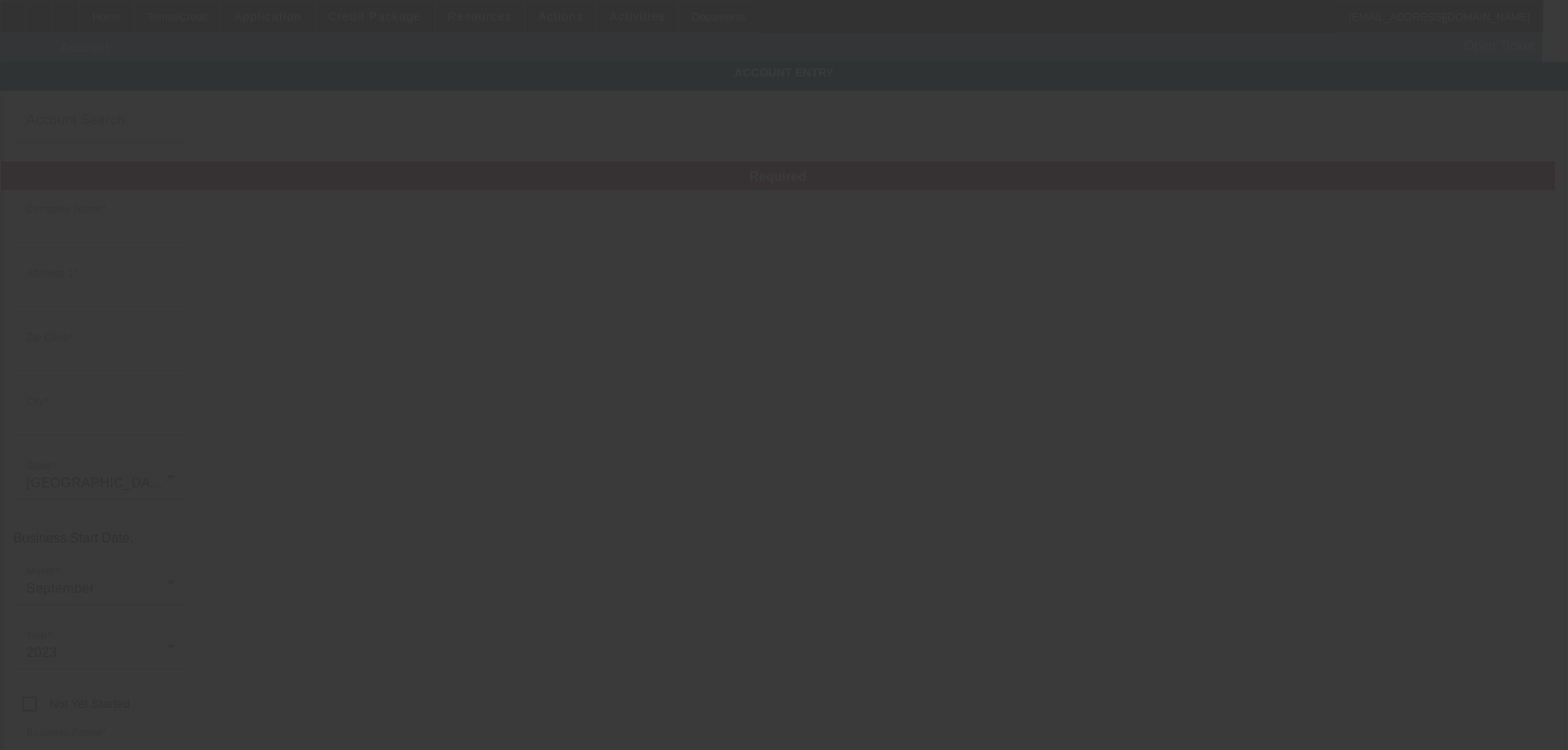
type input "KRIMMEL HEAVY TOWING, LLC"
type input "9326 Woodlyn Rd"
type input "77078"
type input "Houston"
type input "(979) 329-2697"
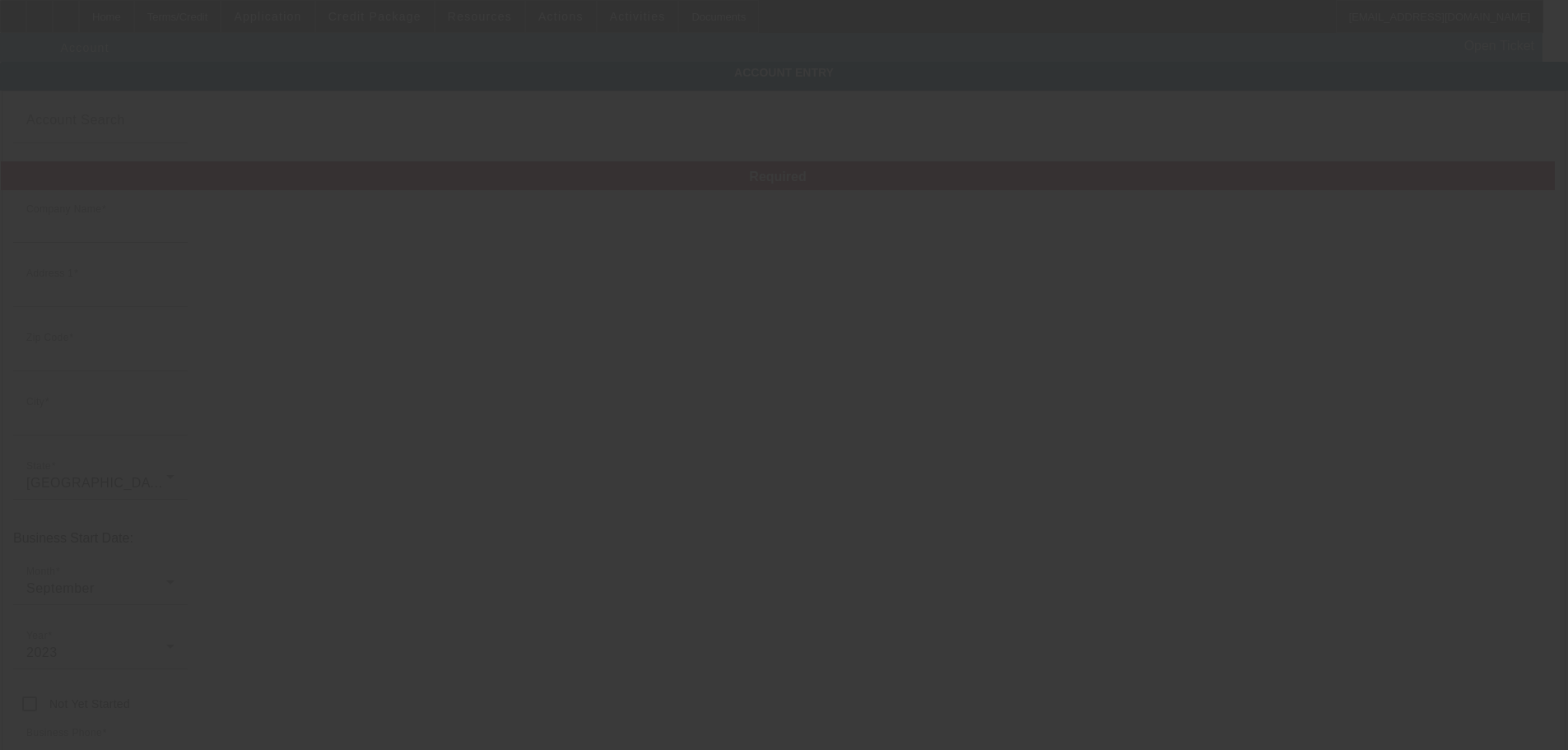
type input "933564239"
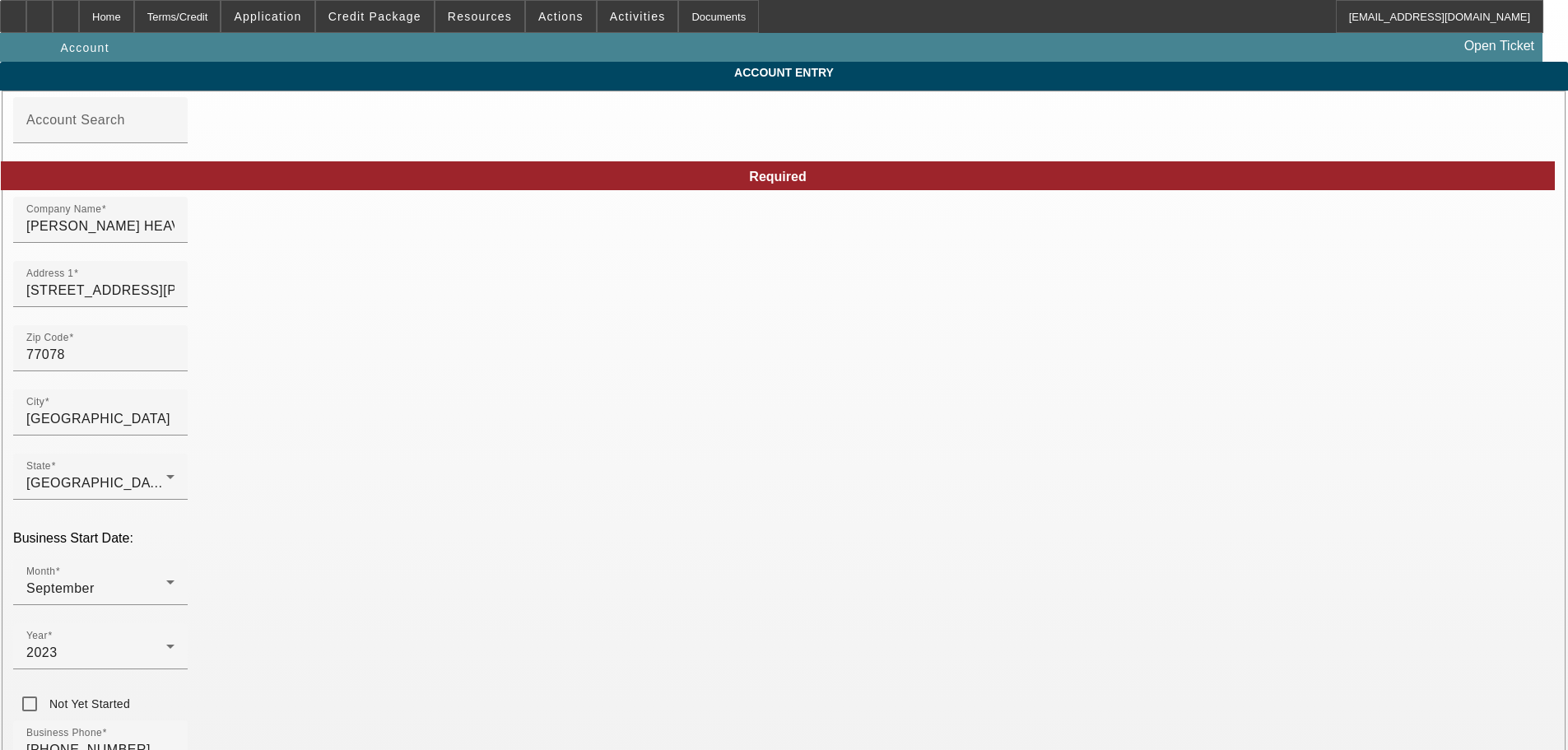
type input "9/12/2025"
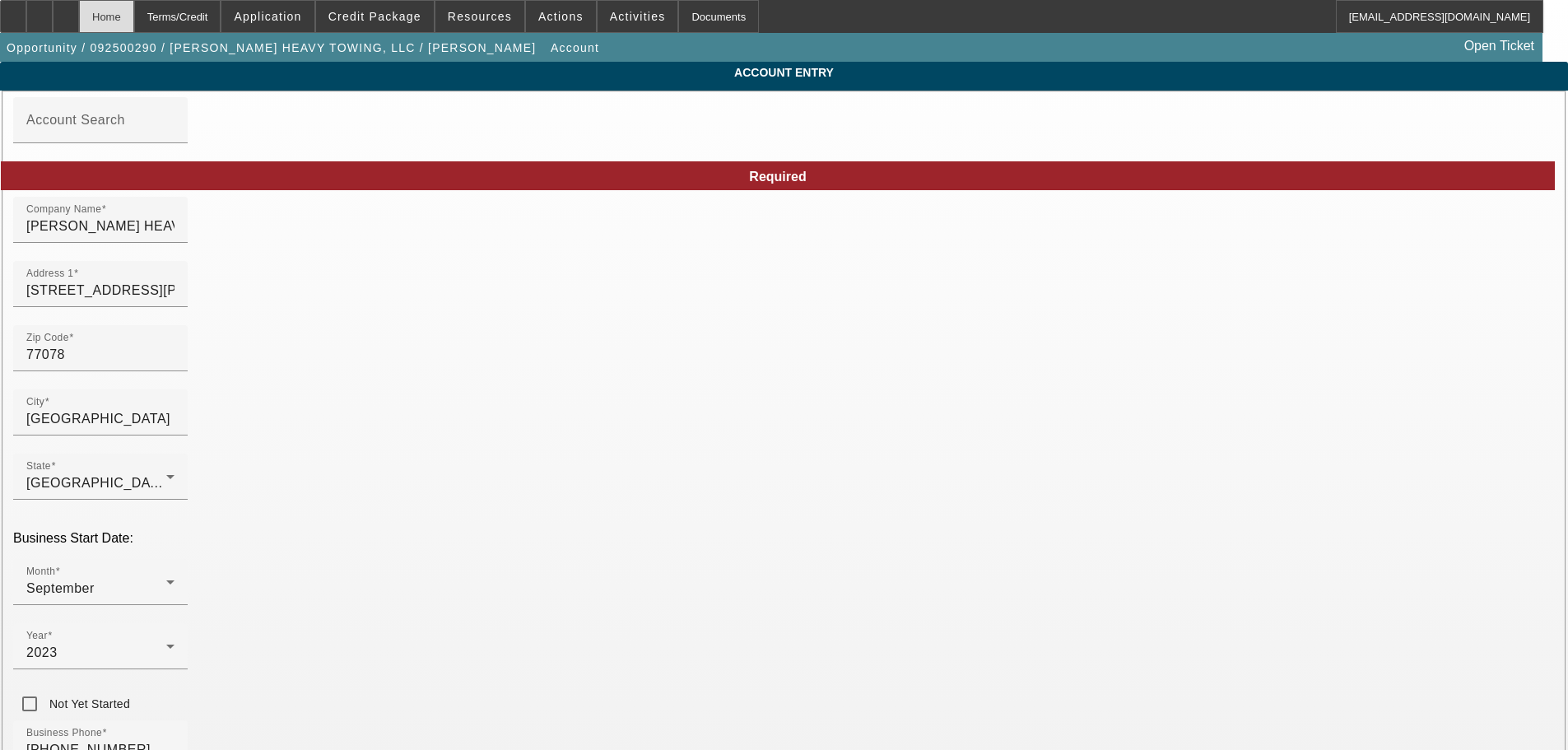
click at [134, 19] on div "Home" at bounding box center [106, 16] width 55 height 33
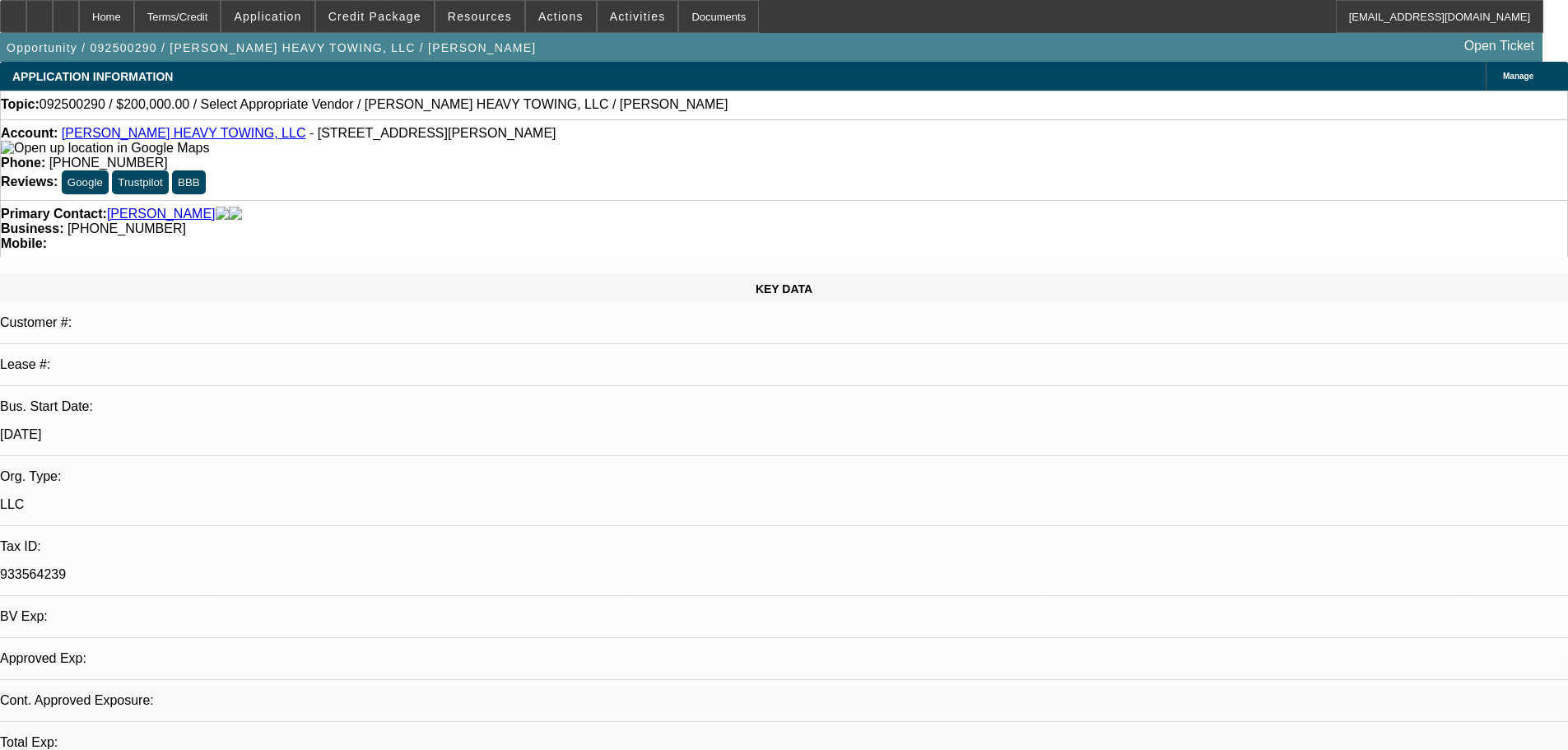
select select "0"
select select "2"
select select "0.1"
select select "4"
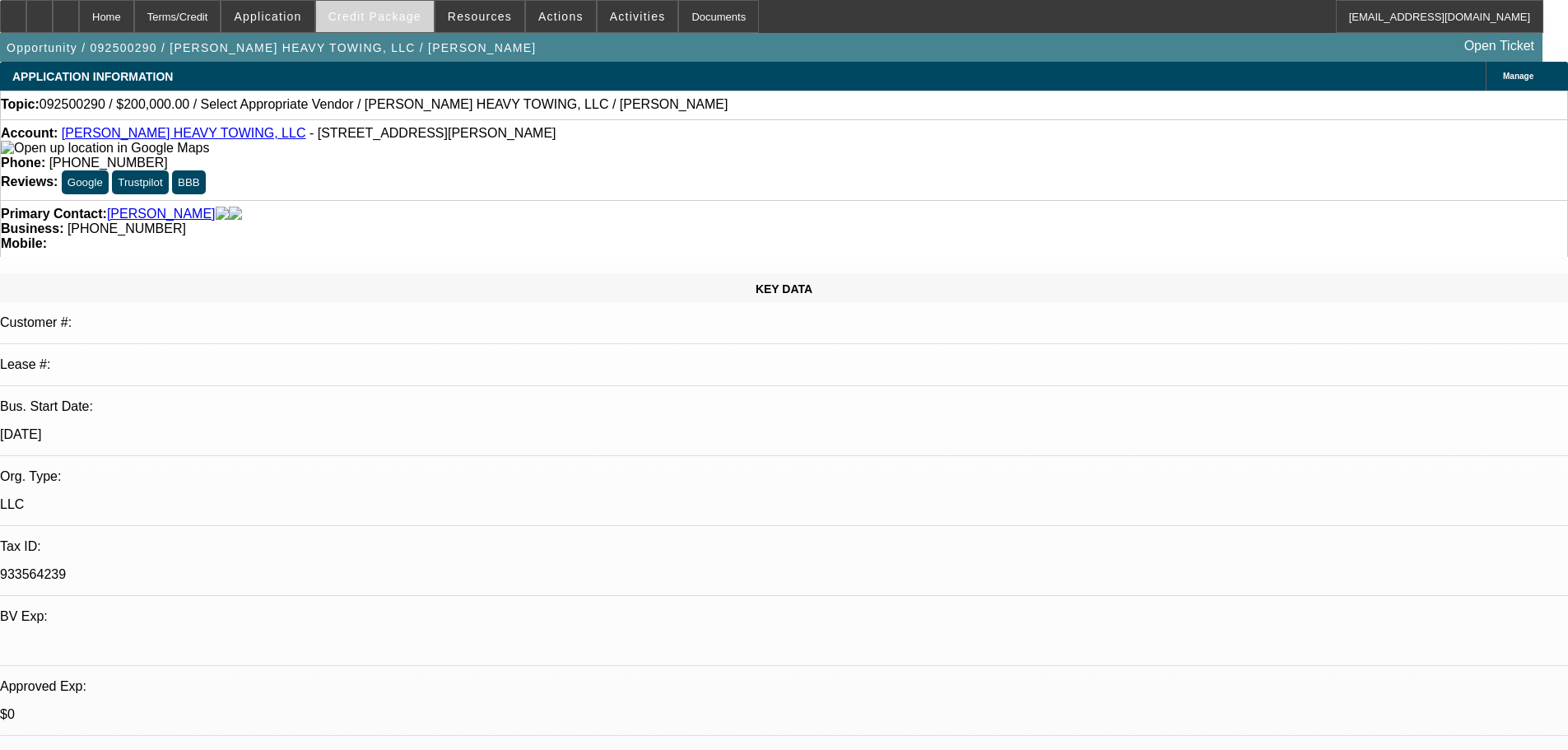
click at [359, 7] on span at bounding box center [374, 16] width 118 height 40
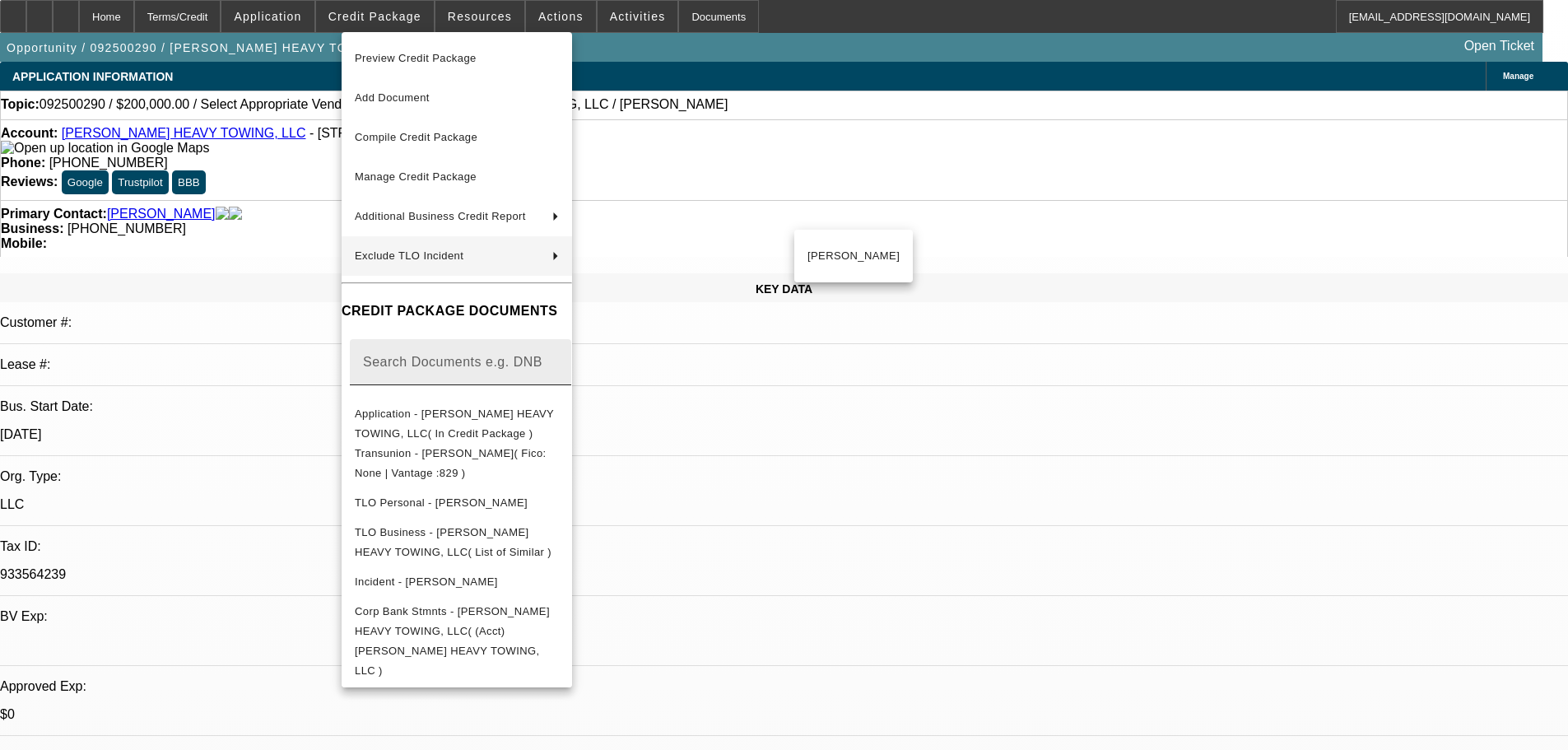
scroll to position [164, 0]
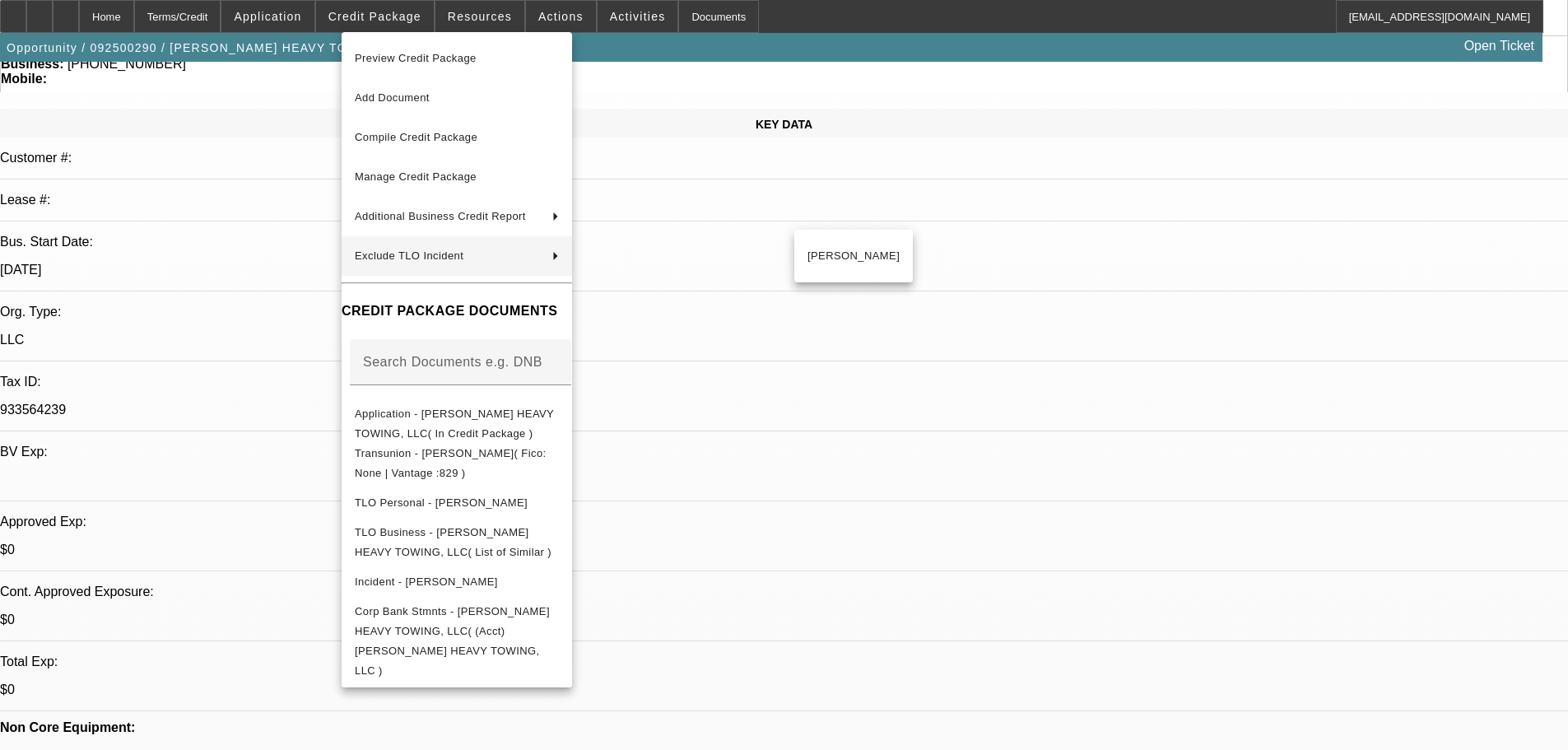
click at [62, 16] on div at bounding box center [784, 375] width 1568 height 750
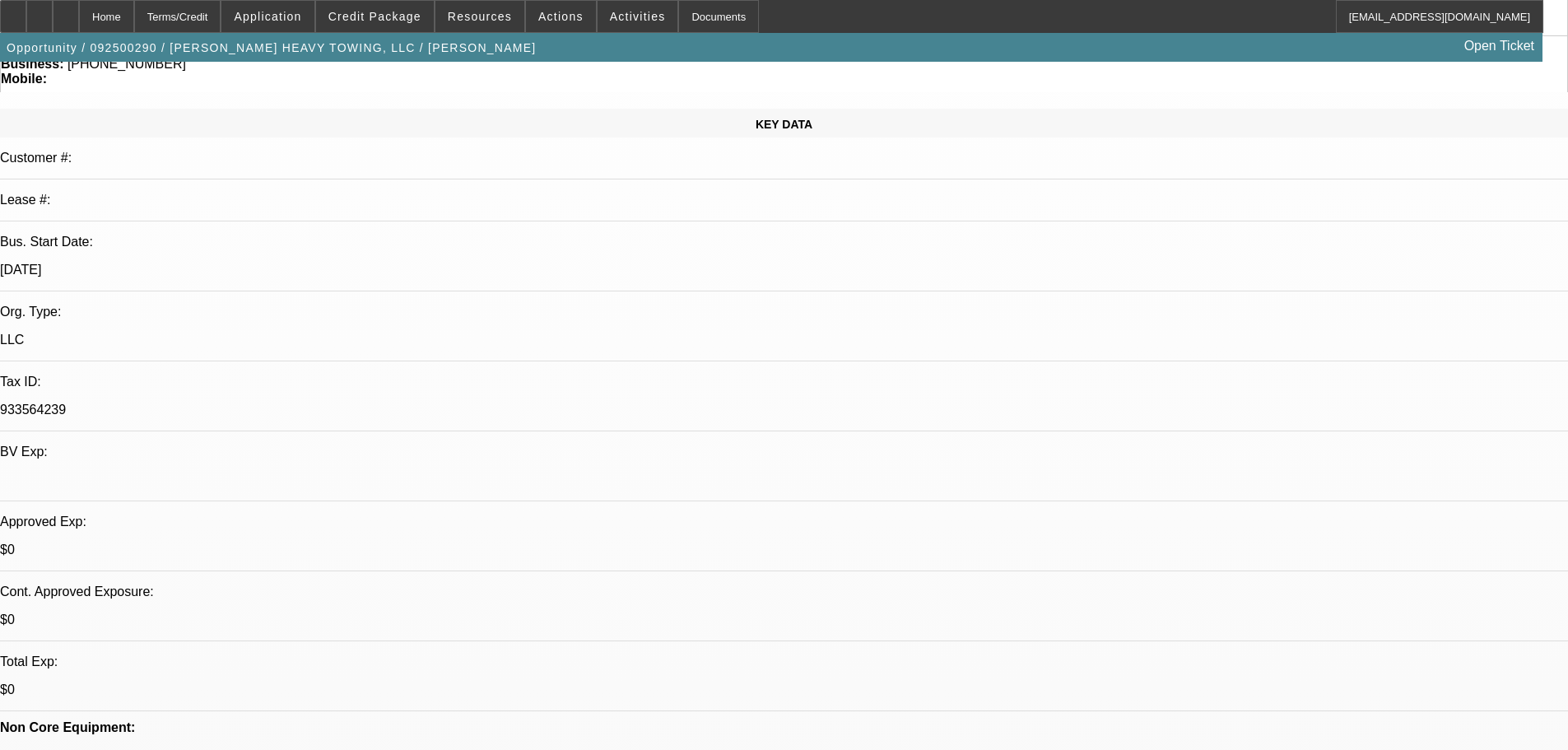
click at [53, 16] on div at bounding box center [39, 16] width 26 height 33
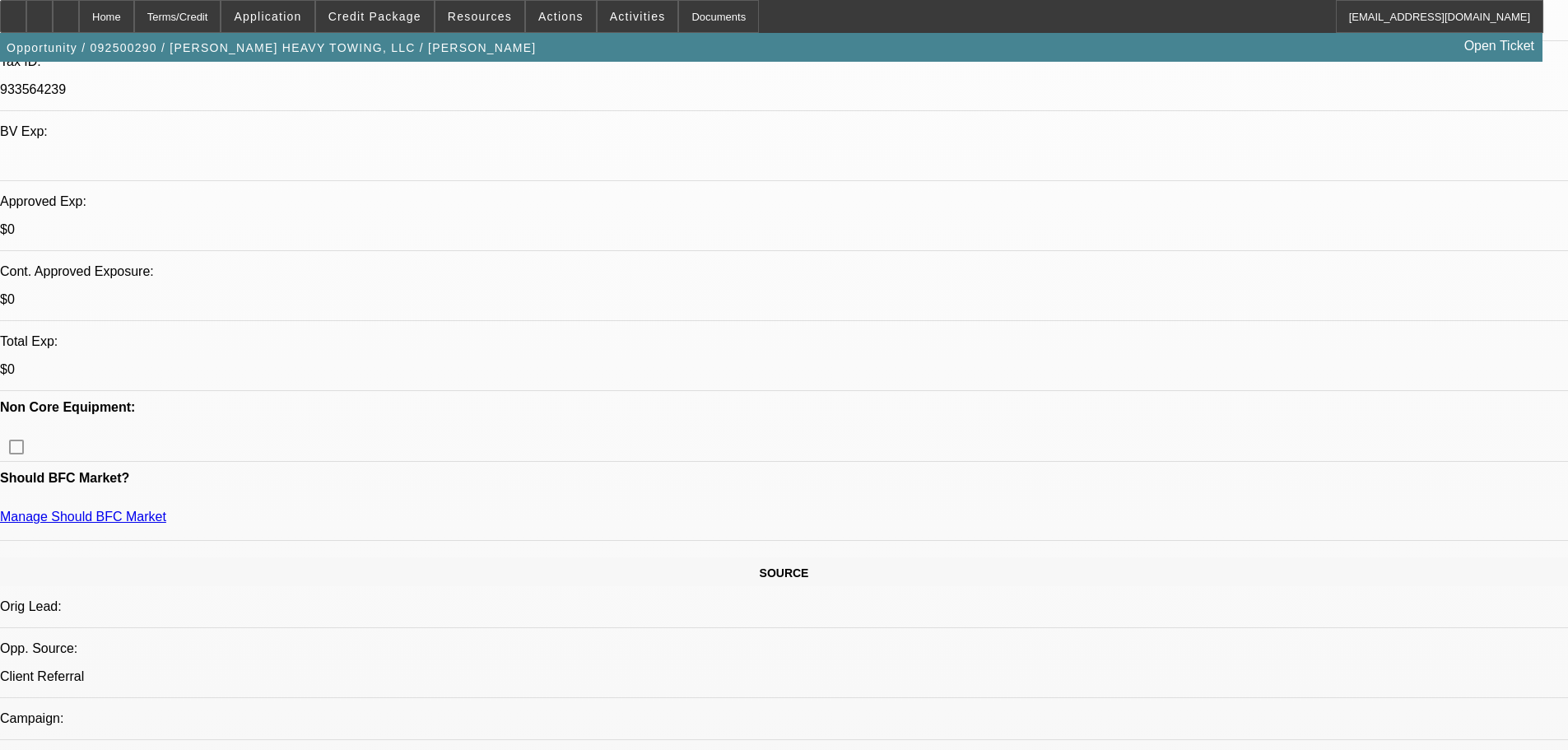
scroll to position [494, 0]
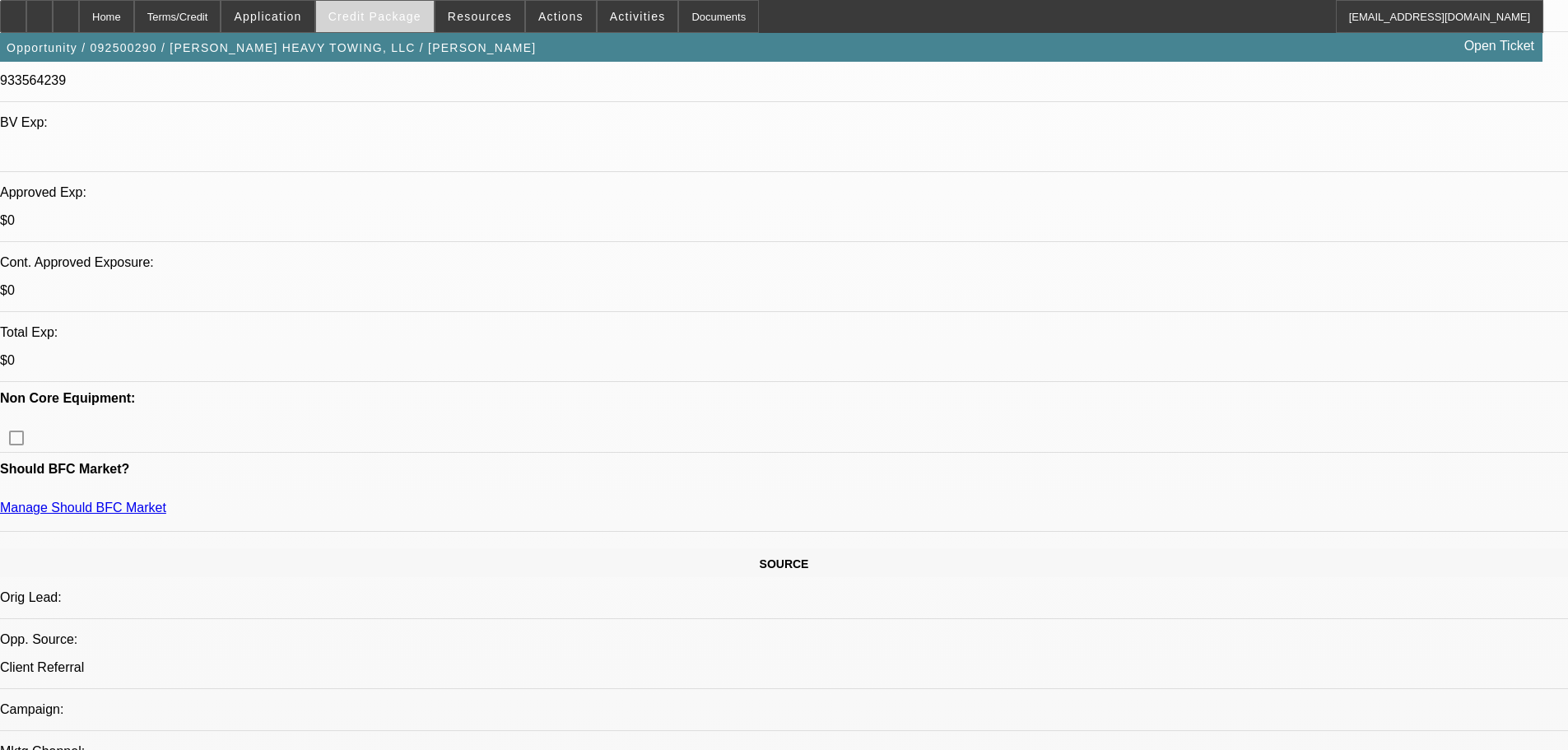
click at [390, 4] on span at bounding box center [374, 16] width 118 height 40
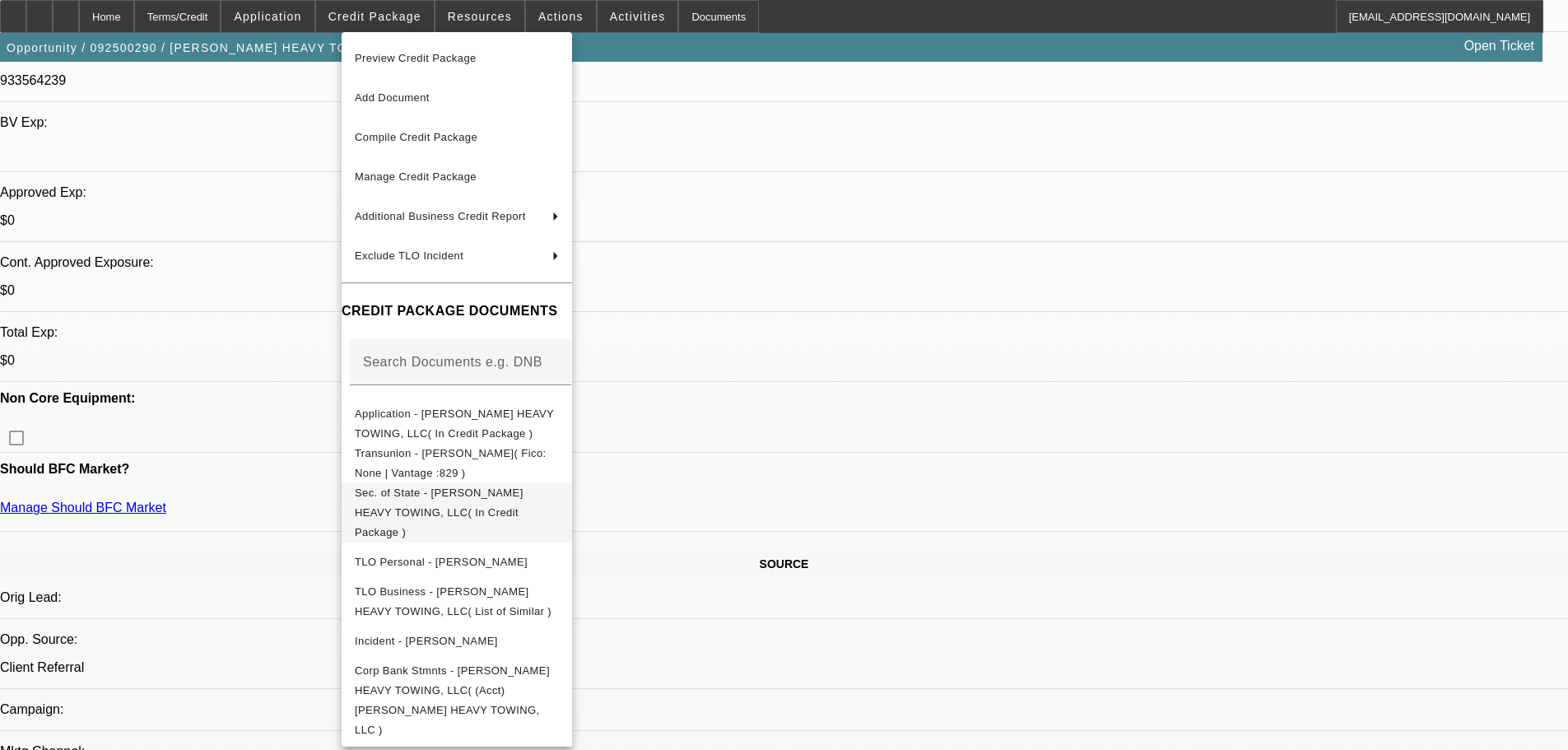
click at [475, 484] on button "Sec. of State - KRIMMEL HEAVY TOWING, LLC( In Credit Package )" at bounding box center [457, 513] width 230 height 59
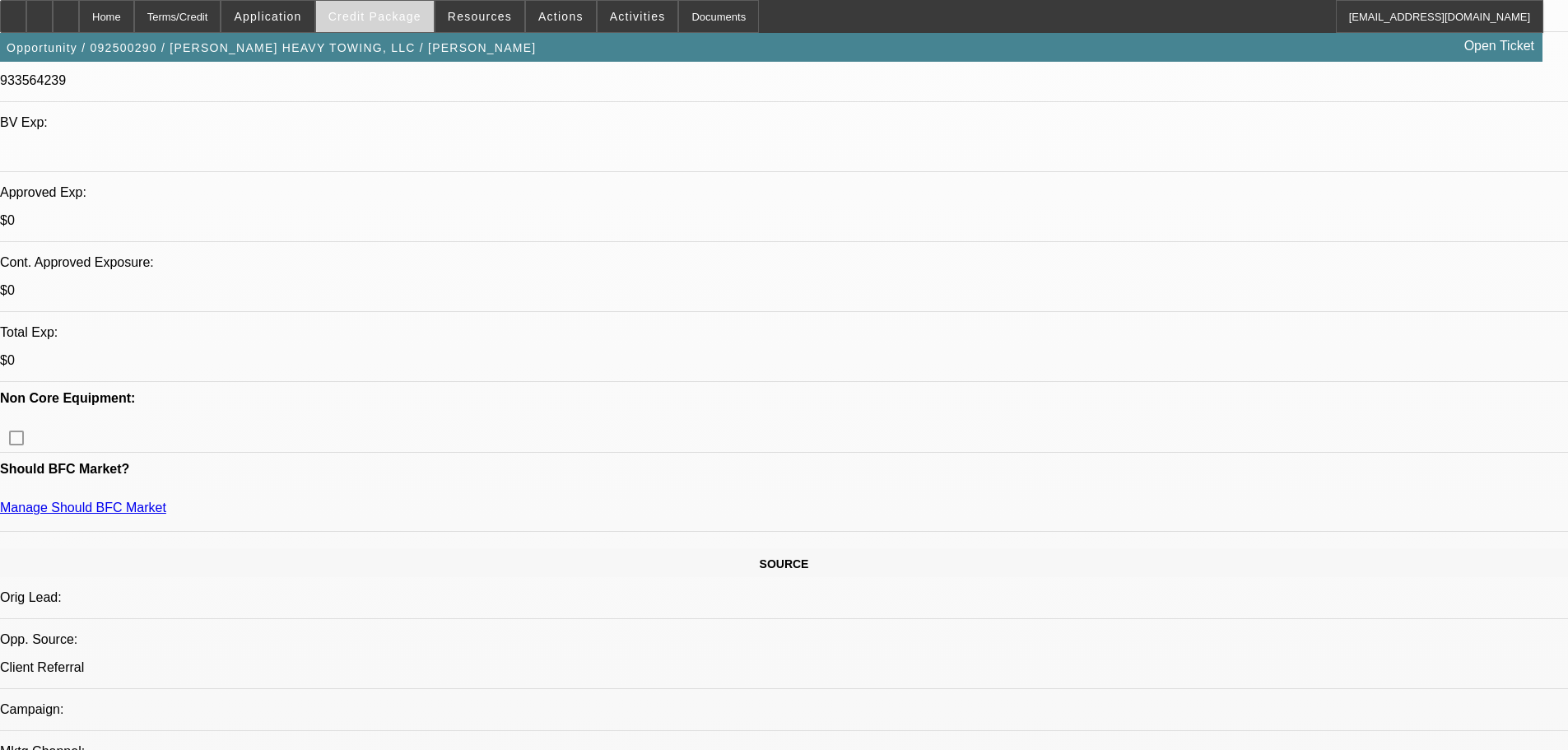
click at [391, 18] on span "Credit Package" at bounding box center [375, 17] width 93 height 14
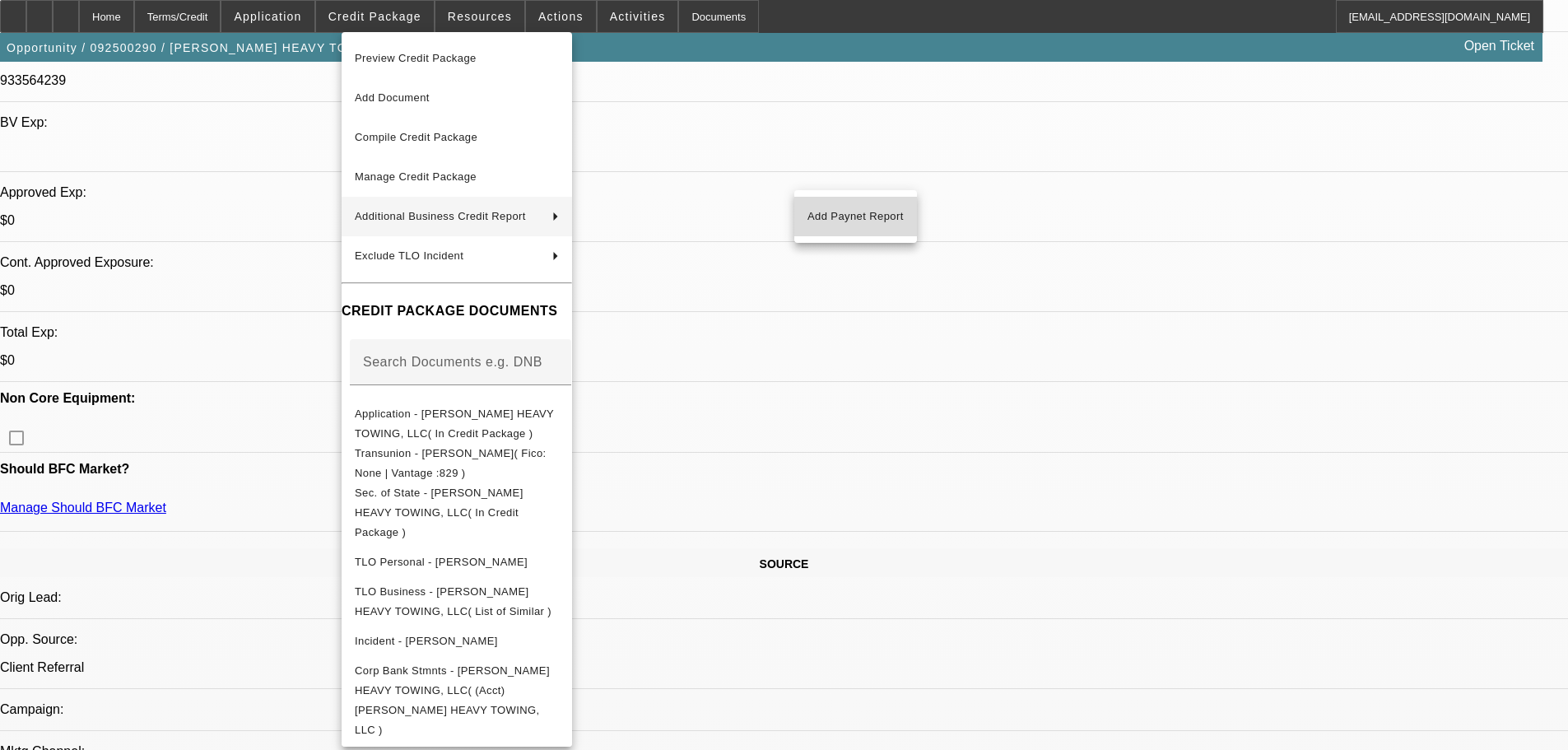
click at [859, 222] on span "Add Paynet Report" at bounding box center [856, 216] width 97 height 19
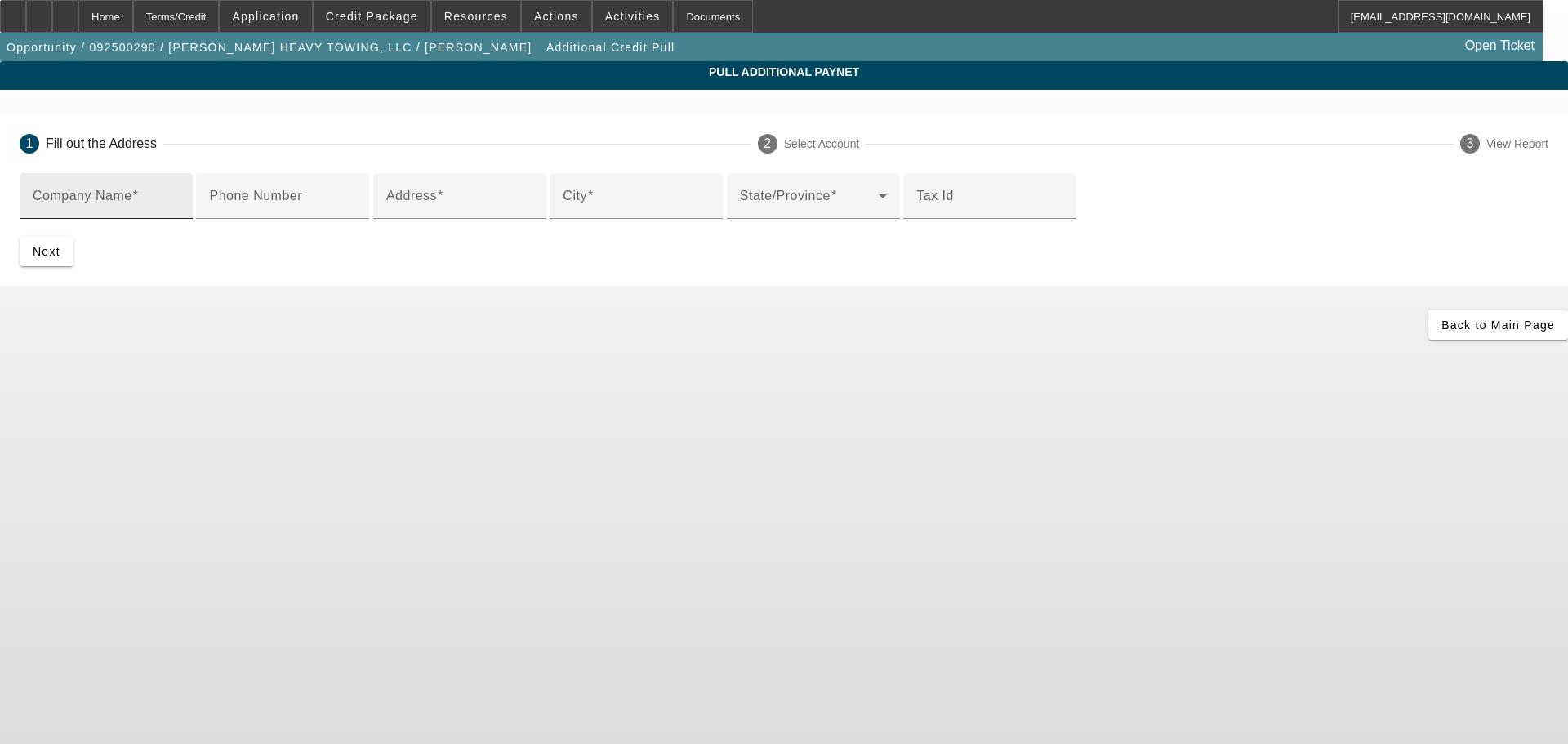
click at [180, 204] on input "Company Name" at bounding box center [106, 202] width 147 height 19
type input "krimmel heavy towing"
click at [425, 213] on input "Address" at bounding box center [460, 202] width 147 height 19
paste input "9326 WOODLYN RD"
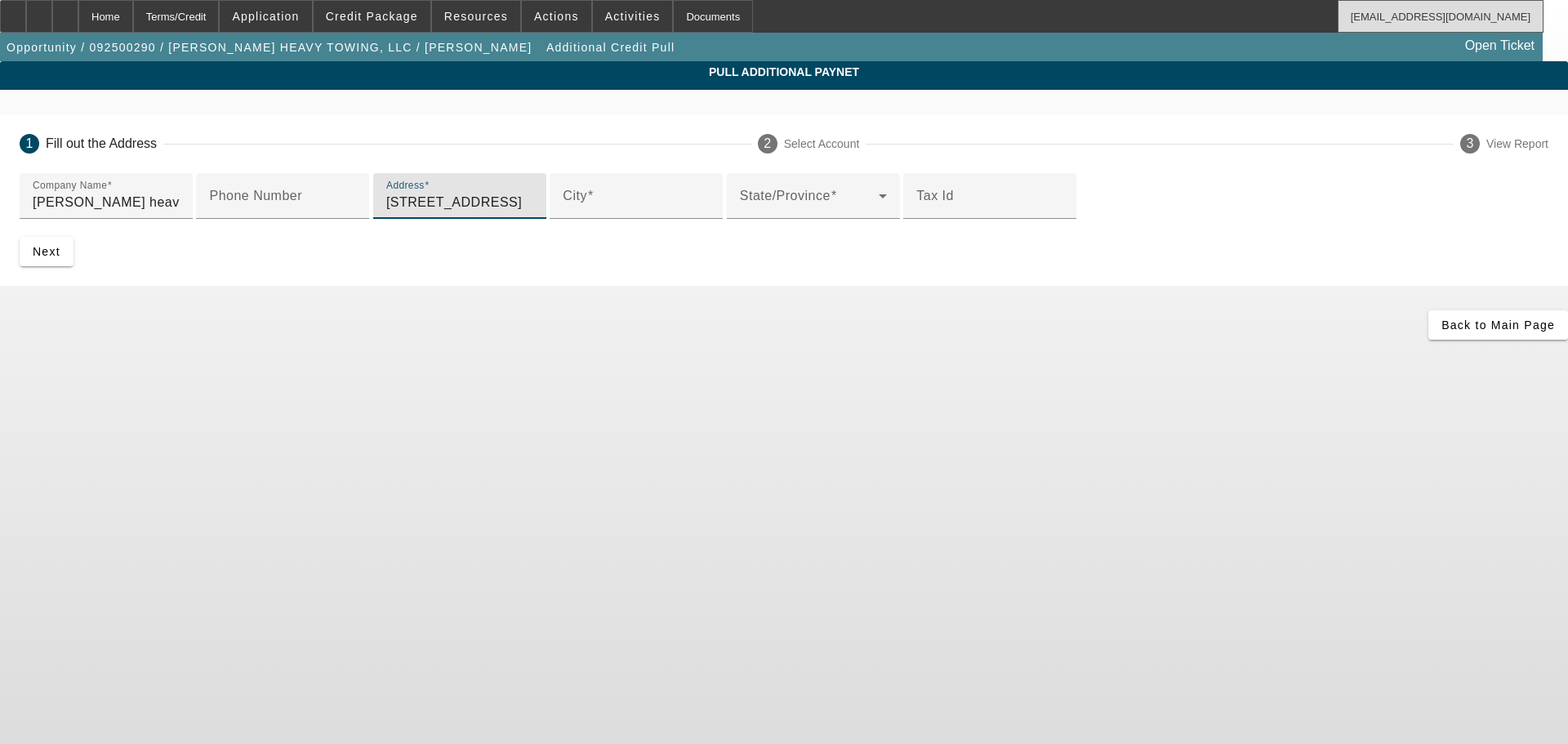
type input "9326 WOODLYN RD"
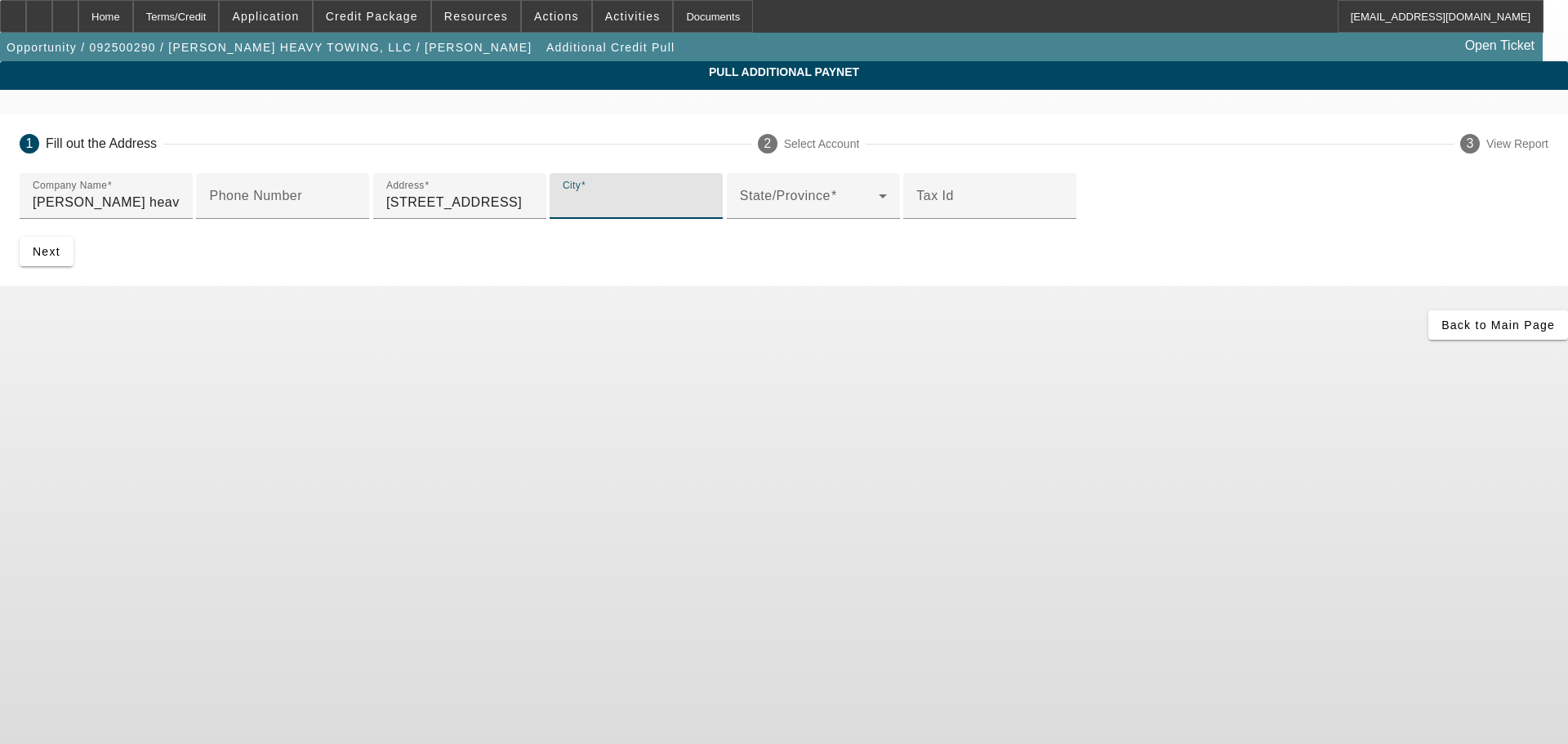
click at [591, 213] on input "City" at bounding box center [636, 202] width 147 height 19
paste input "HOUSTON"
type input "HOUSTON"
click at [776, 219] on div "State/Province" at bounding box center [813, 196] width 147 height 45
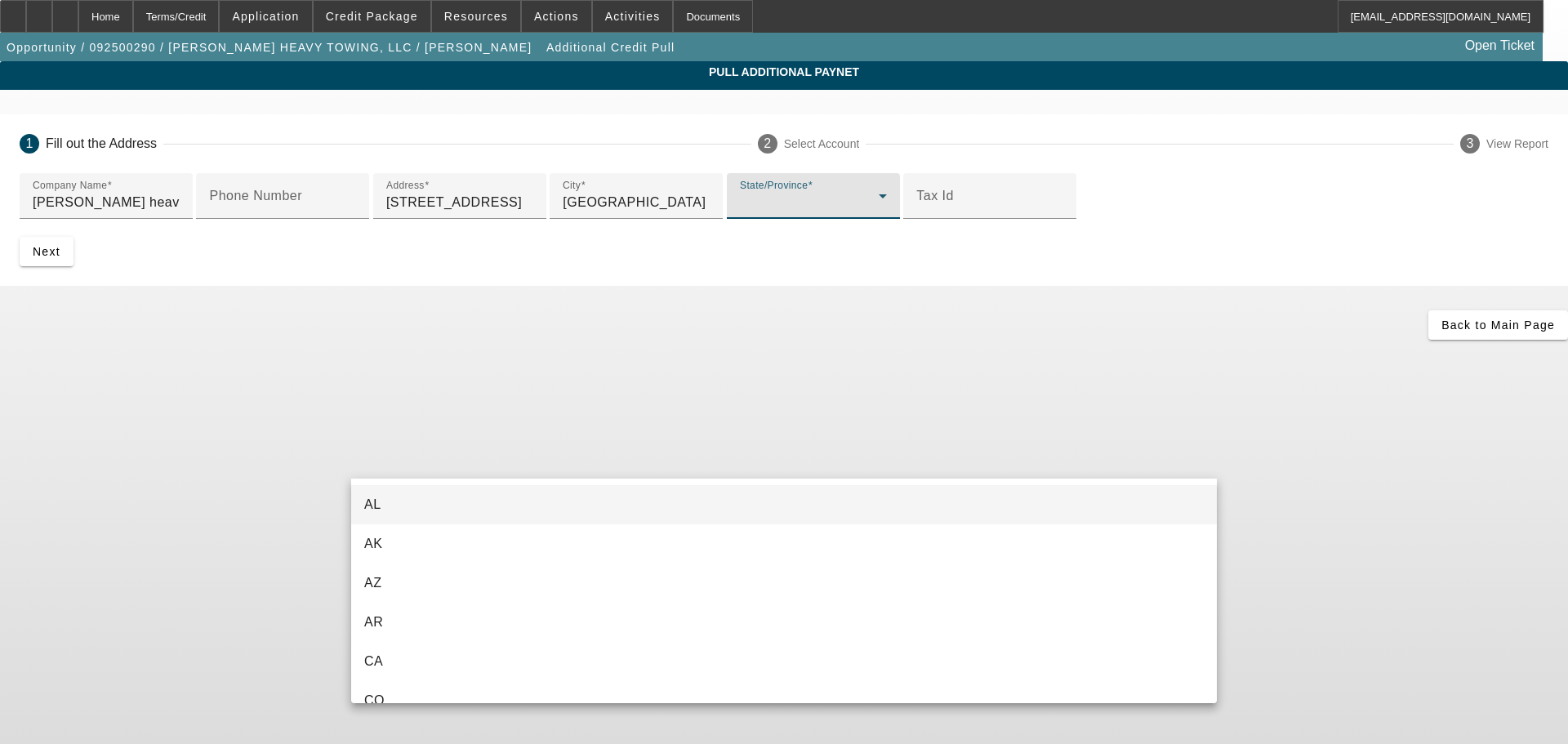
click at [305, 412] on div at bounding box center [784, 372] width 1568 height 744
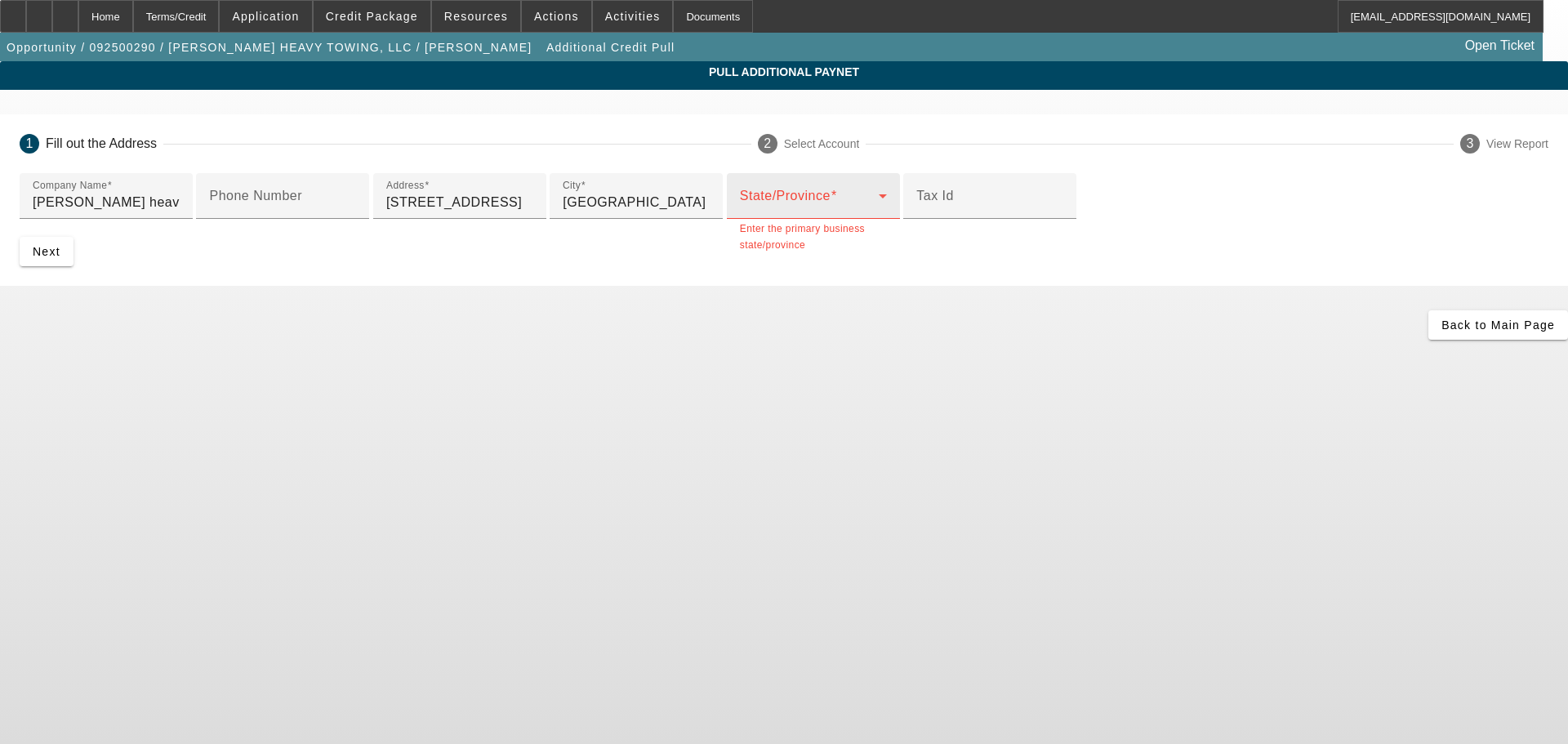
click at [740, 213] on span at bounding box center [809, 202] width 139 height 19
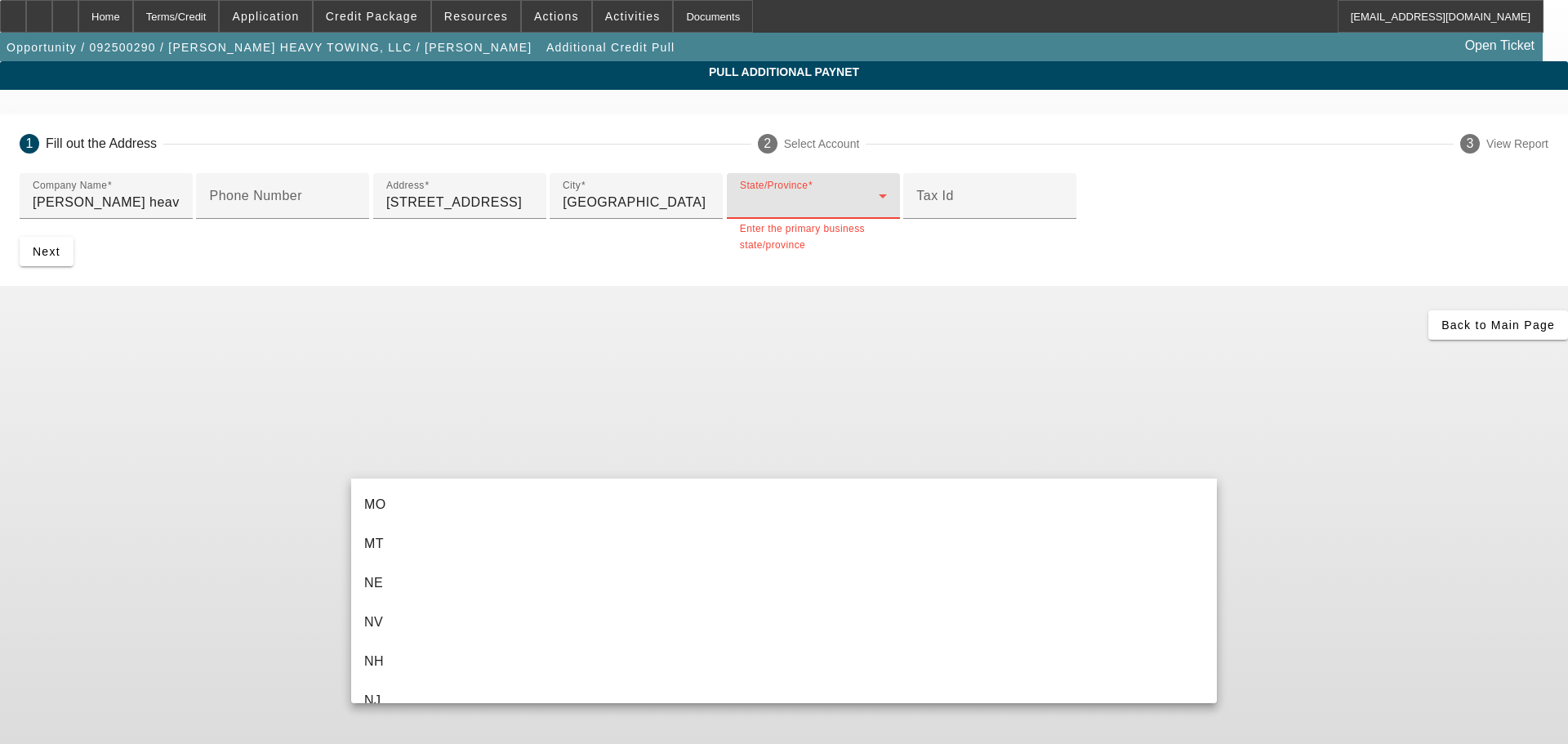
scroll to position [1306, 0]
click at [395, 14] on div at bounding box center [784, 372] width 1568 height 744
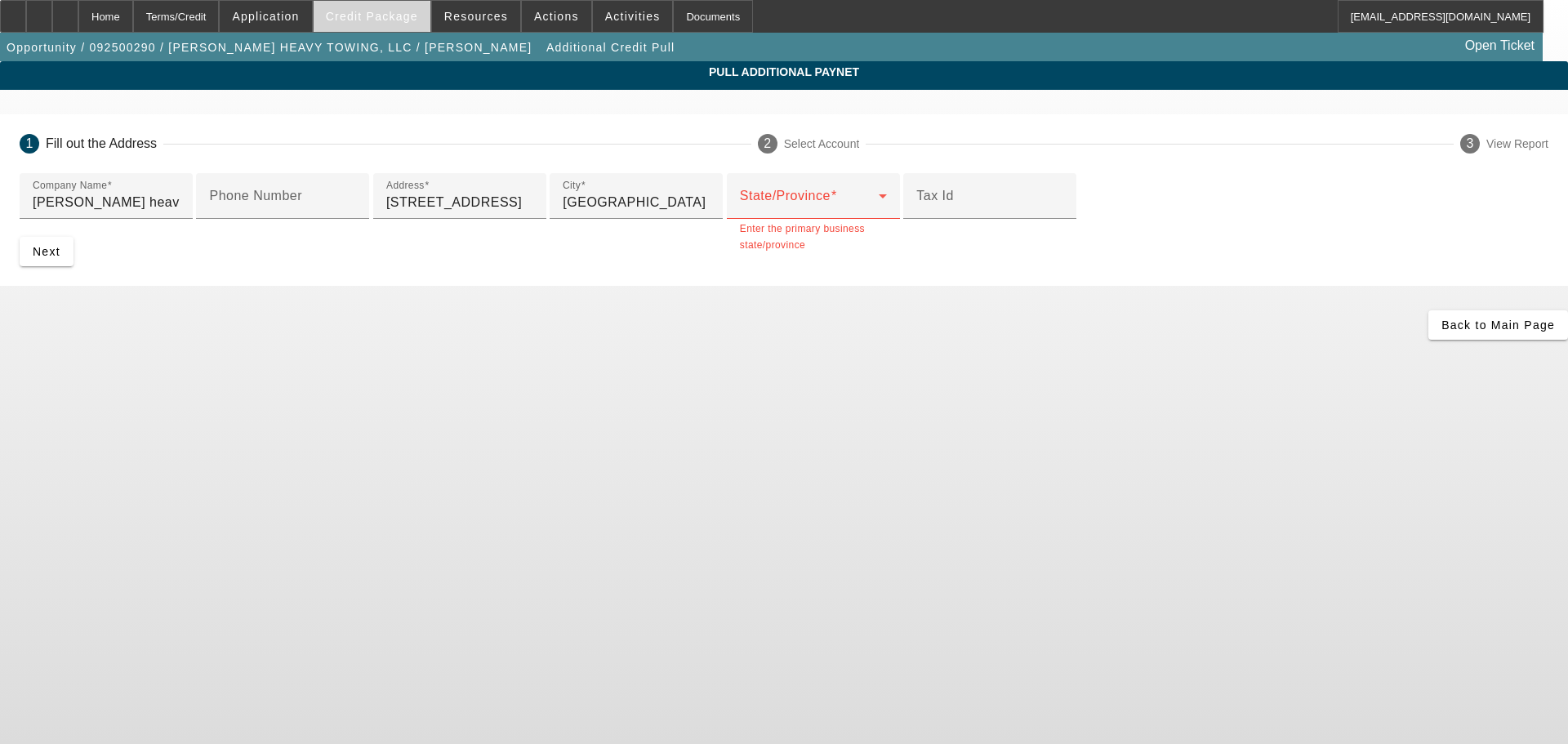
click at [394, 14] on span "Credit Package" at bounding box center [372, 17] width 92 height 13
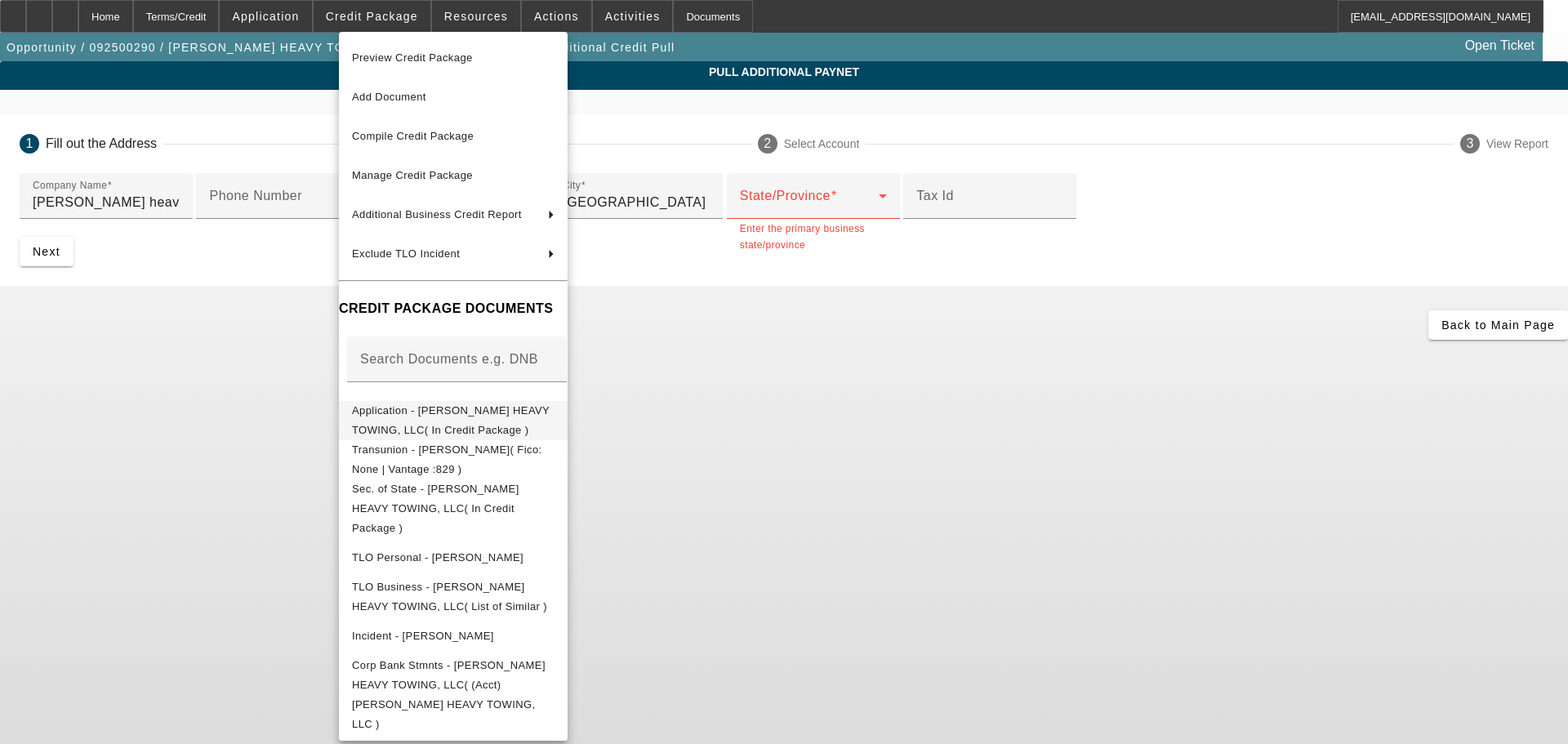
click at [473, 414] on span "Application - KRIMMEL HEAVY TOWING, LLC( In Credit Package )" at bounding box center [451, 420] width 198 height 32
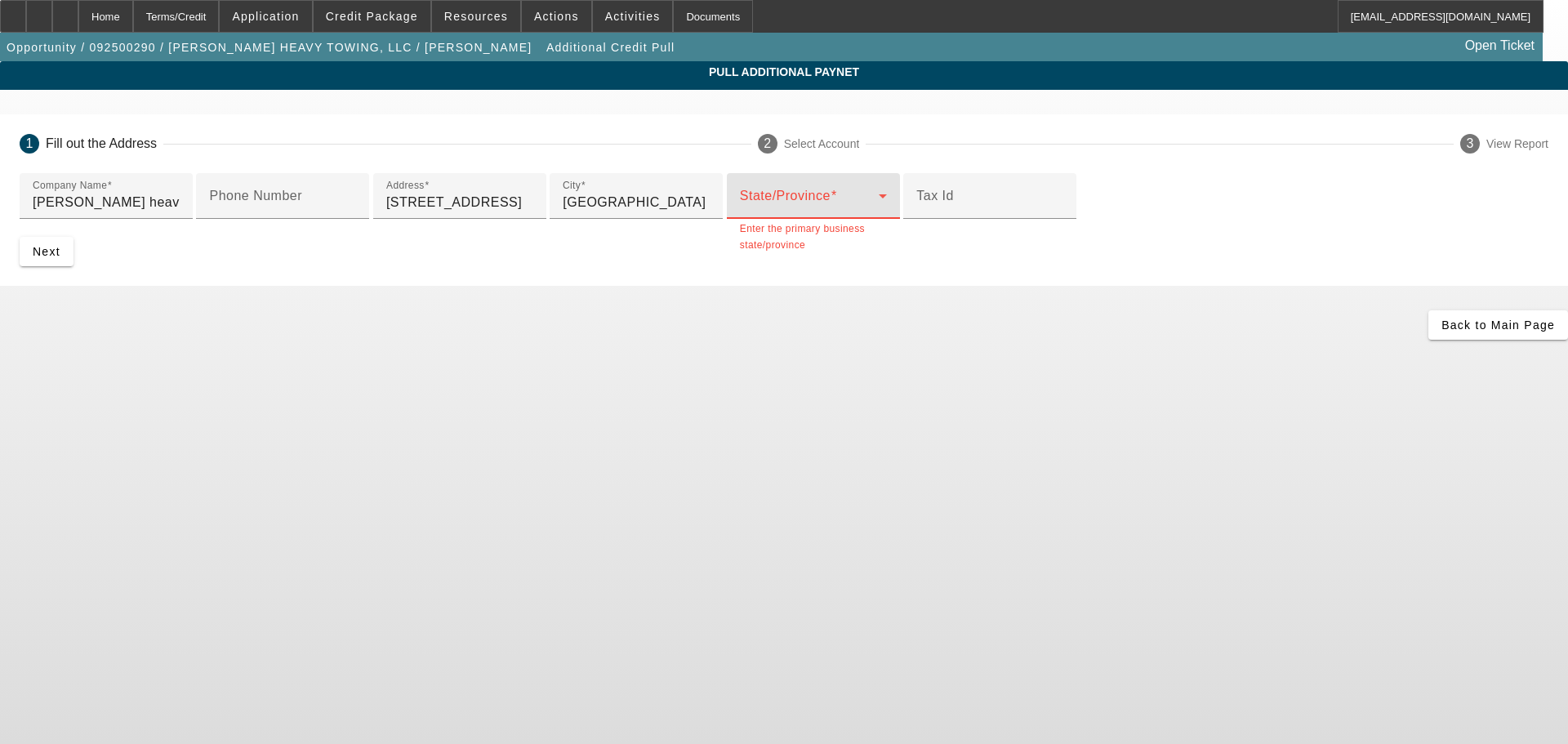
click at [879, 213] on span at bounding box center [809, 202] width 139 height 19
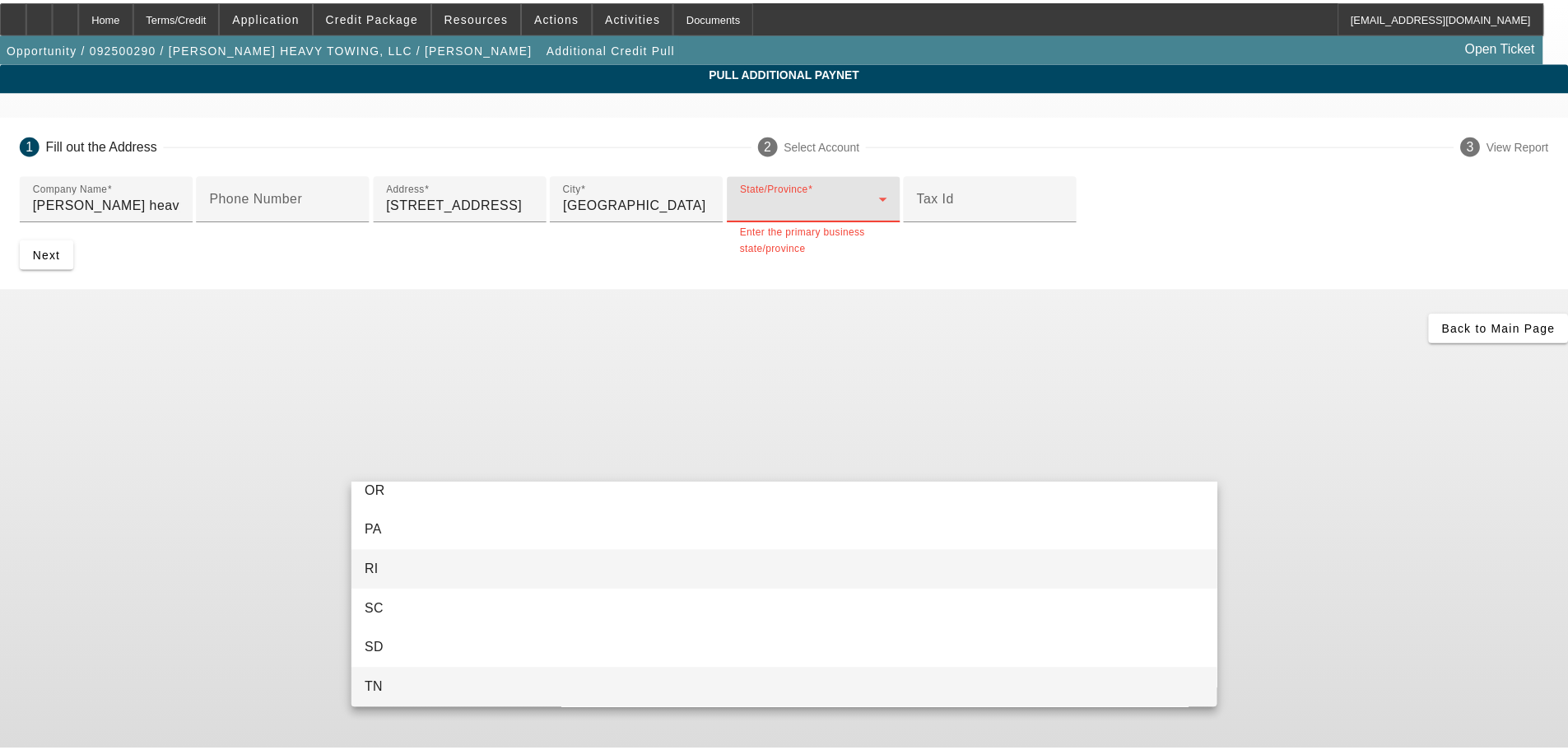
scroll to position [1644, 0]
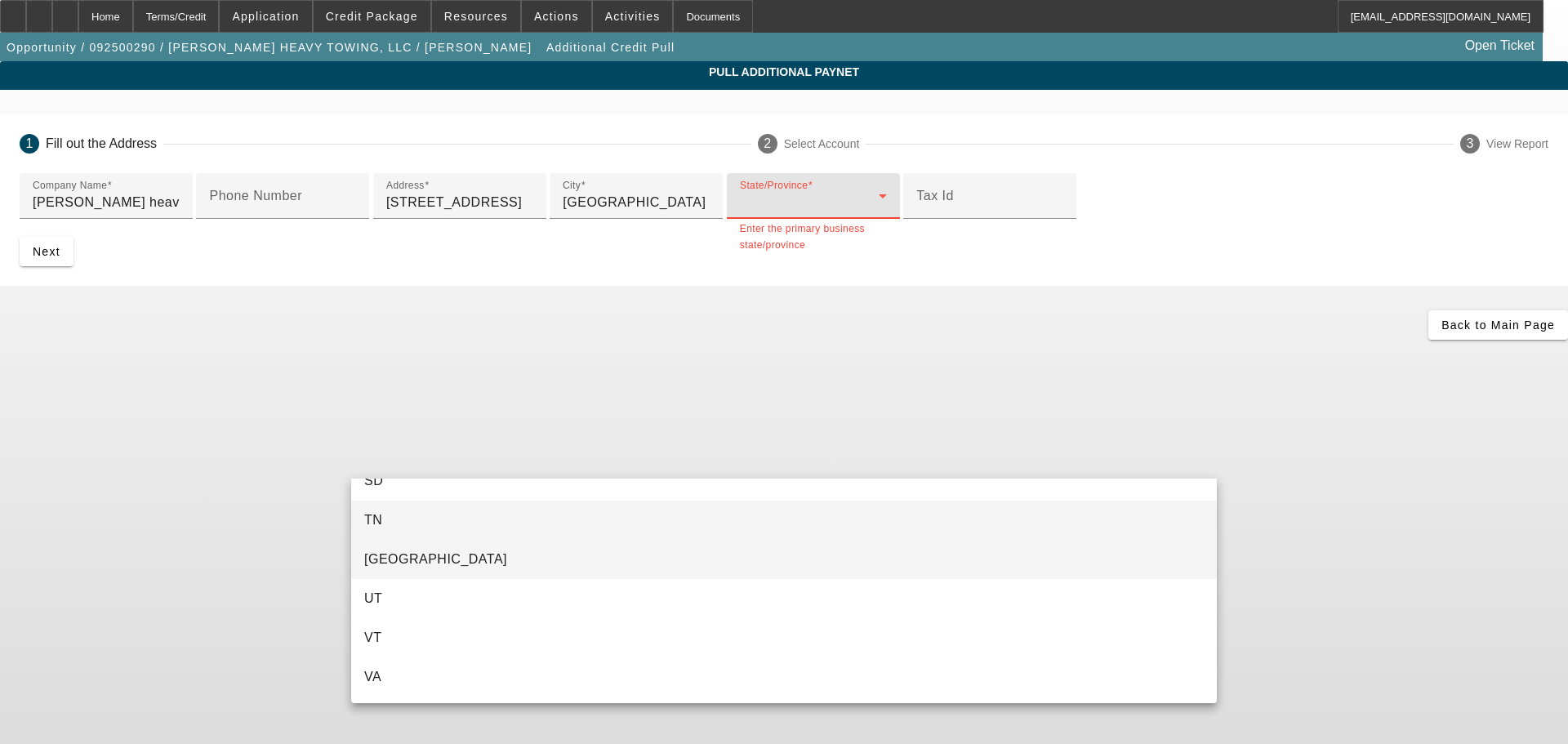
click at [696, 566] on mat-option "TX" at bounding box center [784, 559] width 866 height 40
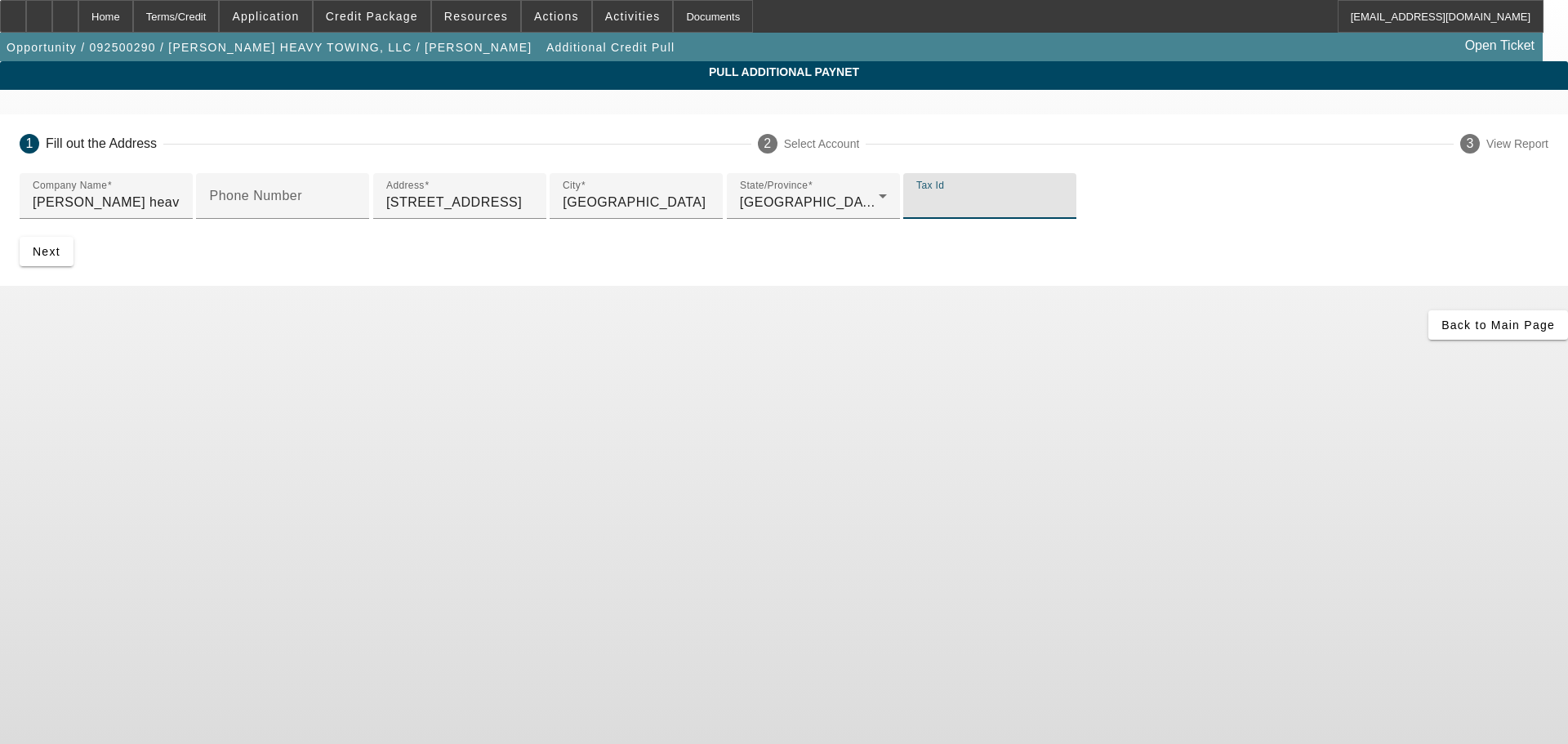
click at [916, 213] on input "Tax Id" at bounding box center [990, 202] width 147 height 19
click at [916, 219] on div "Tax Id" at bounding box center [990, 196] width 147 height 45
type input "933654239"
drag, startPoint x: 944, startPoint y: 609, endPoint x: 892, endPoint y: 613, distance: 52.2
click at [930, 340] on div "1 Fill out the Address 2 Select Account 3 View Report Company Name krimmel heav…" at bounding box center [784, 227] width 1568 height 225
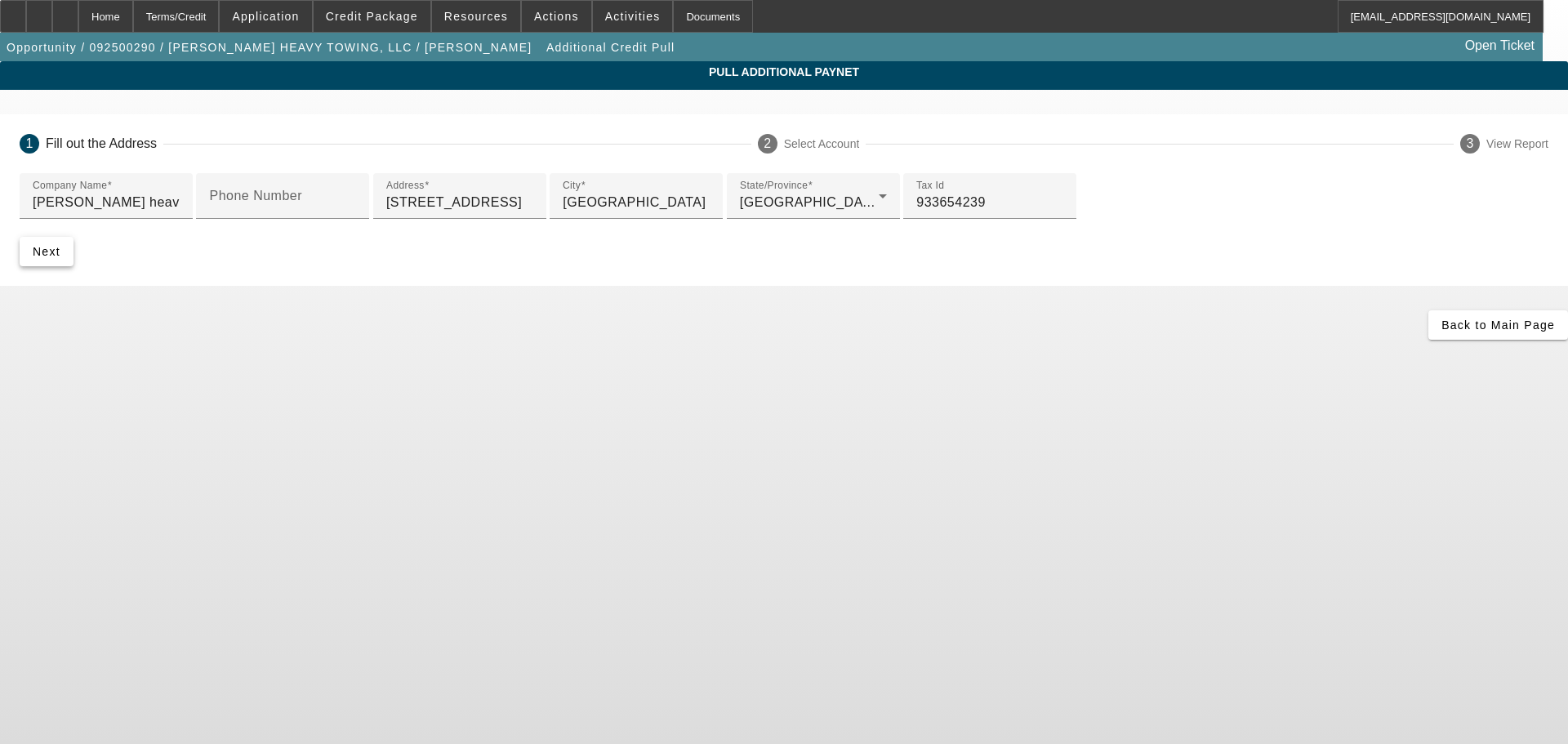
click at [61, 258] on span "Next" at bounding box center [46, 251] width 28 height 13
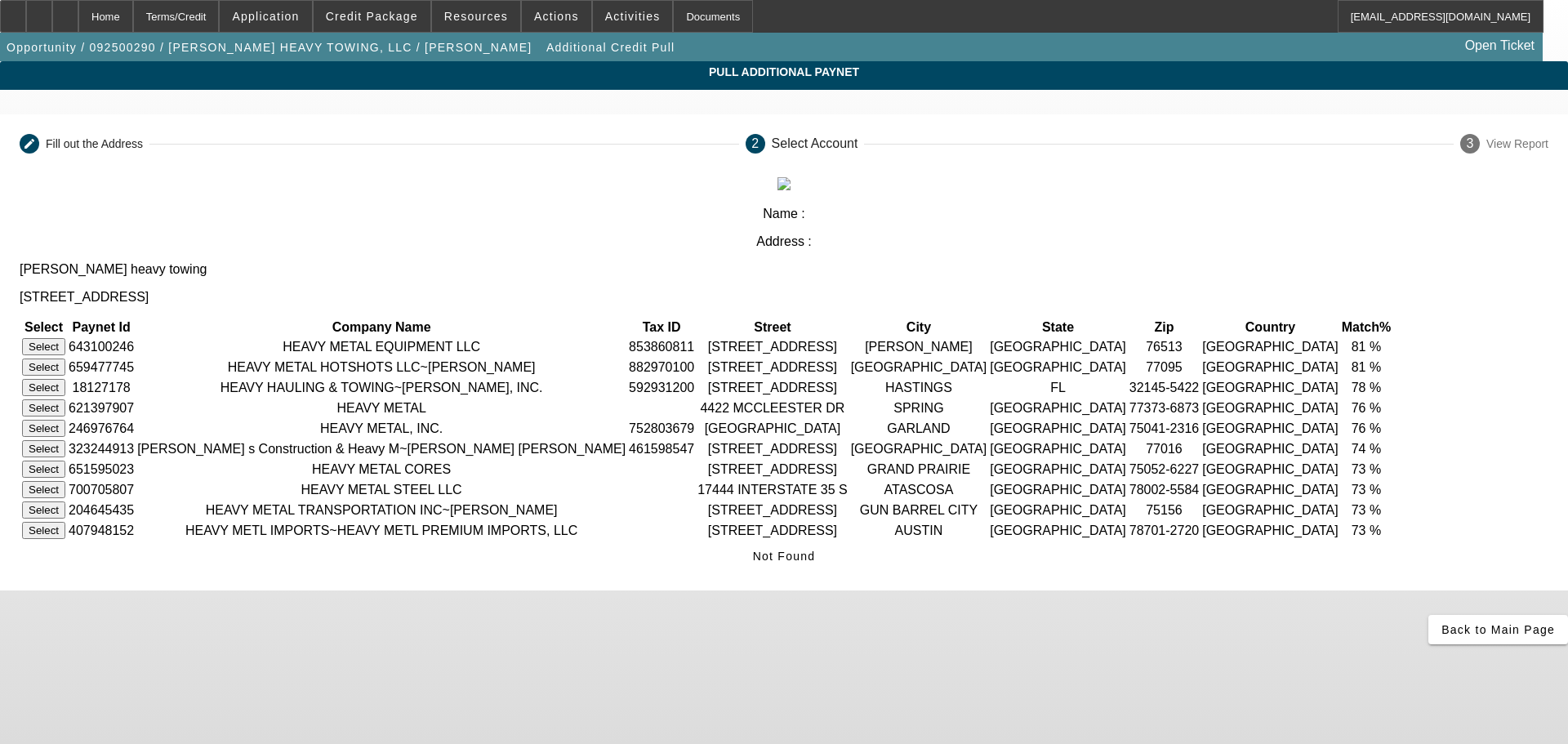
click at [913, 174] on div "Company Name krimmel heavy towing Phone Number Address 9326 WOODLYN RD City HOU…" at bounding box center [784, 382] width 1568 height 417
click at [822, 576] on span at bounding box center [784, 556] width 76 height 40
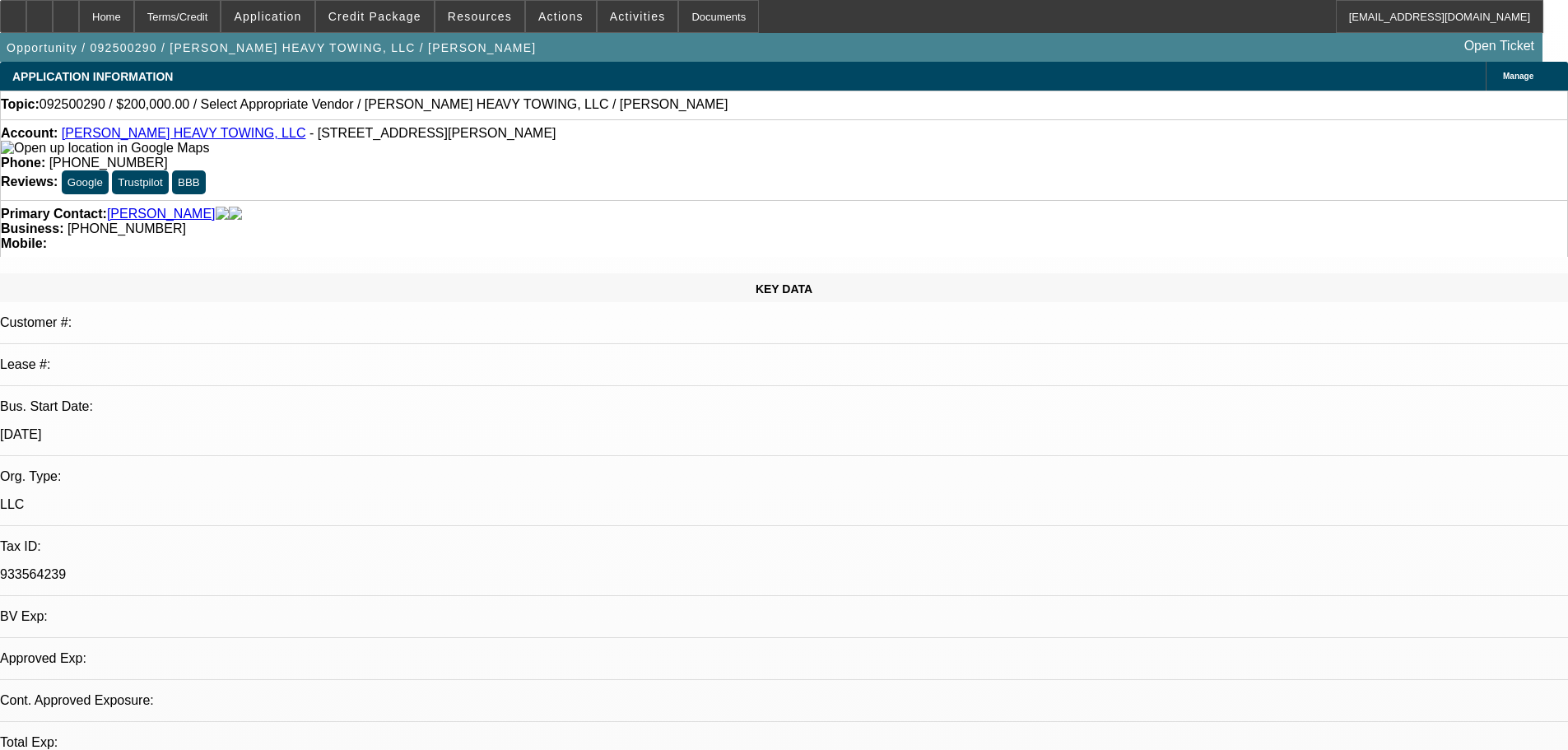
select select "0"
select select "2"
select select "0.1"
select select "4"
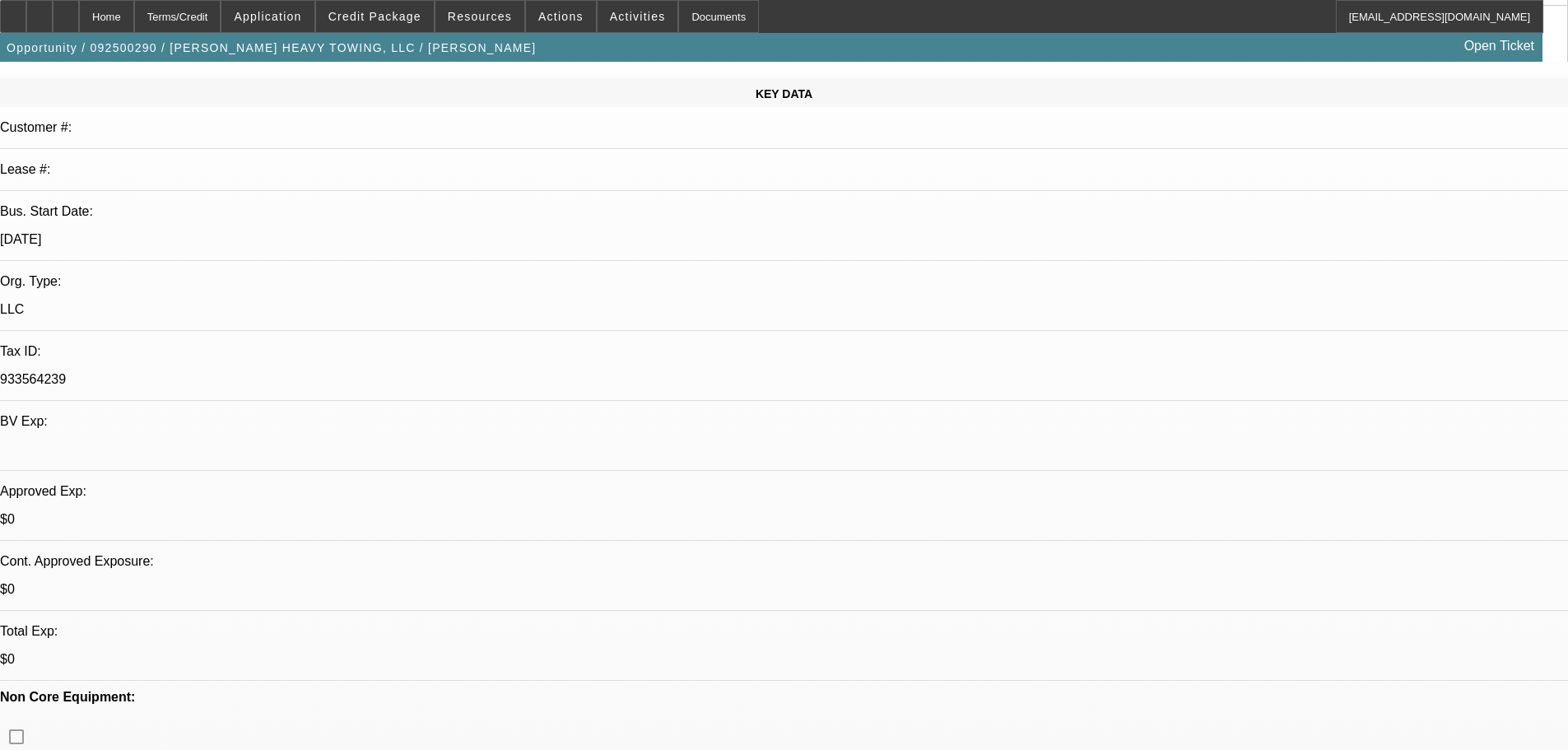
scroll to position [330, 0]
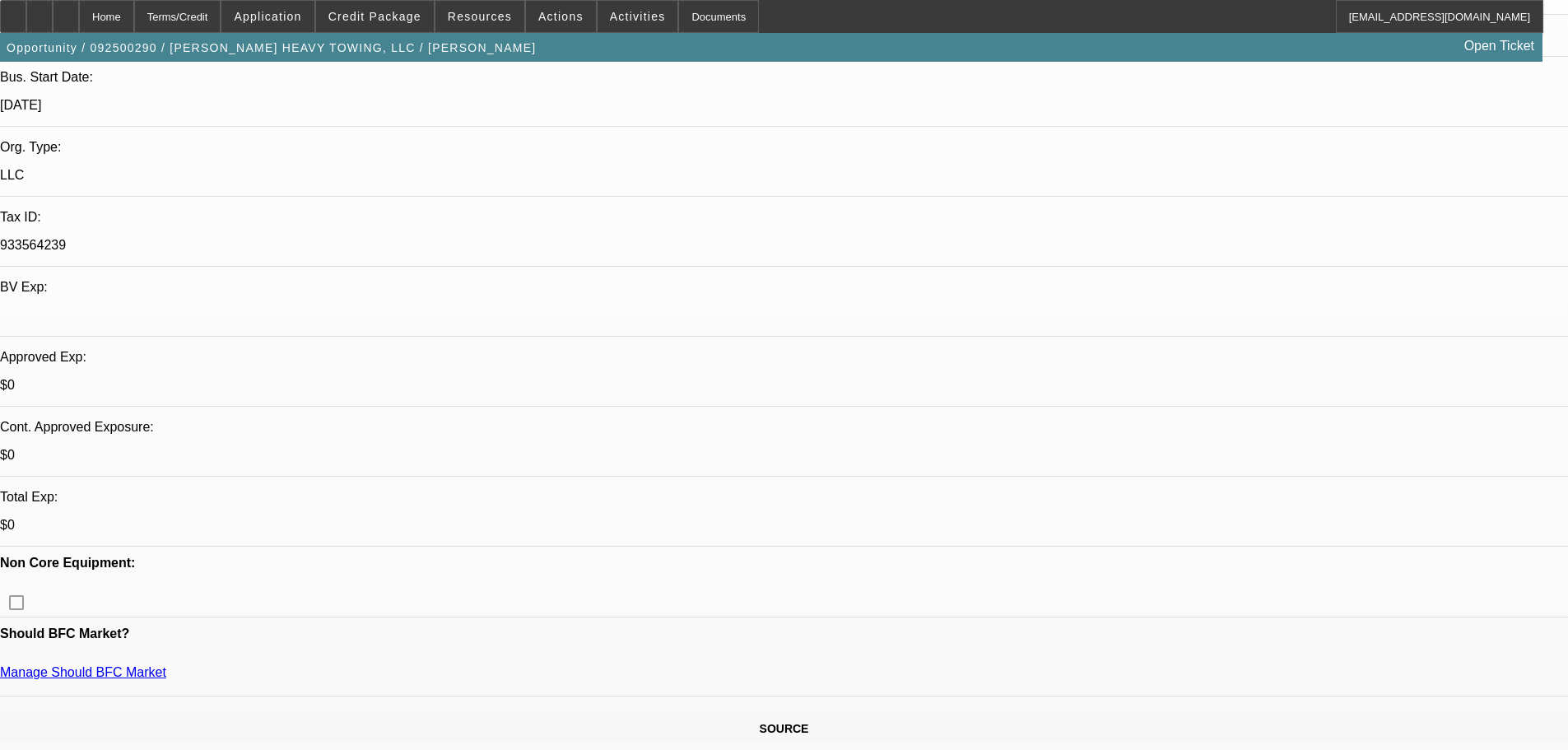
click at [398, 14] on span "Credit Package" at bounding box center [375, 17] width 93 height 14
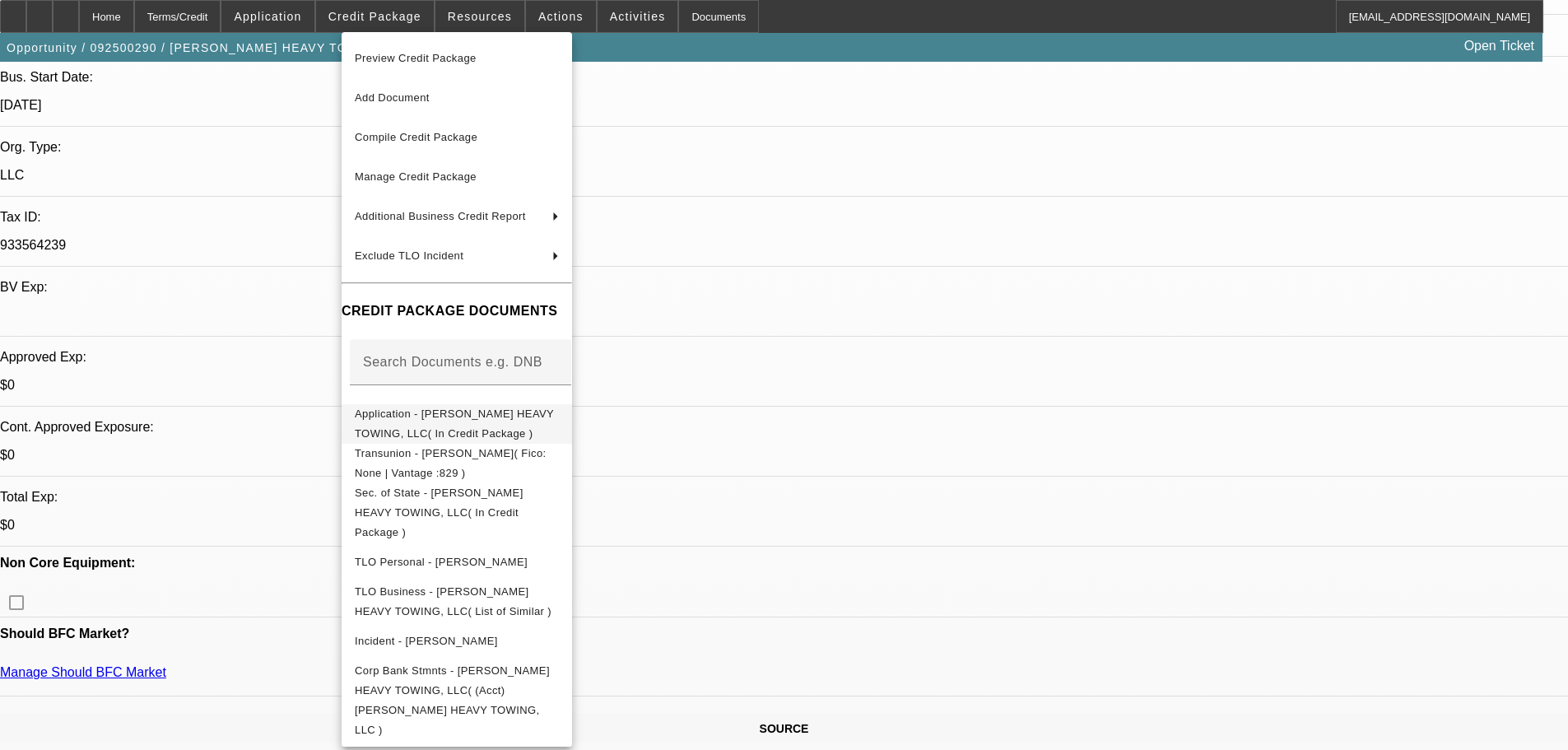
click at [468, 432] on button "Application - KRIMMEL HEAVY TOWING, LLC( In Credit Package )" at bounding box center [457, 424] width 230 height 40
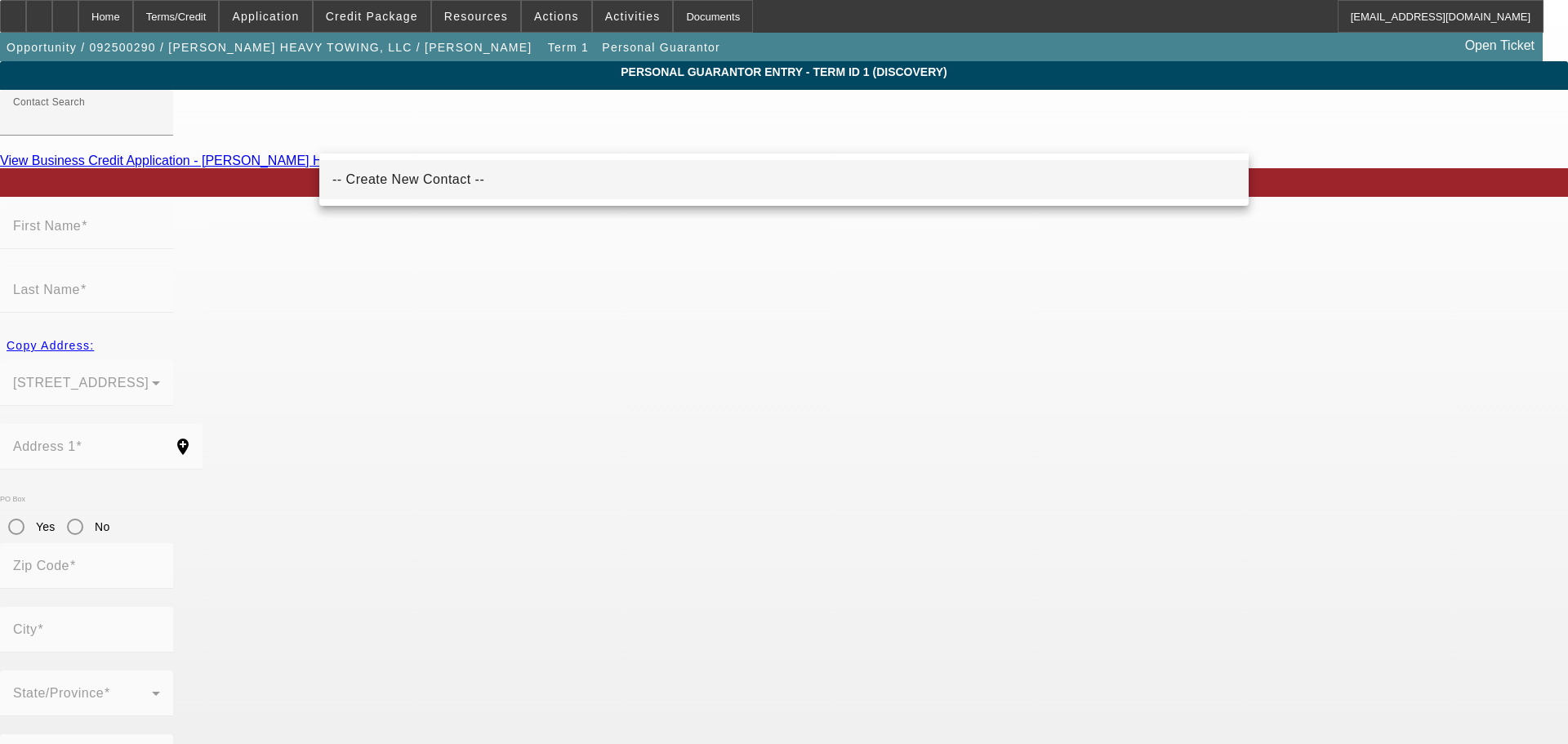
click at [399, 191] on mat-option "-- Create New Contact --" at bounding box center [784, 179] width 930 height 40
type input "-- Create New Contact --"
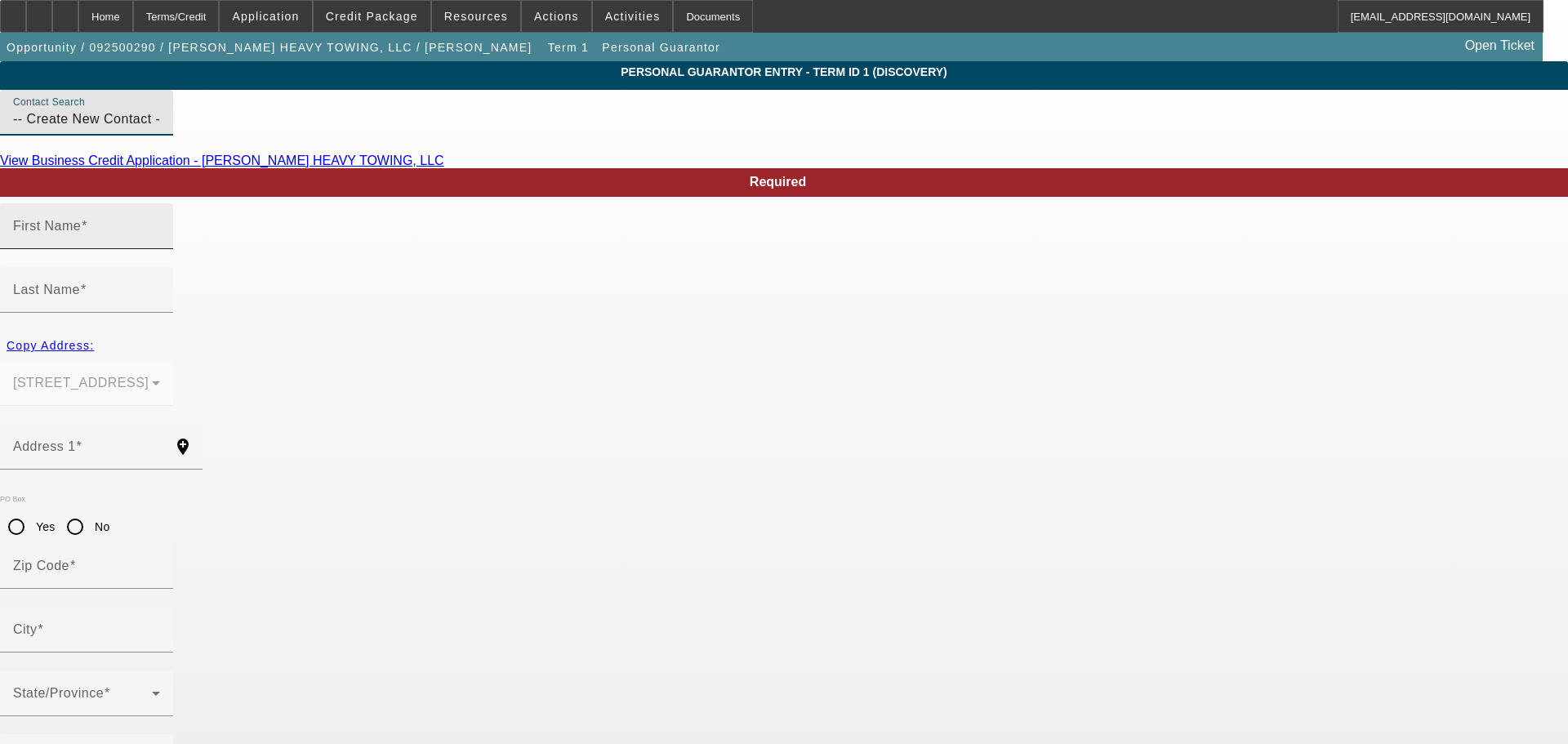
click at [160, 245] on div "First Name" at bounding box center [87, 226] width 147 height 45
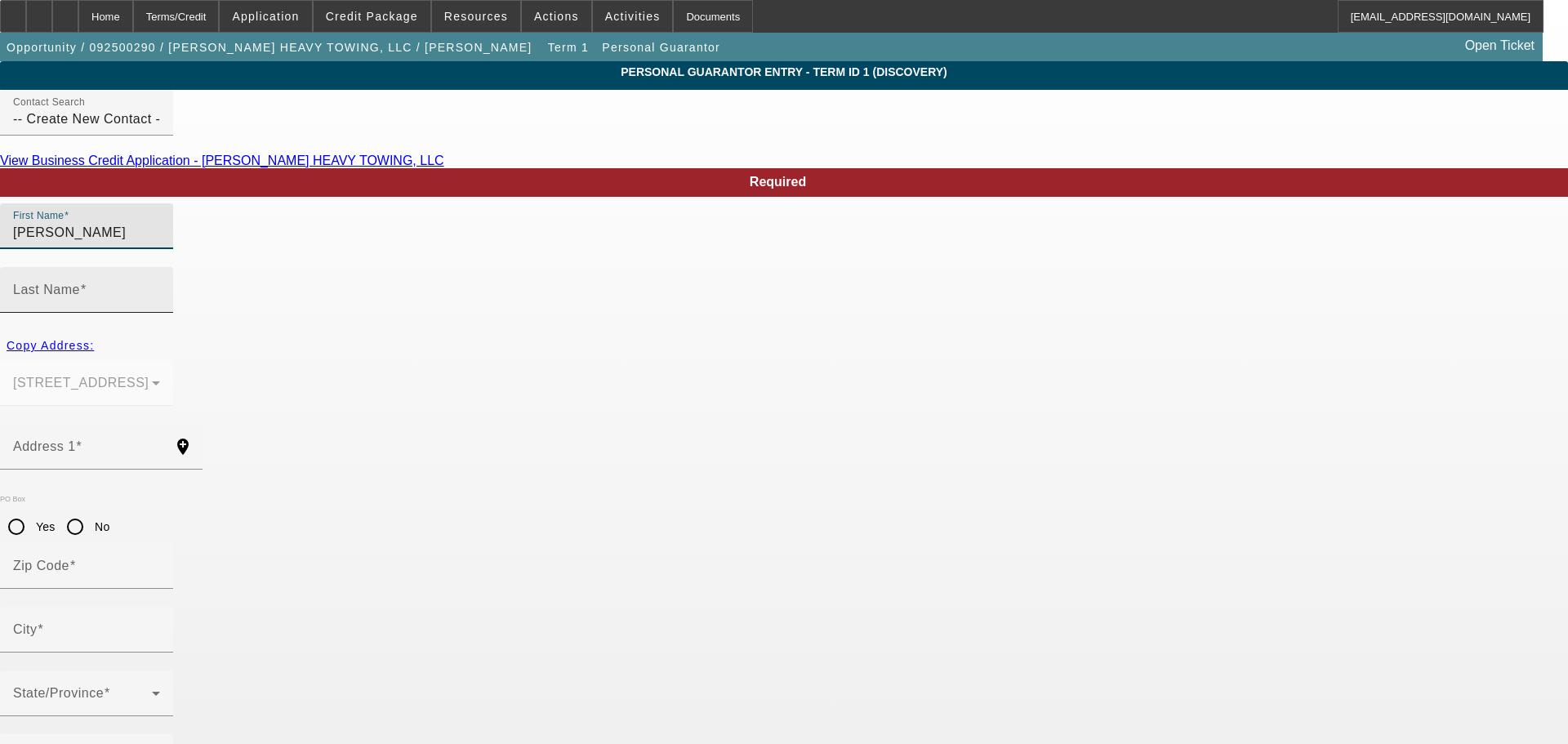
type input "Norma"
click at [160, 287] on input "Last Name" at bounding box center [87, 296] width 147 height 19
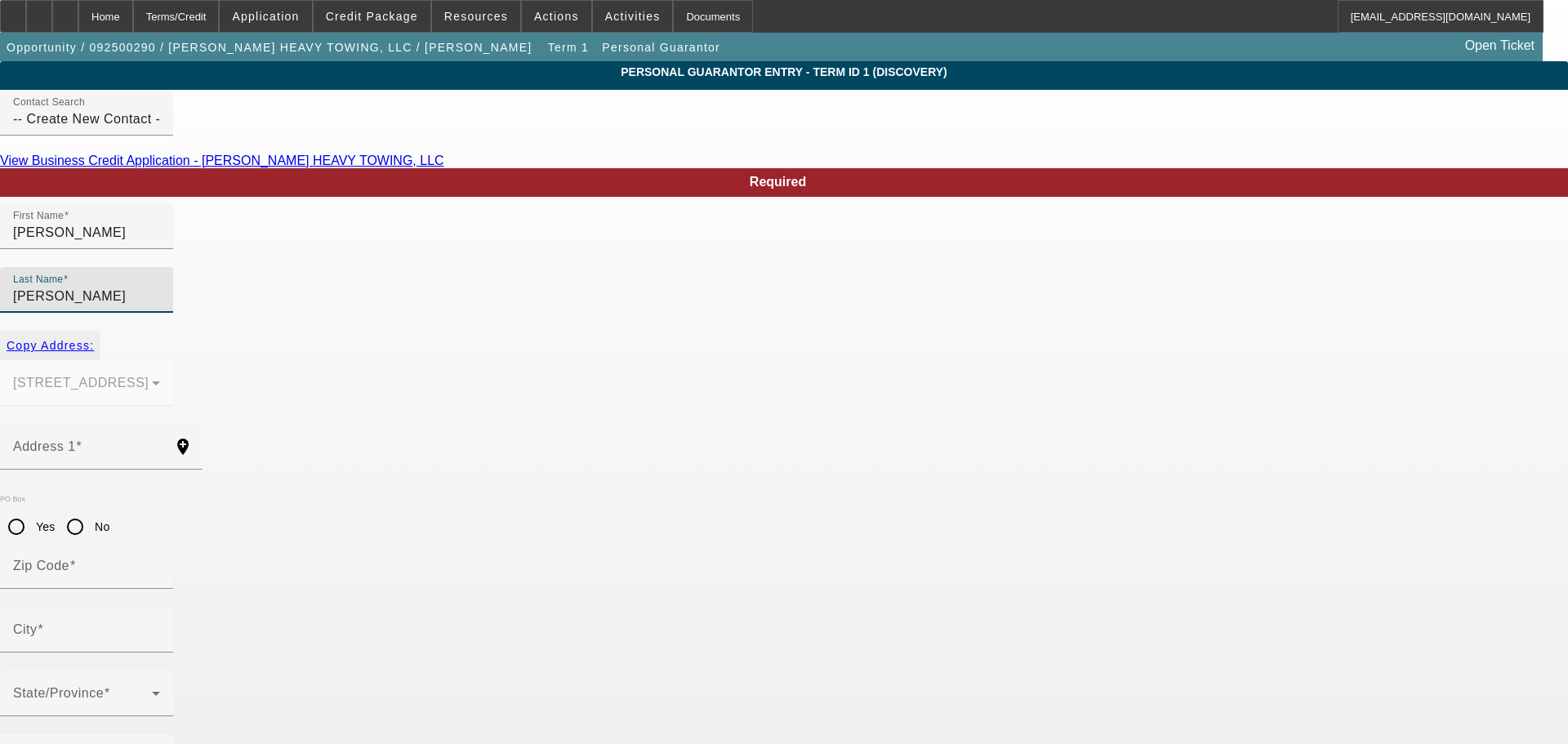
type input "Krimmel"
click at [94, 339] on span "Copy Address:" at bounding box center [50, 346] width 87 height 13
type input "9326 WOODLYN RD"
type input "77078"
type input "Houston"
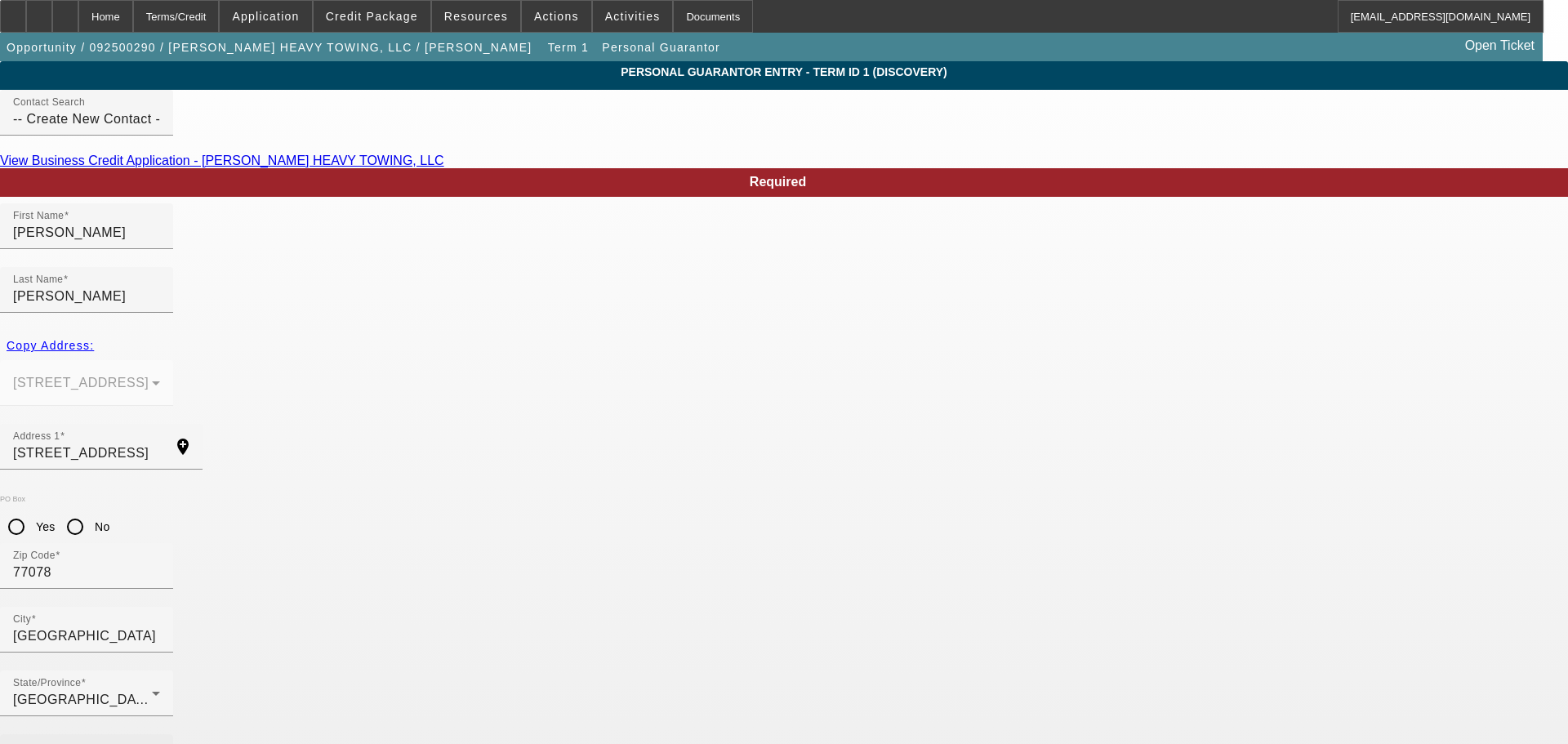
click at [160, 734] on div "Business Phone" at bounding box center [87, 757] width 147 height 45
type input "50"
type input "(713) 820-8131"
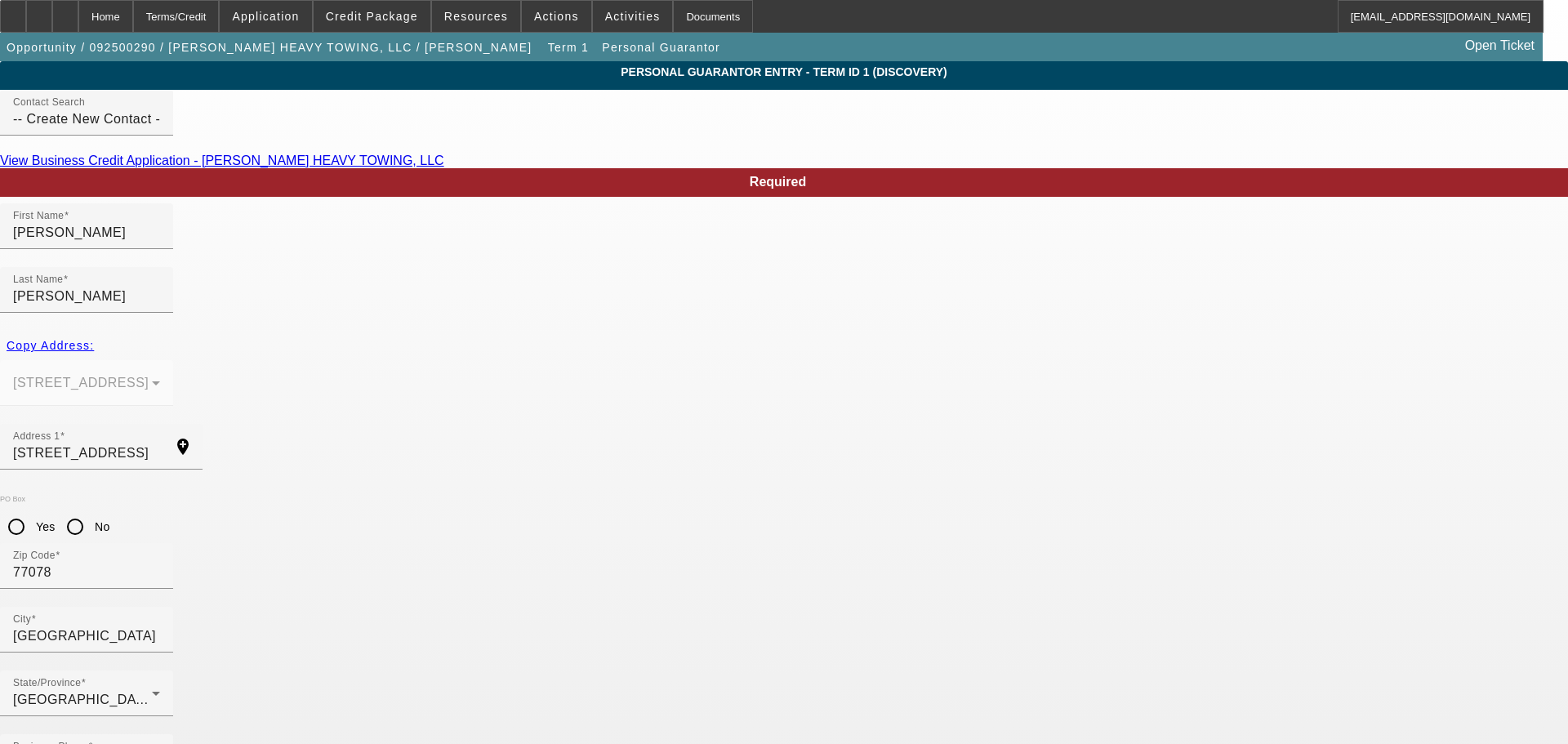
type input "637-62-5040"
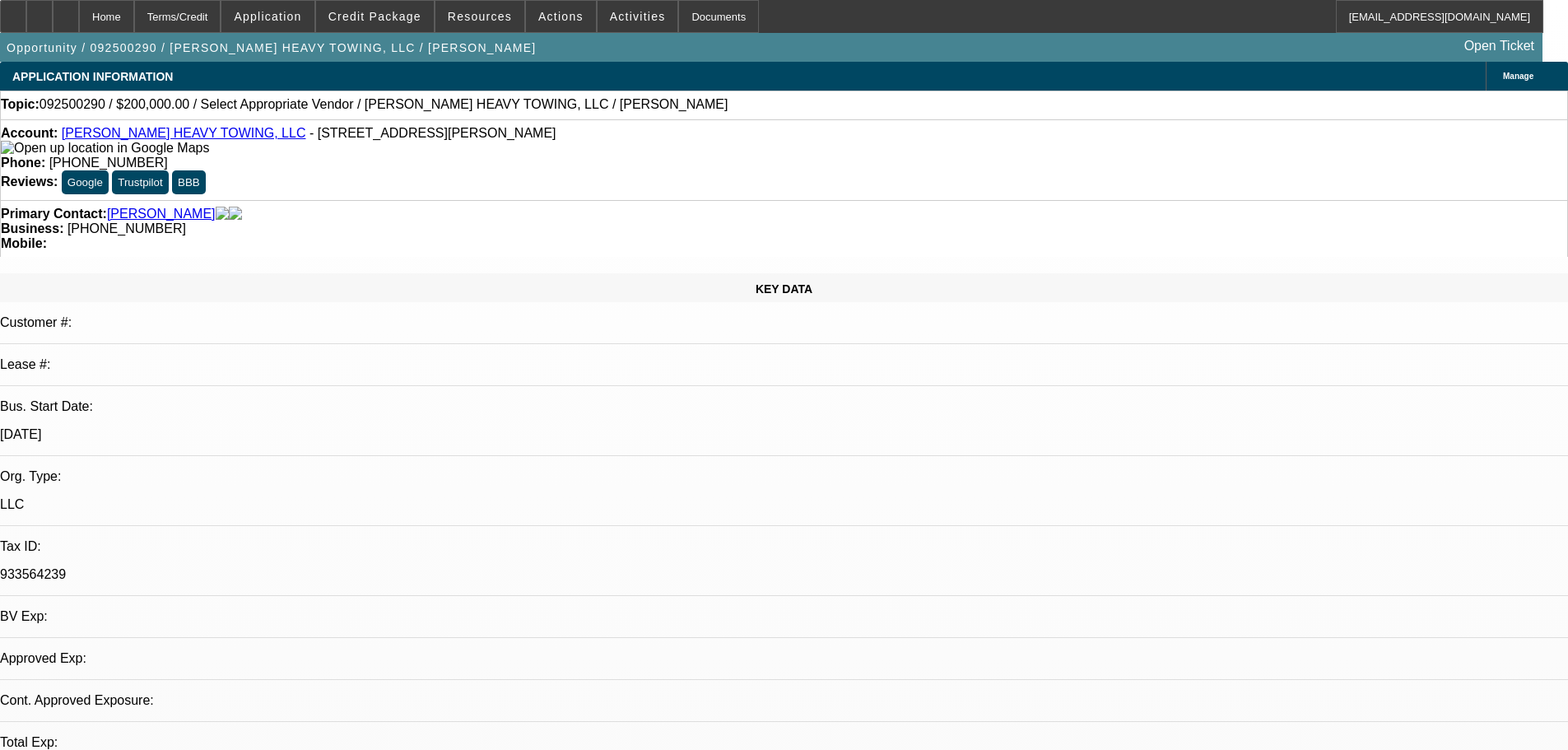
select select "0"
select select "2"
select select "0.1"
select select "4"
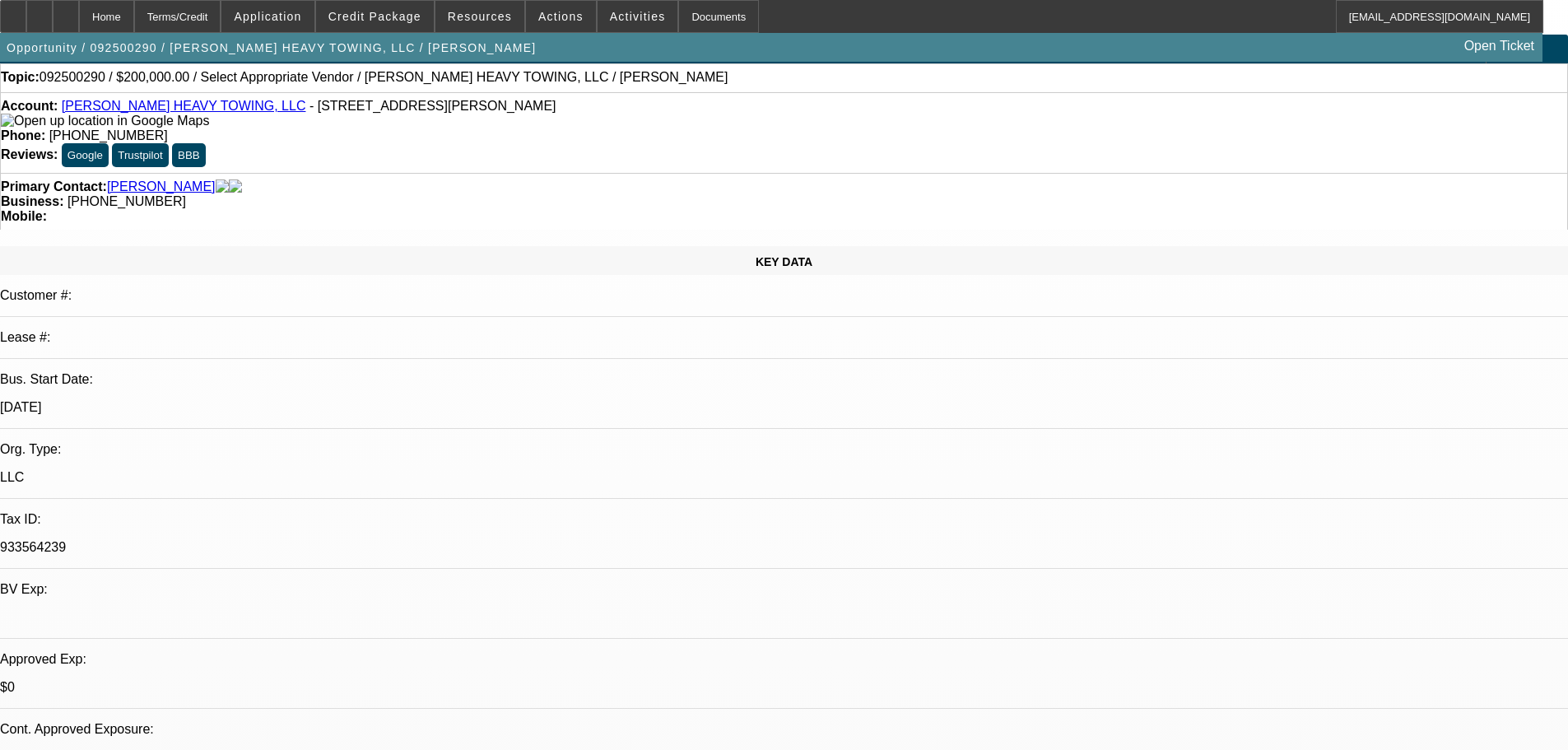
scroll to position [164, 0]
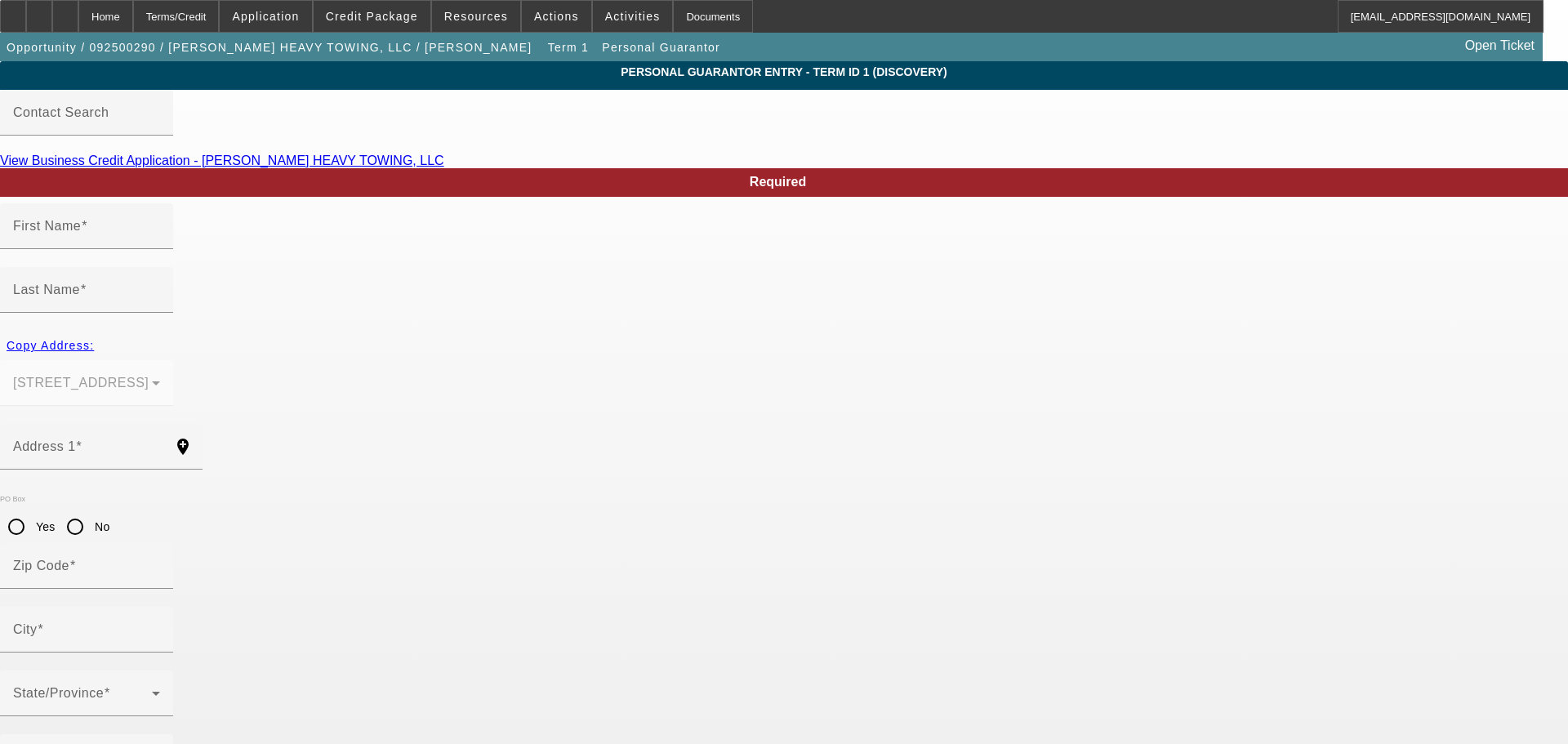
type input "Norma"
type input "Krimmel"
type input "9326 WOODLYN RD"
radio input "true"
type input "77078"
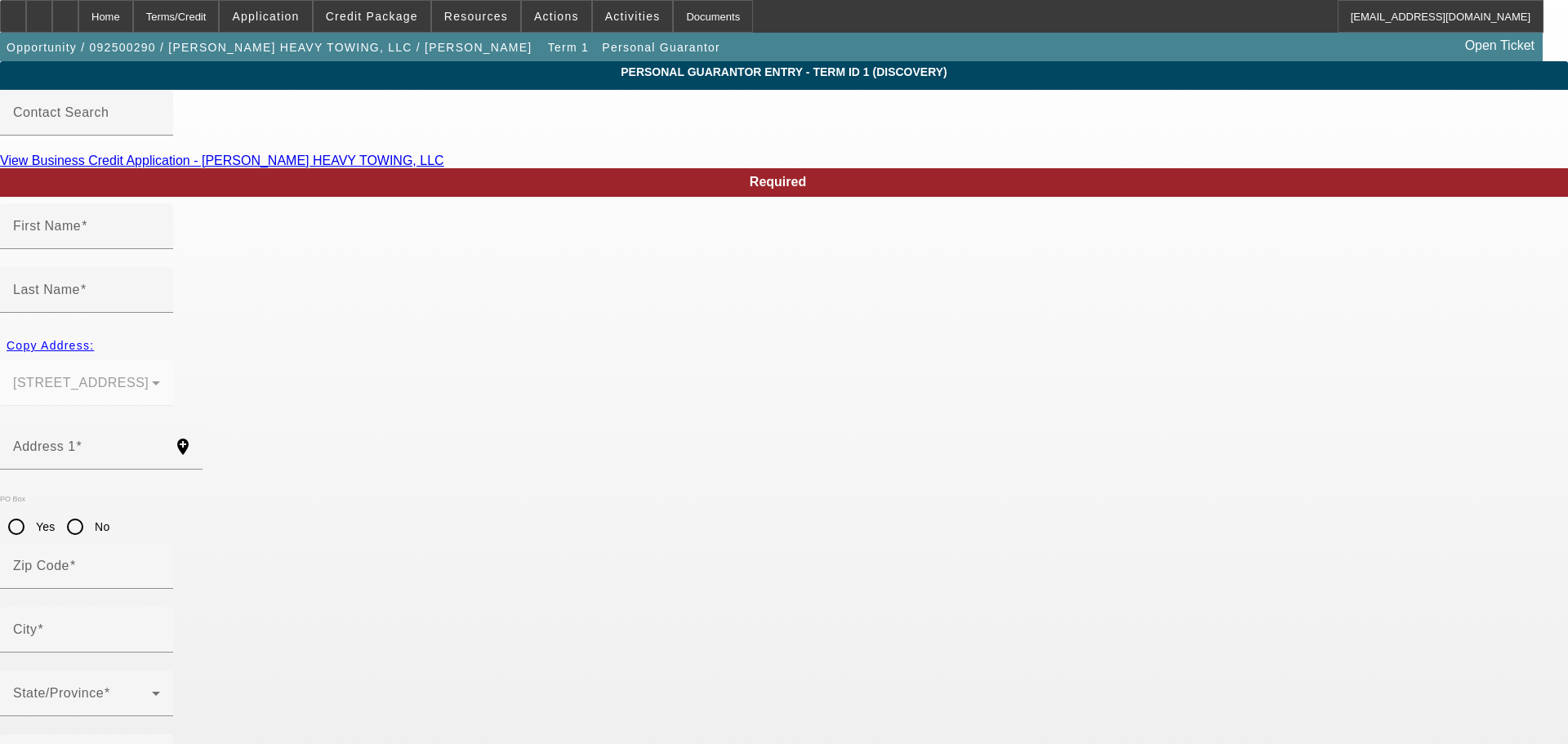
type input "Houston"
type input "(713) 820-8131"
type input "50"
type input "637-62-5040"
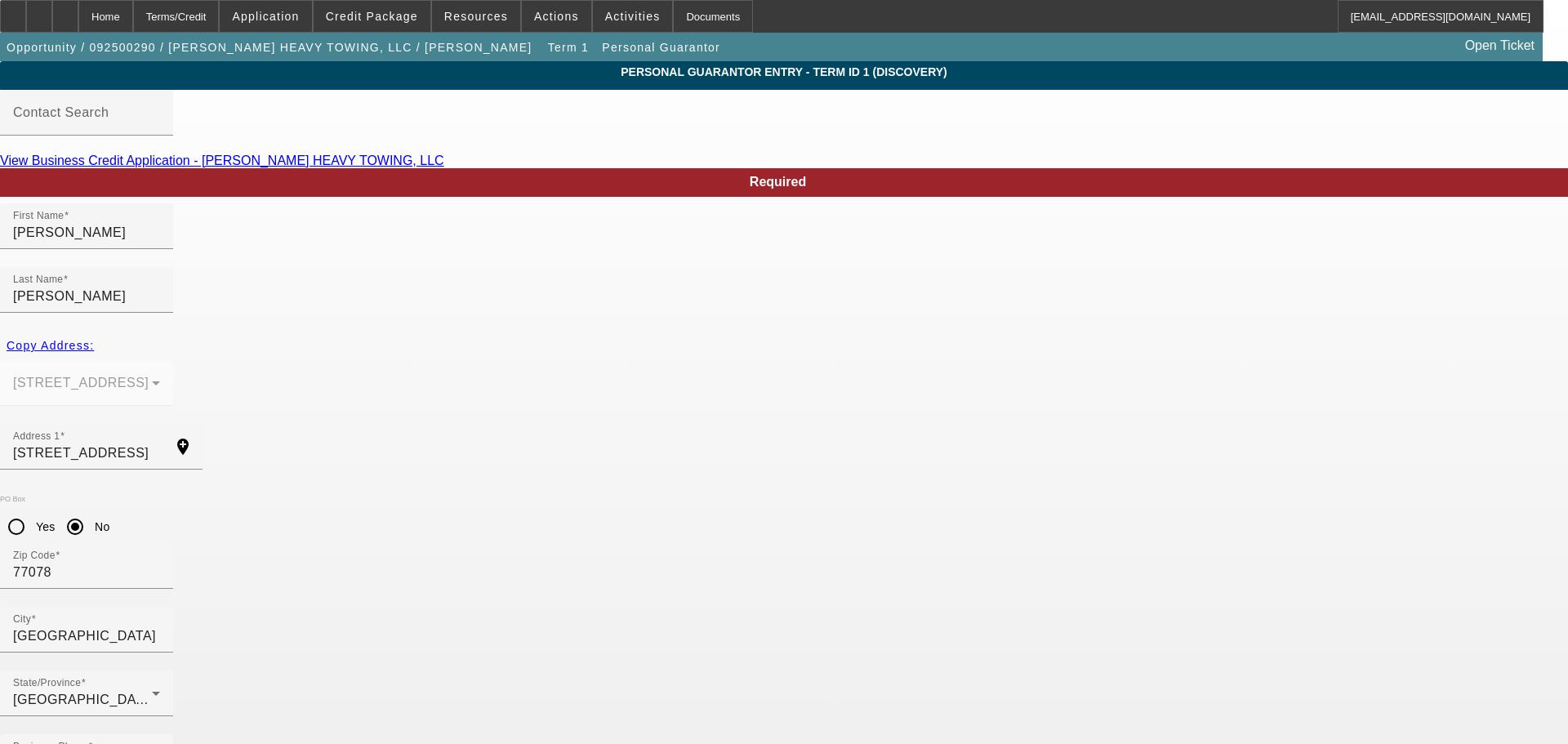
type input "davidandnorma18@gmail.com"
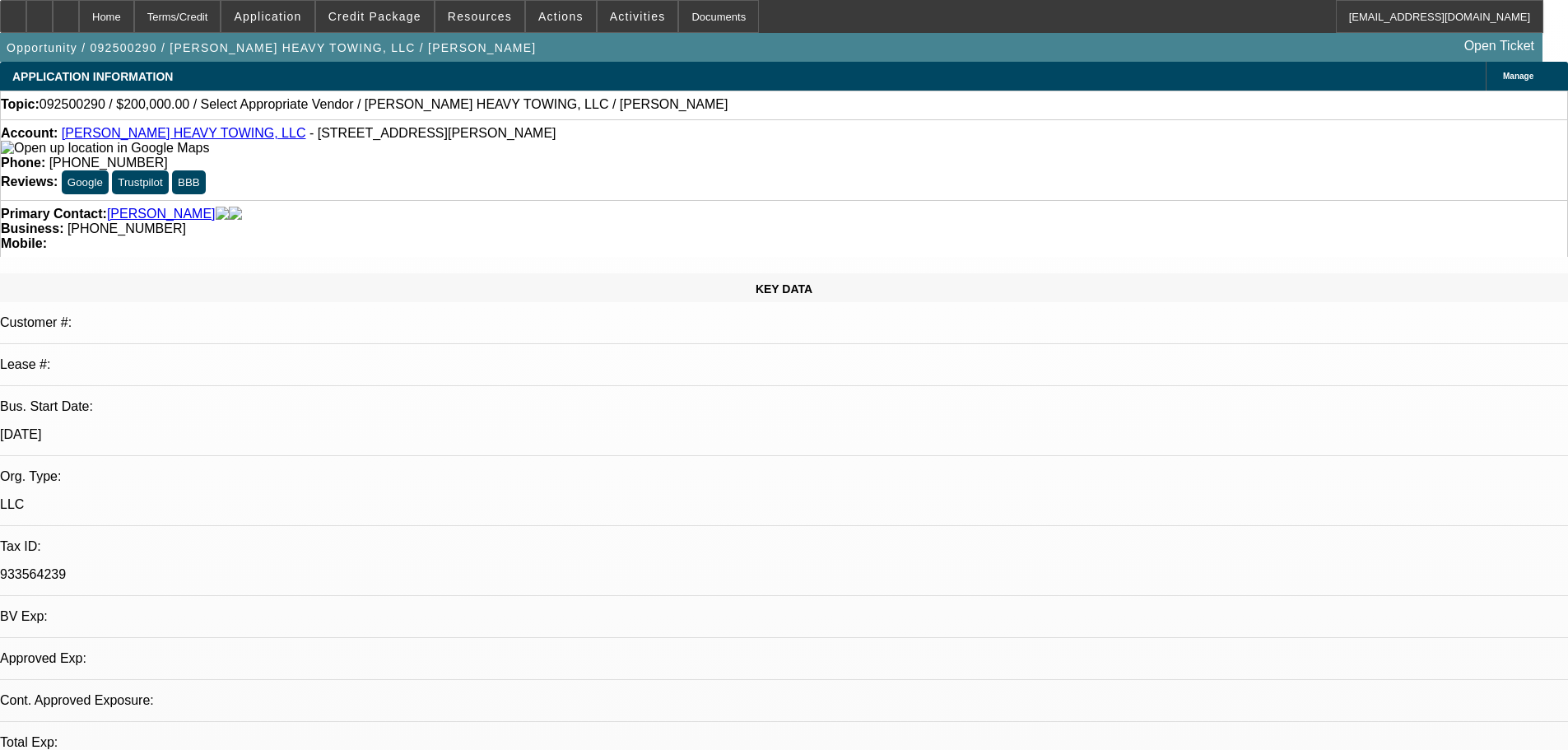
select select "0"
select select "2"
select select "0.1"
select select "4"
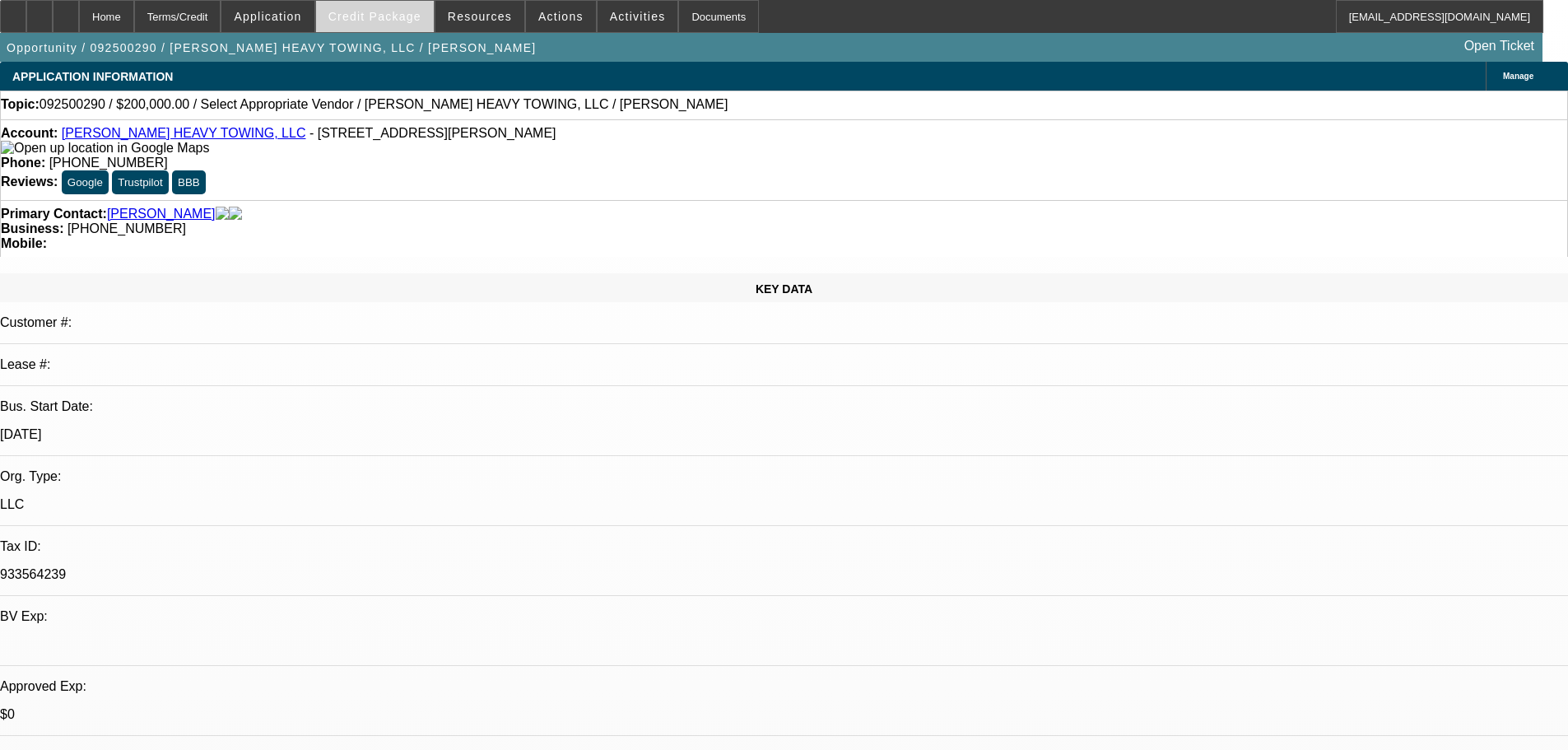
click at [417, 28] on span at bounding box center [374, 16] width 118 height 40
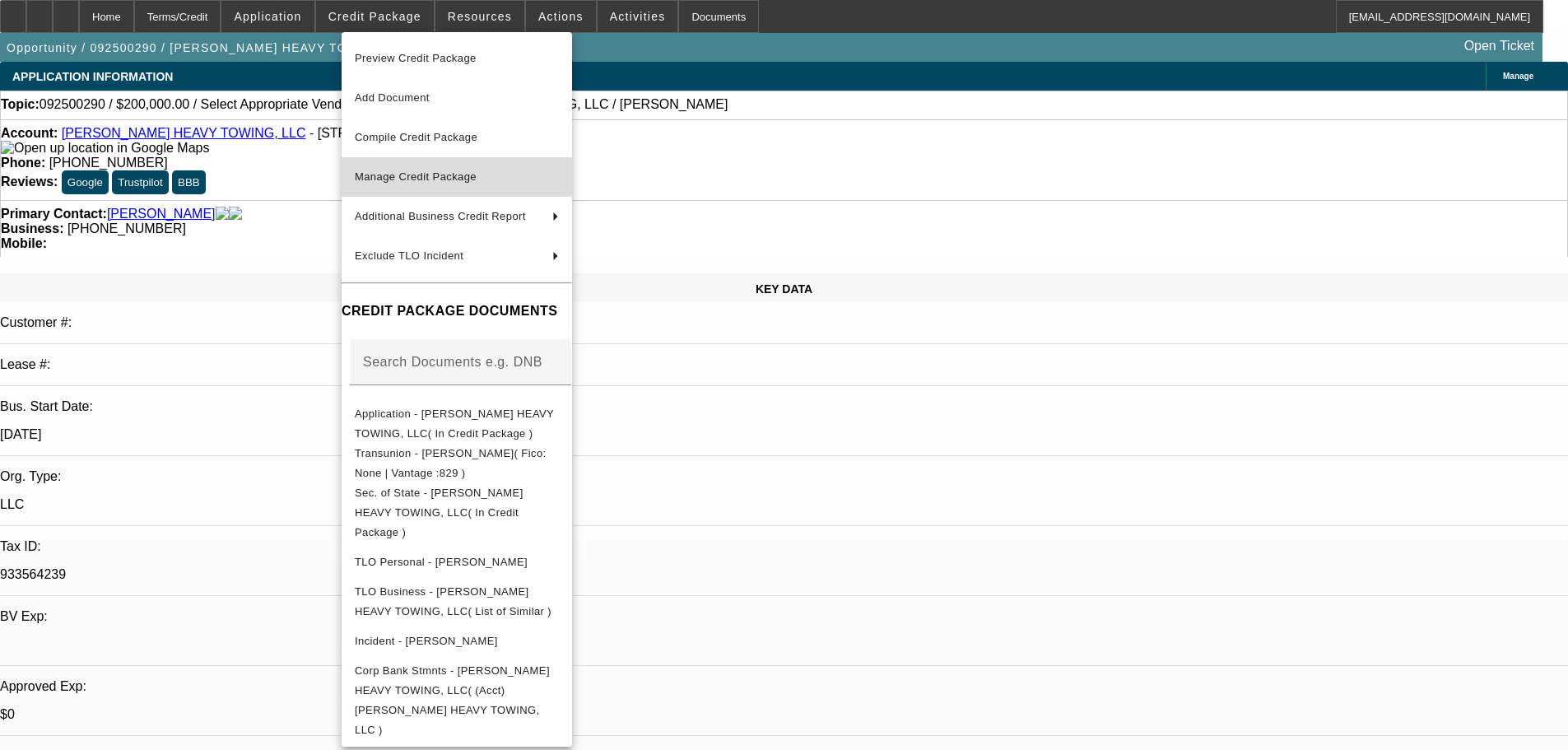
click at [487, 173] on span "Manage Credit Package" at bounding box center [457, 176] width 204 height 19
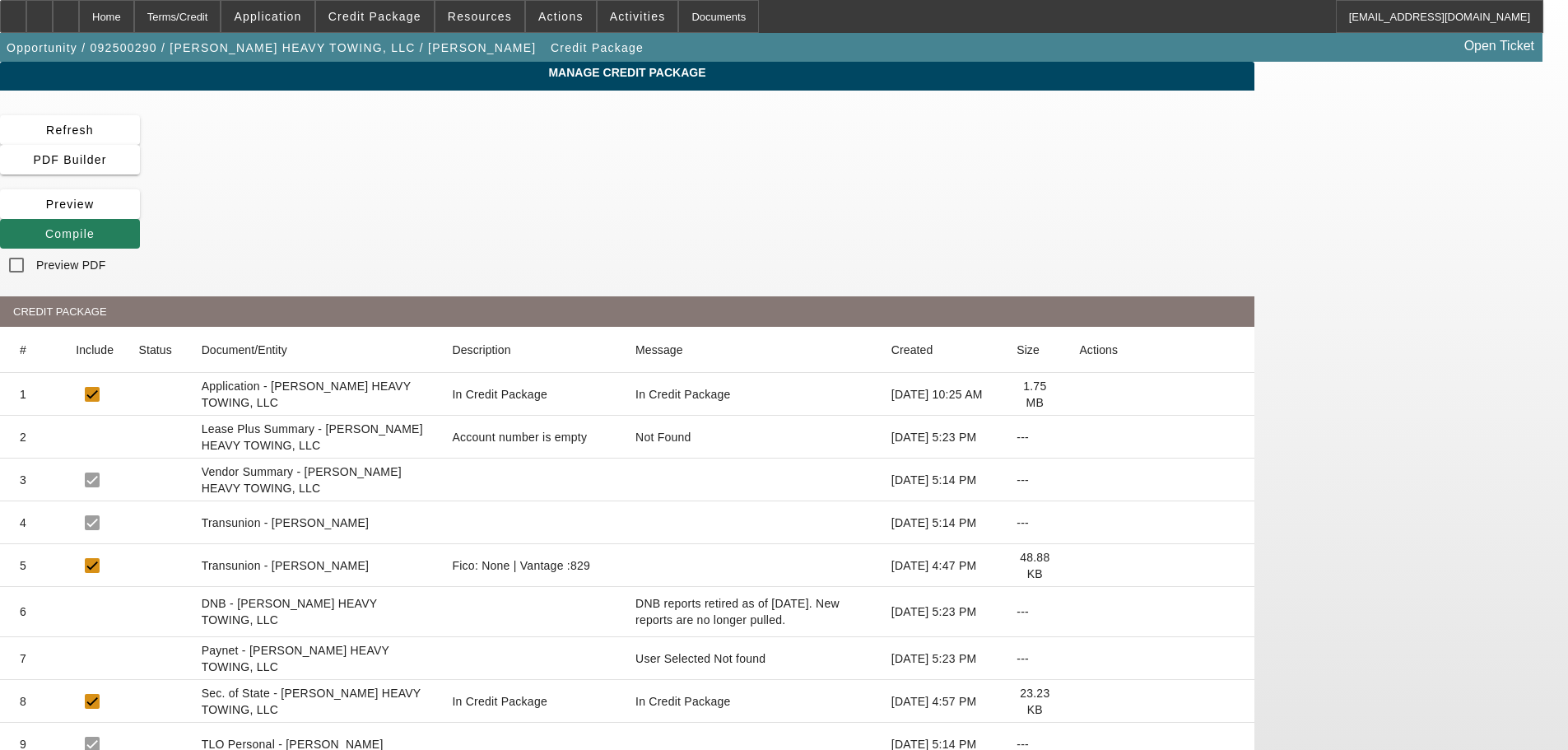
click at [140, 214] on span at bounding box center [69, 234] width 140 height 40
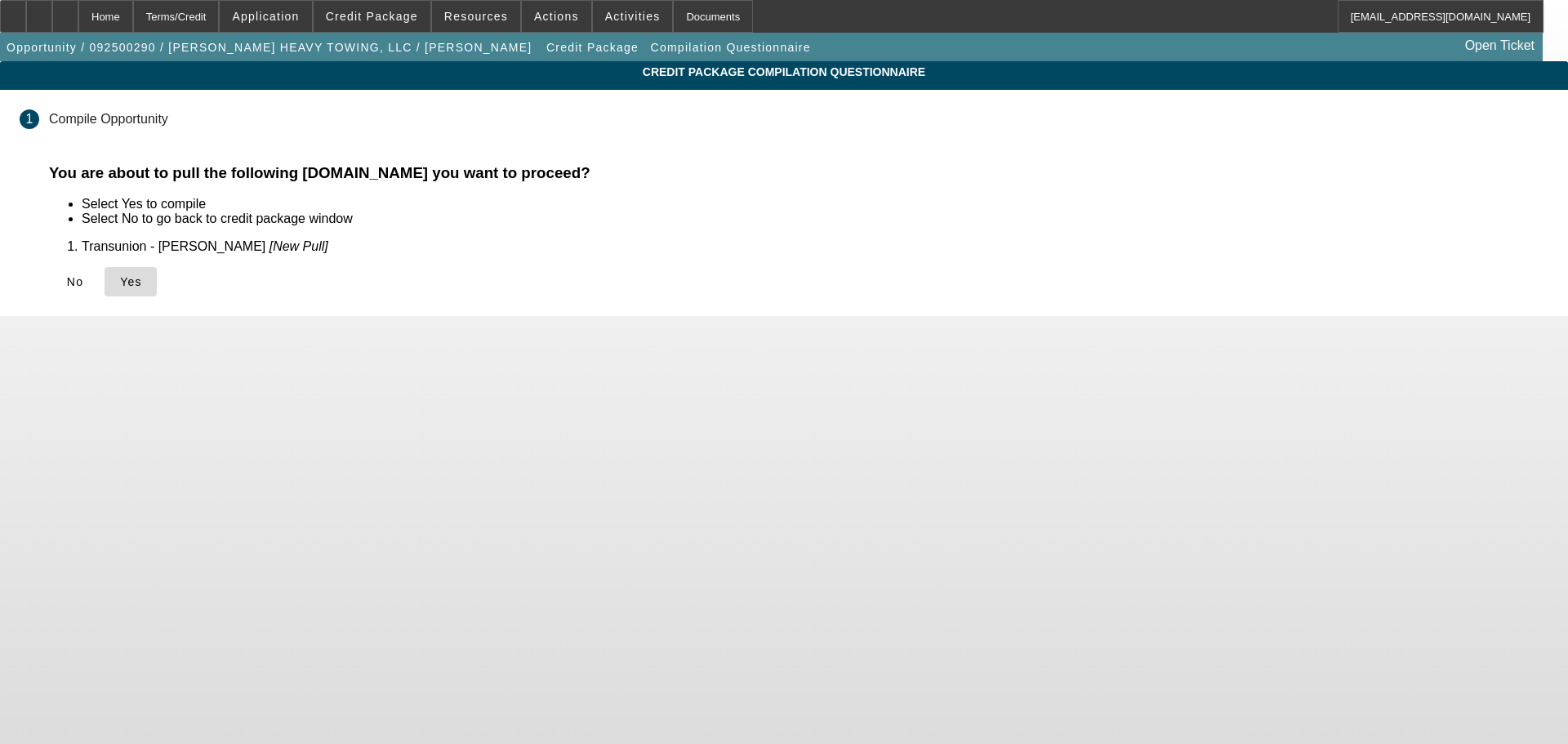
click at [142, 282] on span "Yes" at bounding box center [131, 282] width 22 height 13
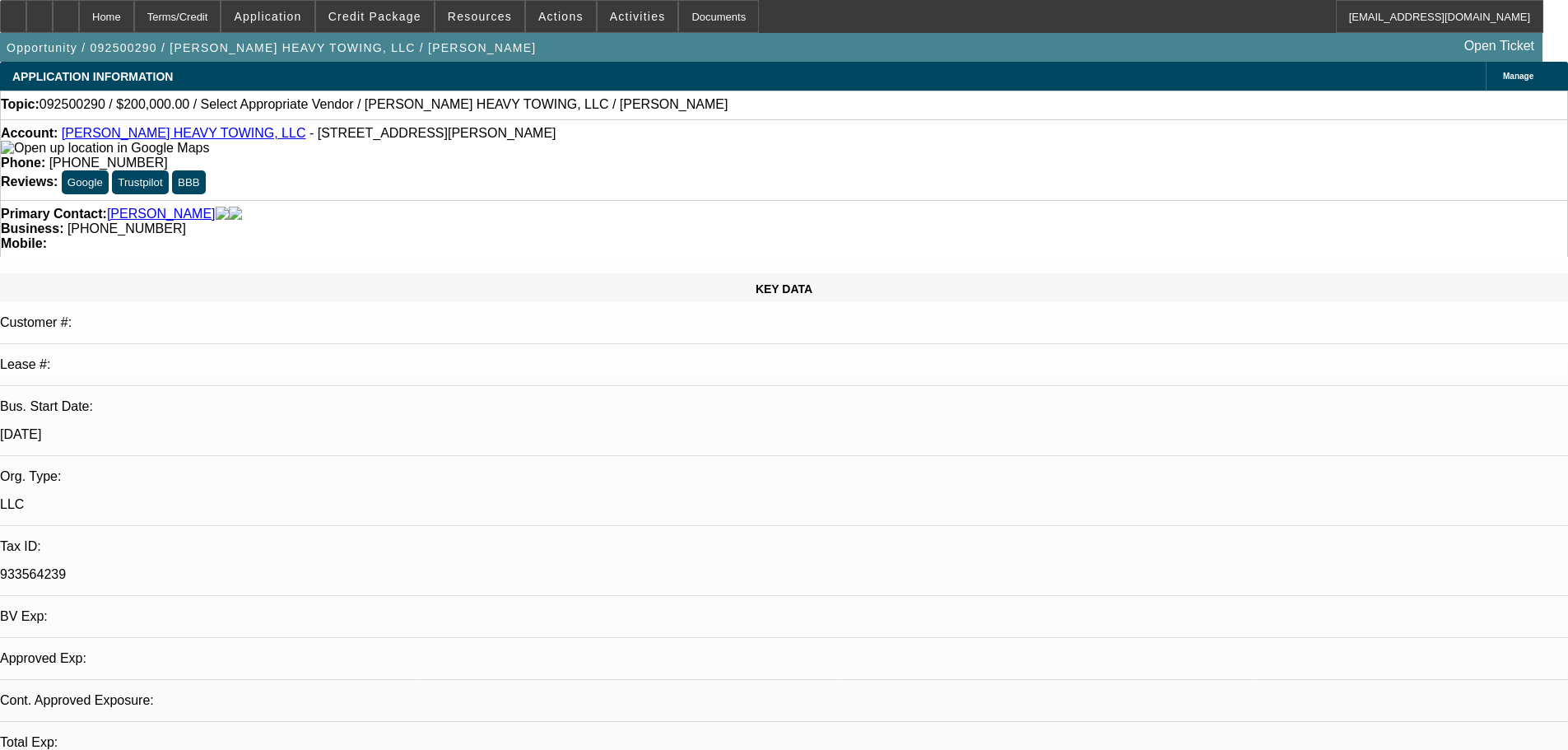
select select "0"
select select "2"
select select "0.1"
select select "4"
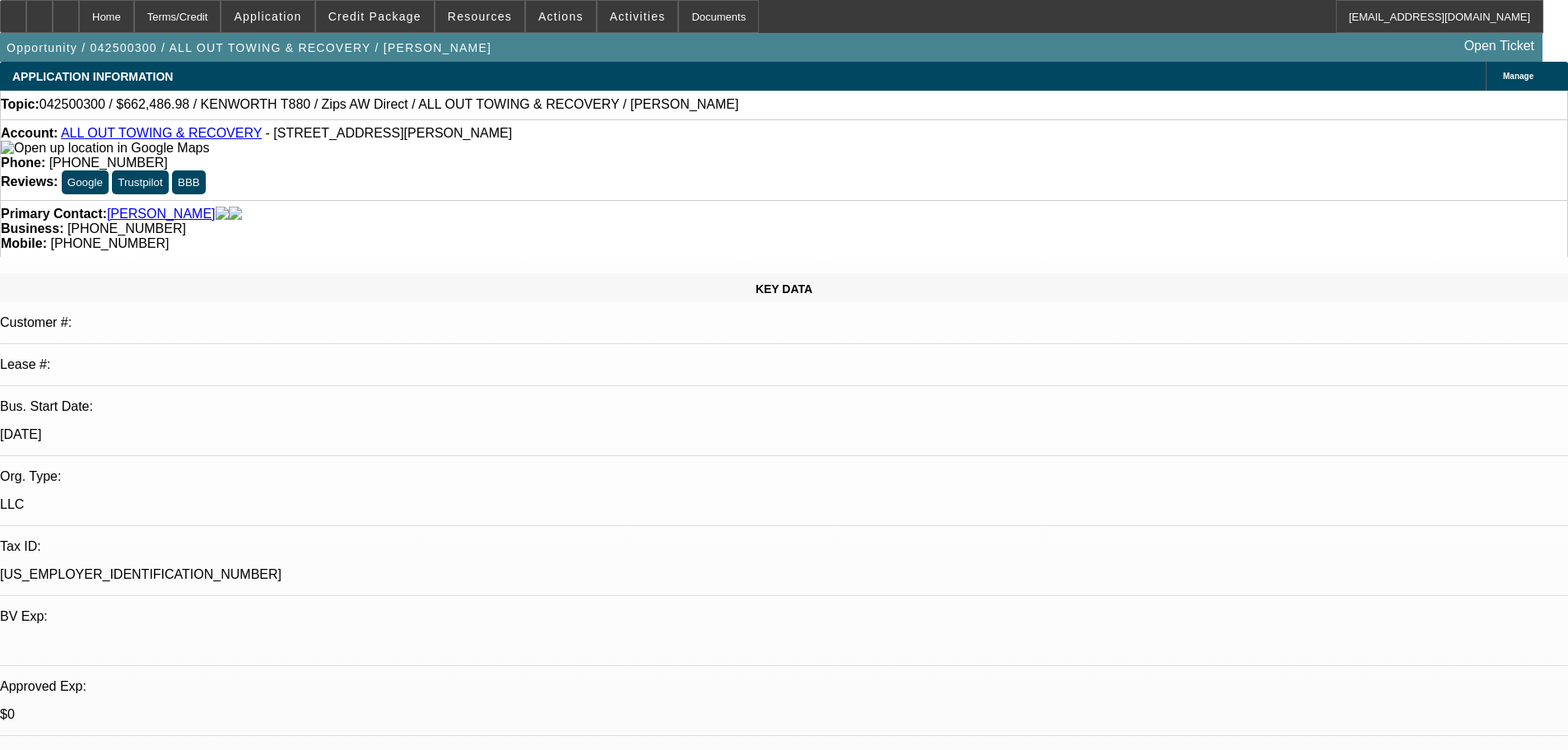
select select "0"
select select "2"
select select "0"
select select "6"
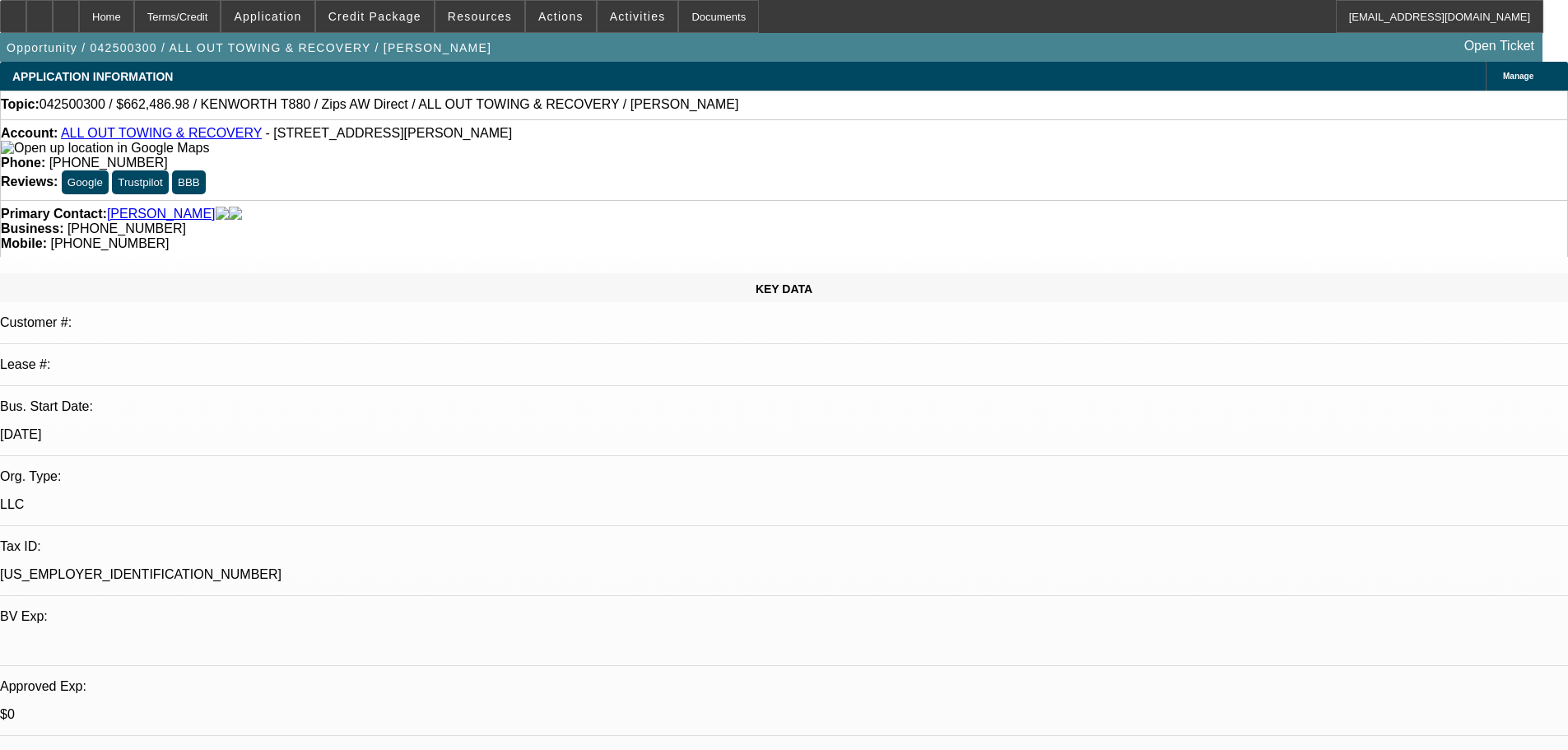
select select "0"
select select "6"
select select "0"
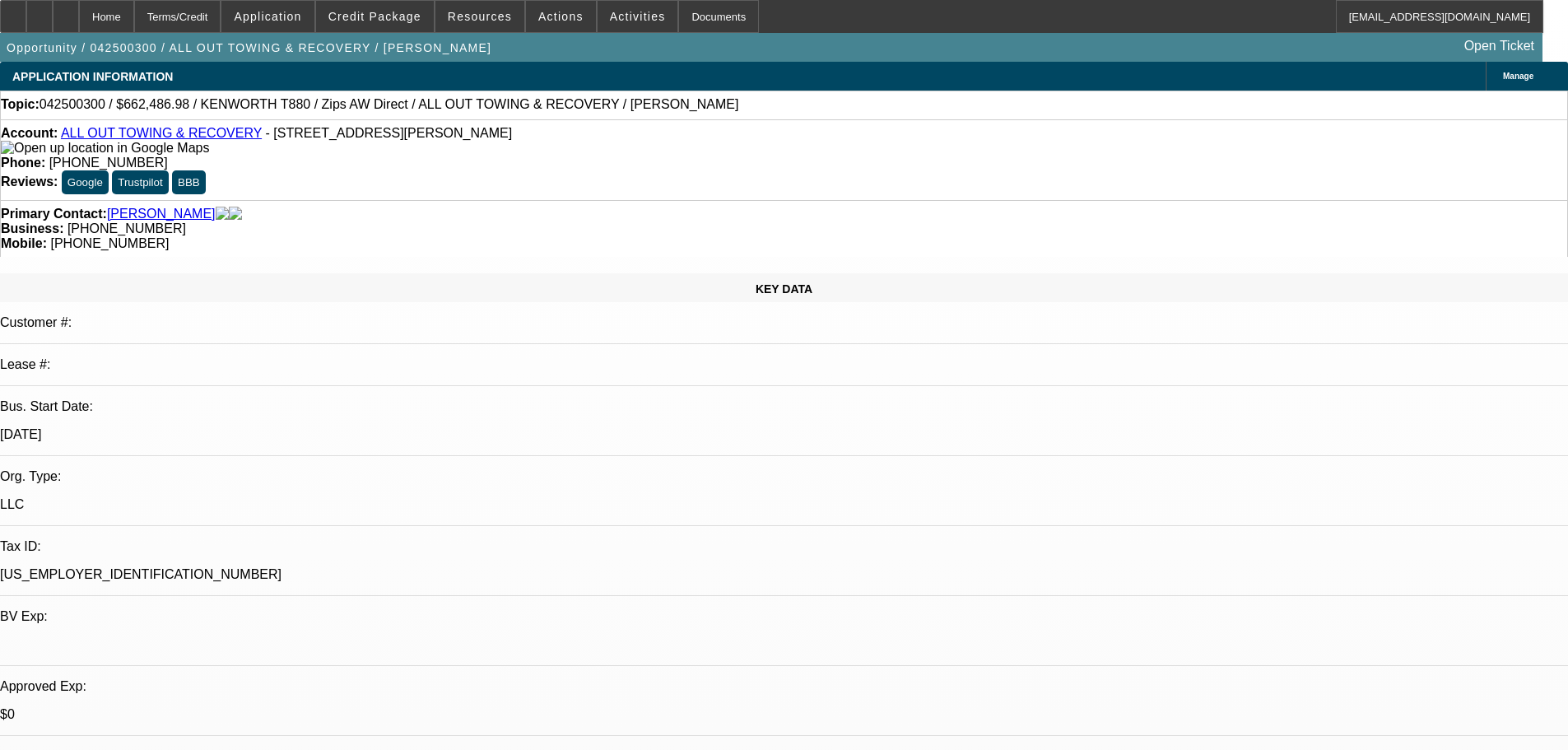
select select "0"
select select "3"
select select "0"
select select "6"
select select "0"
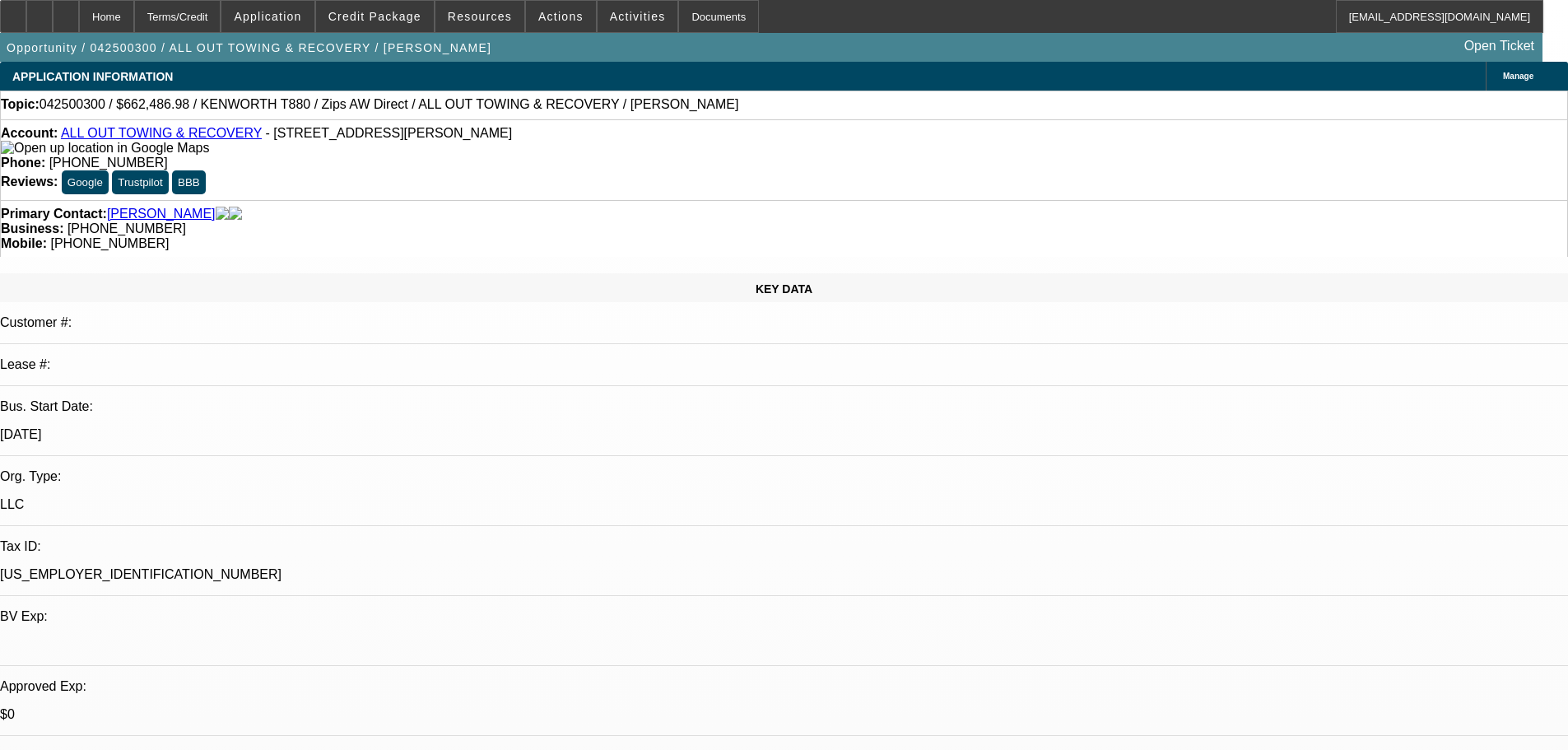
select select "0"
select select "2"
select select "0"
select select "6"
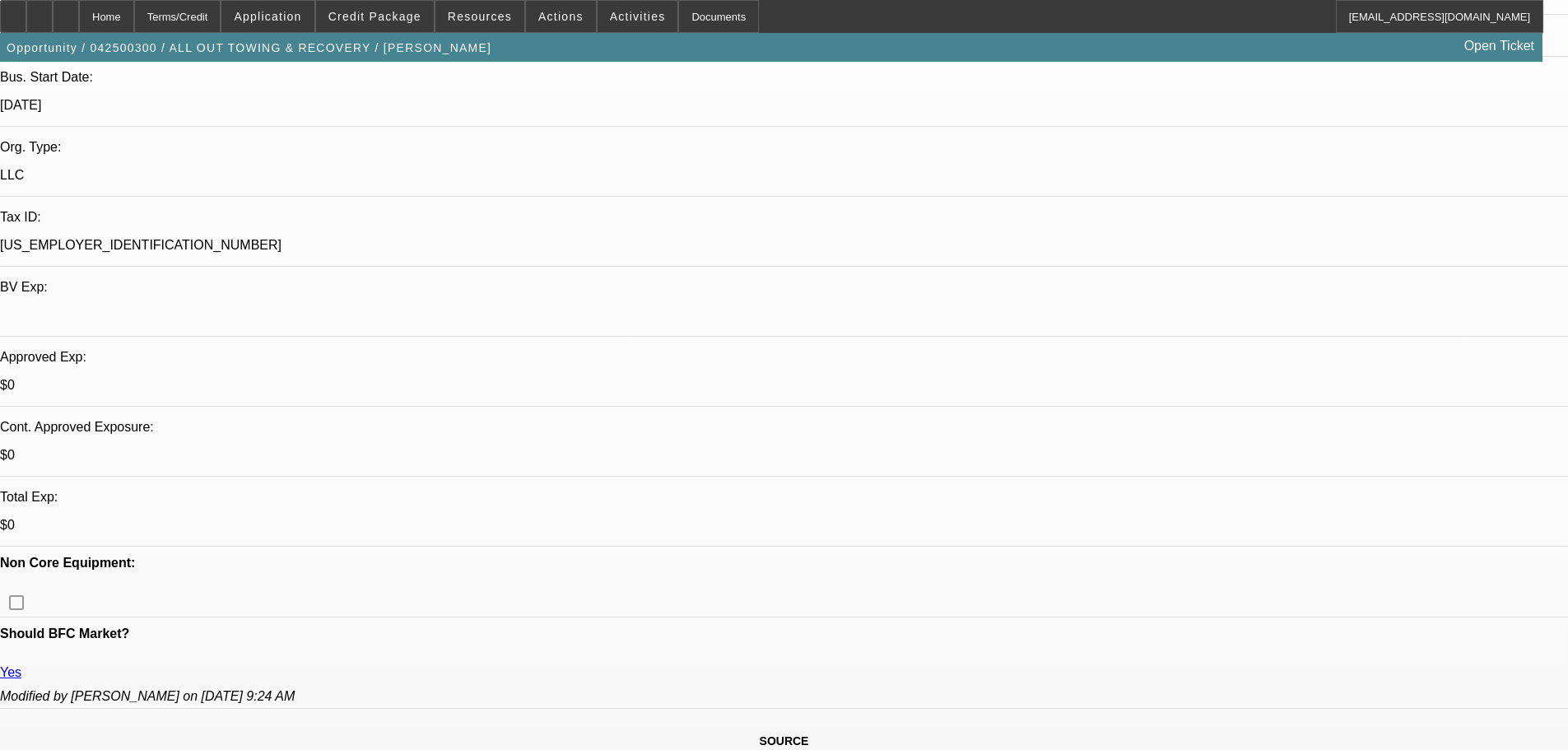
scroll to position [1482, 0]
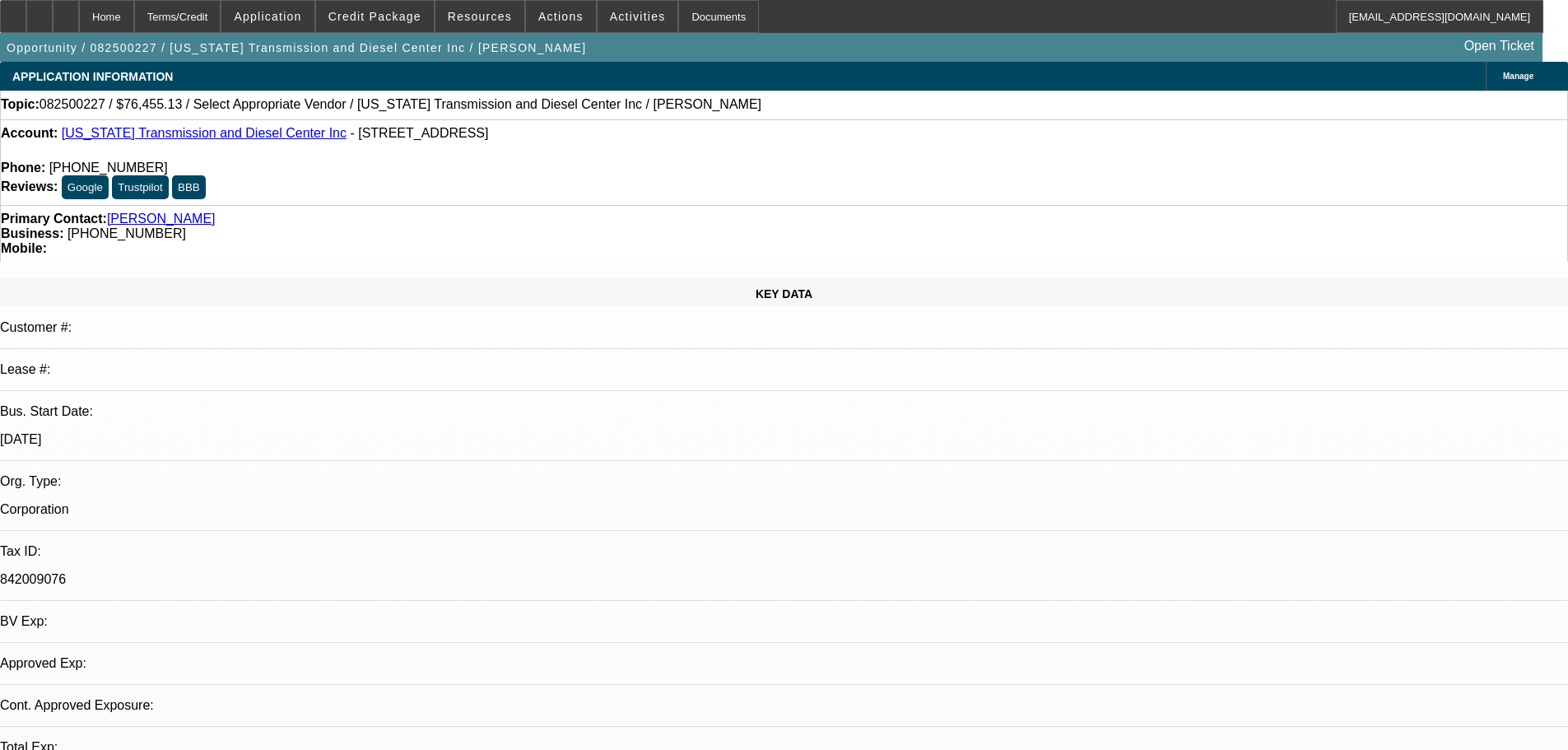
select select "0"
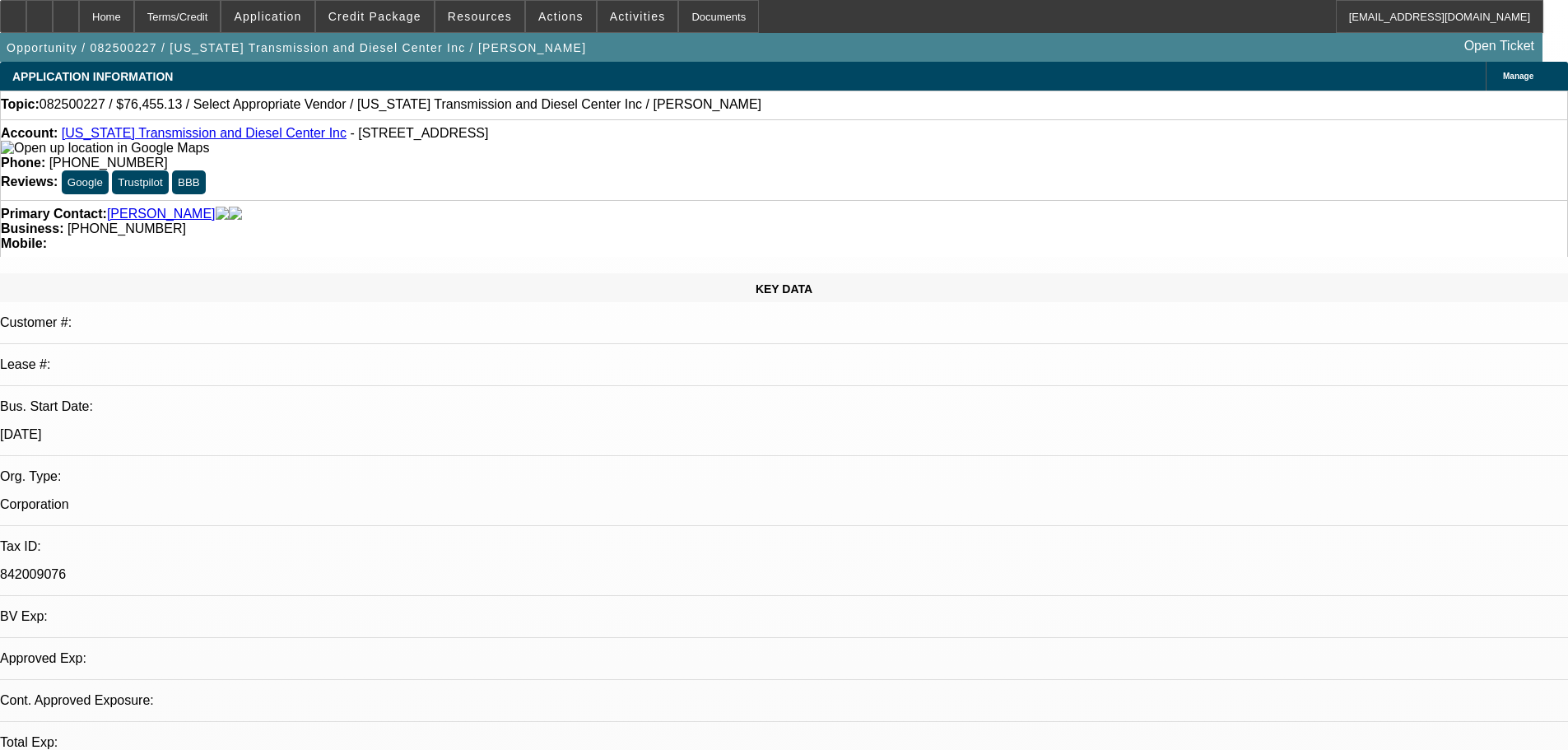
select select "2"
select select "0.1"
select select "4"
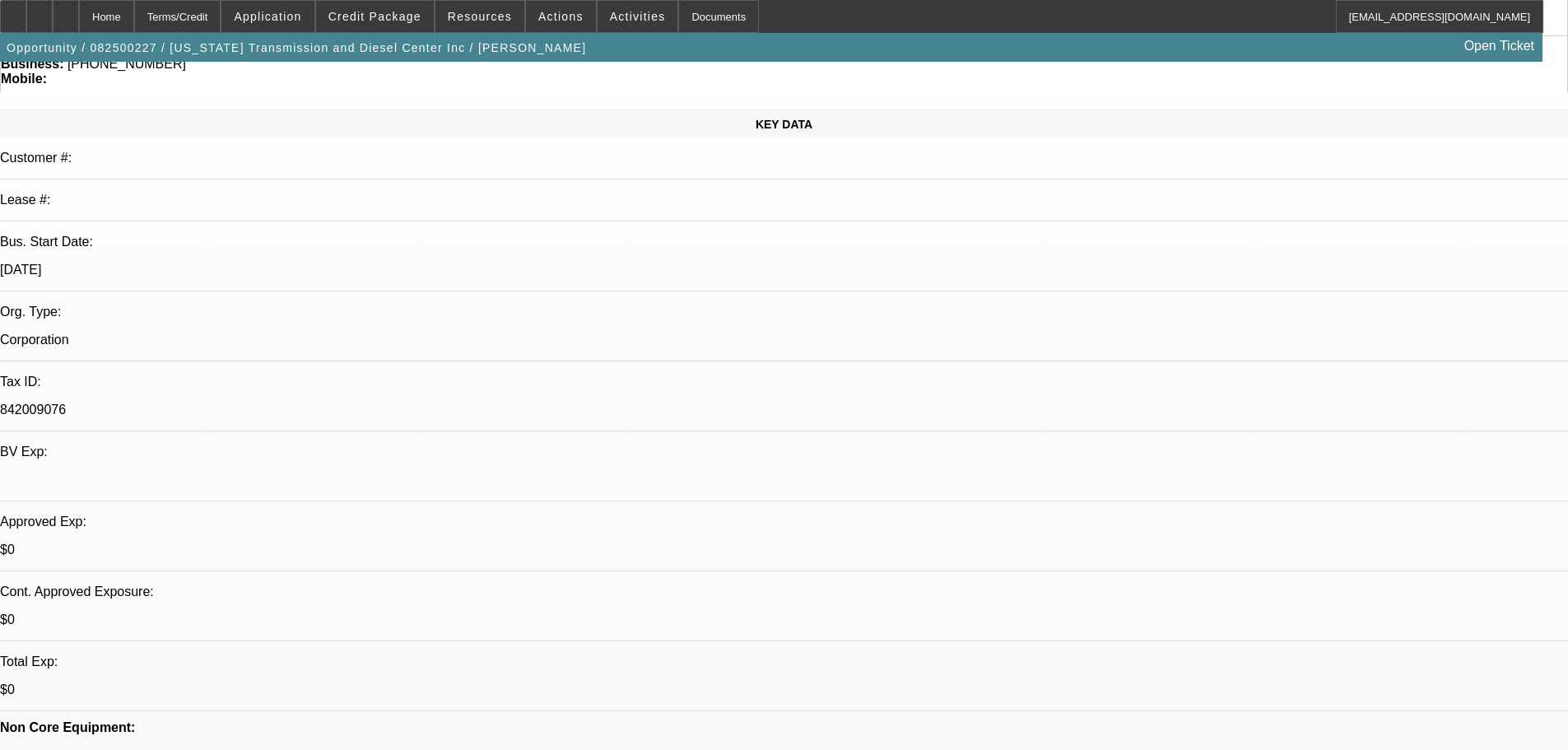
scroll to position [330, 0]
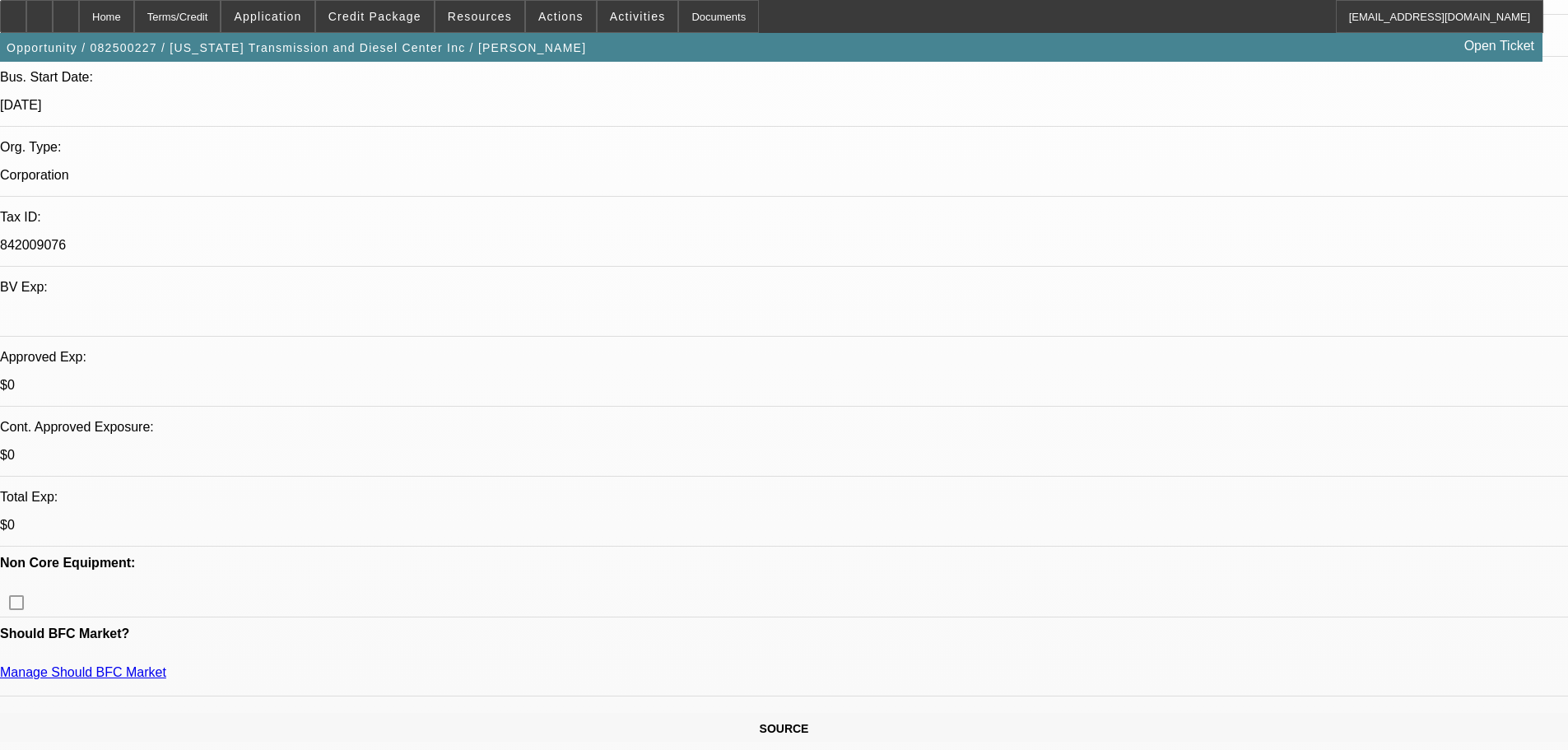
drag, startPoint x: 906, startPoint y: 462, endPoint x: 799, endPoint y: 456, distance: 107.2
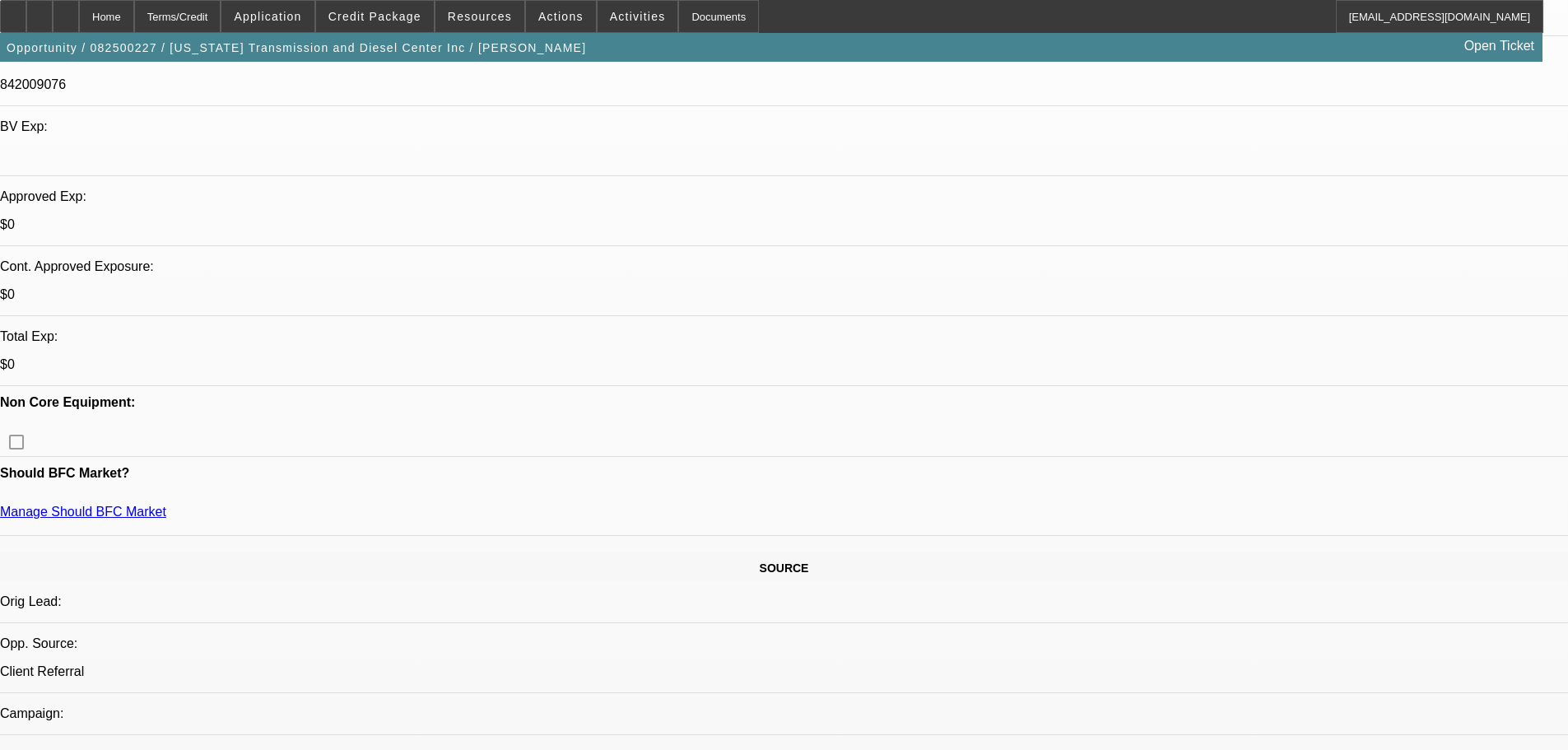
scroll to position [494, 0]
